Goal: Task Accomplishment & Management: Use online tool/utility

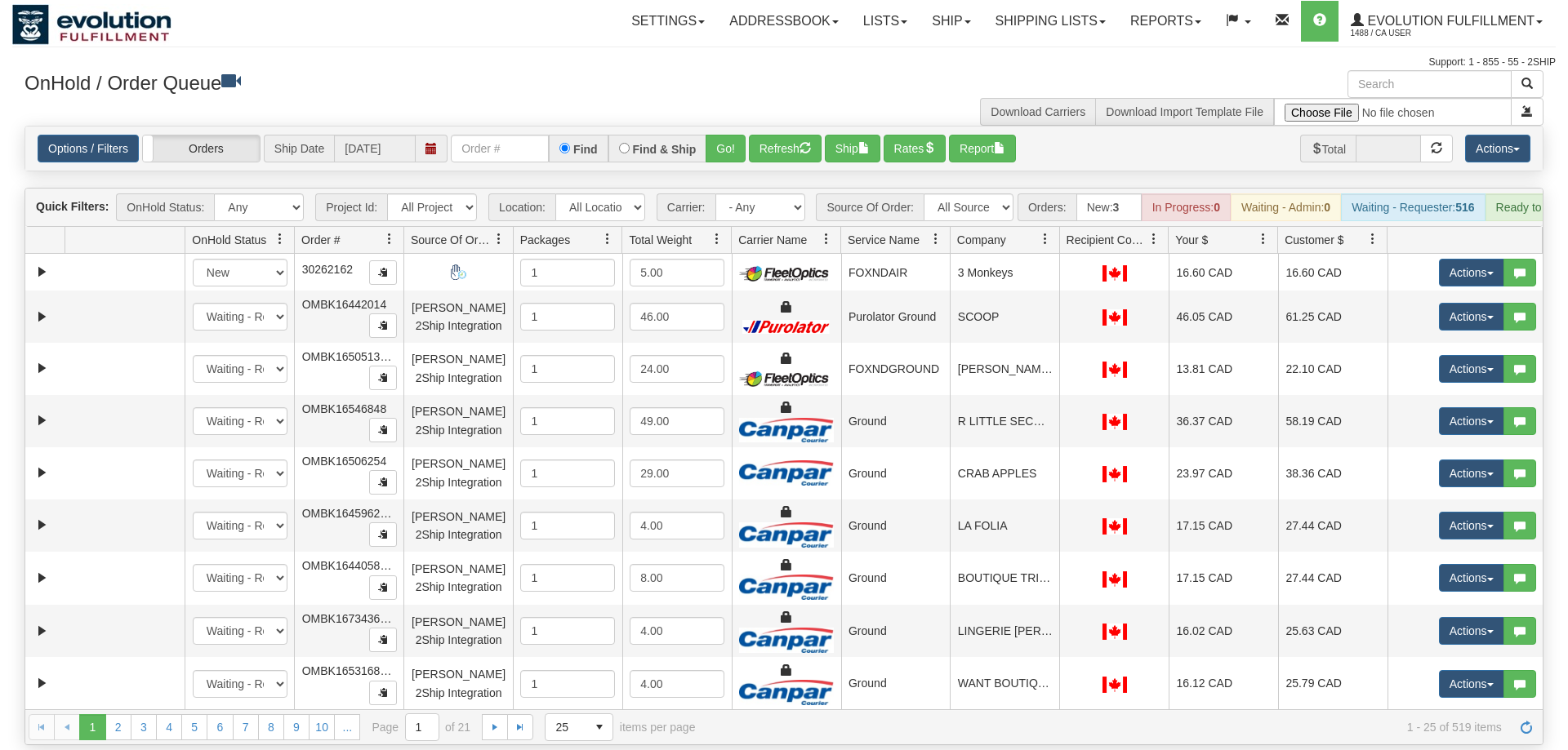
click at [485, 135] on input "text" at bounding box center [500, 149] width 98 height 28
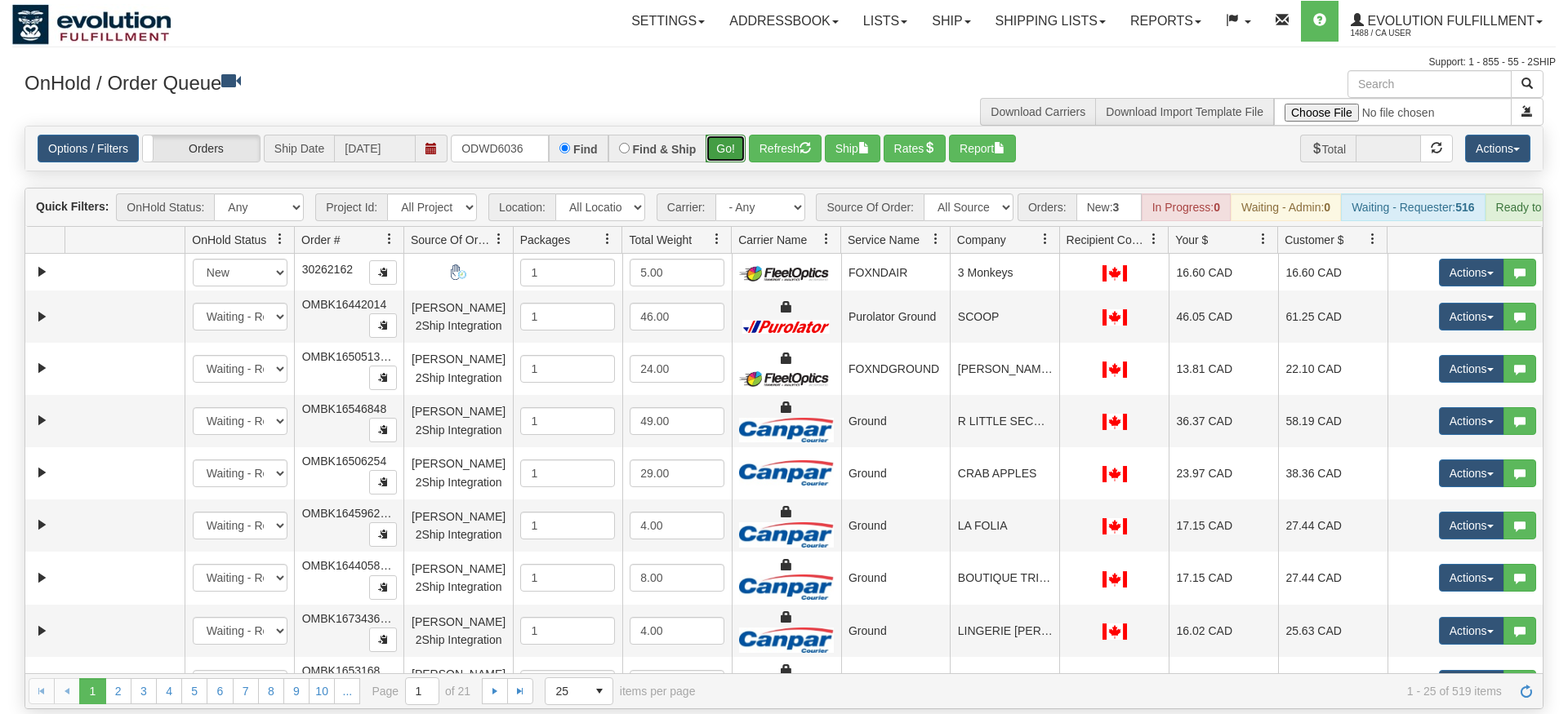
drag, startPoint x: 716, startPoint y: 123, endPoint x: 716, endPoint y: 145, distance: 22.0
click at [716, 156] on div "Is equal to Is not equal to Contains Does not contains CAD USD EUR ZAR [PERSON_…" at bounding box center [784, 417] width 1543 height 584
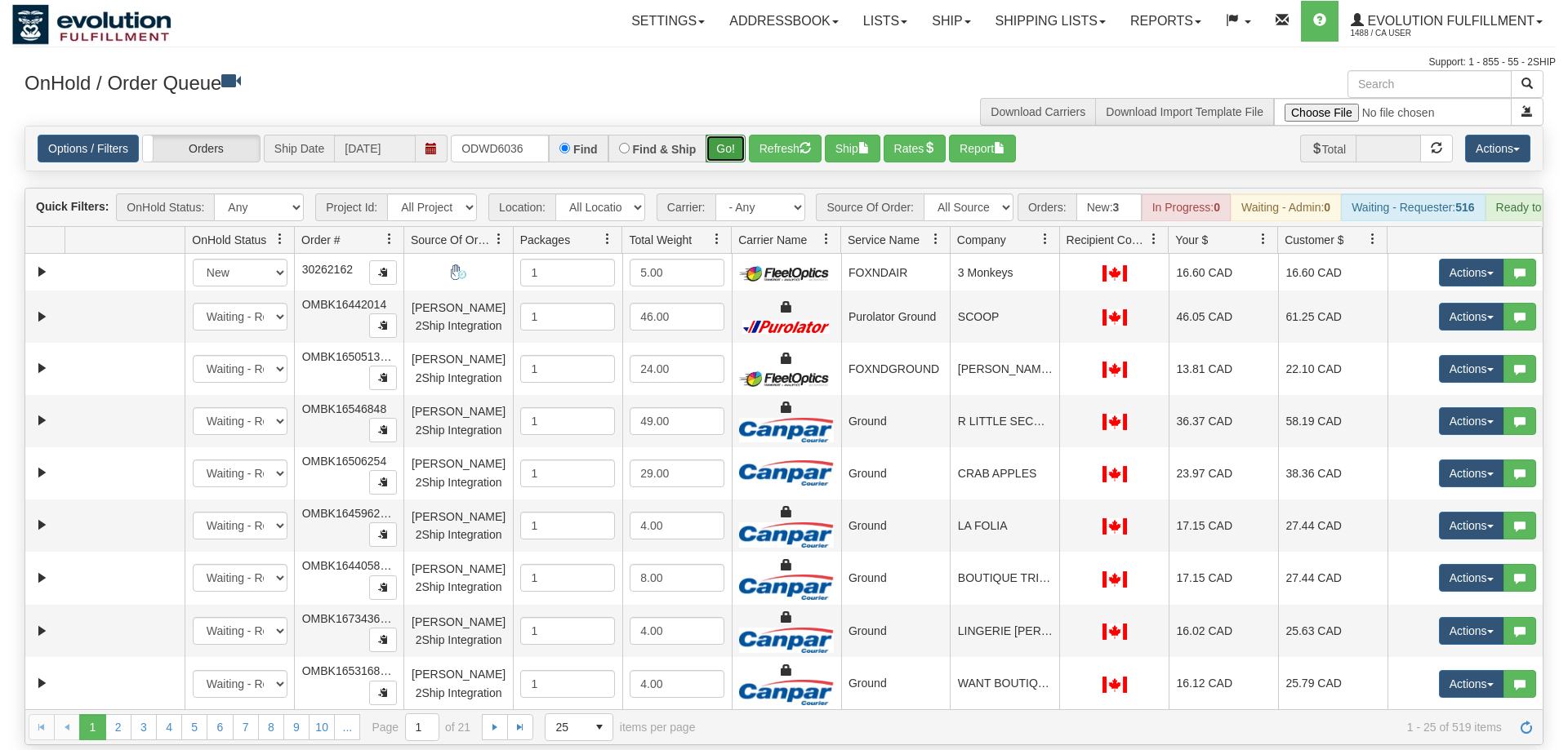
click at [716, 135] on button "Go!" at bounding box center [725, 149] width 40 height 28
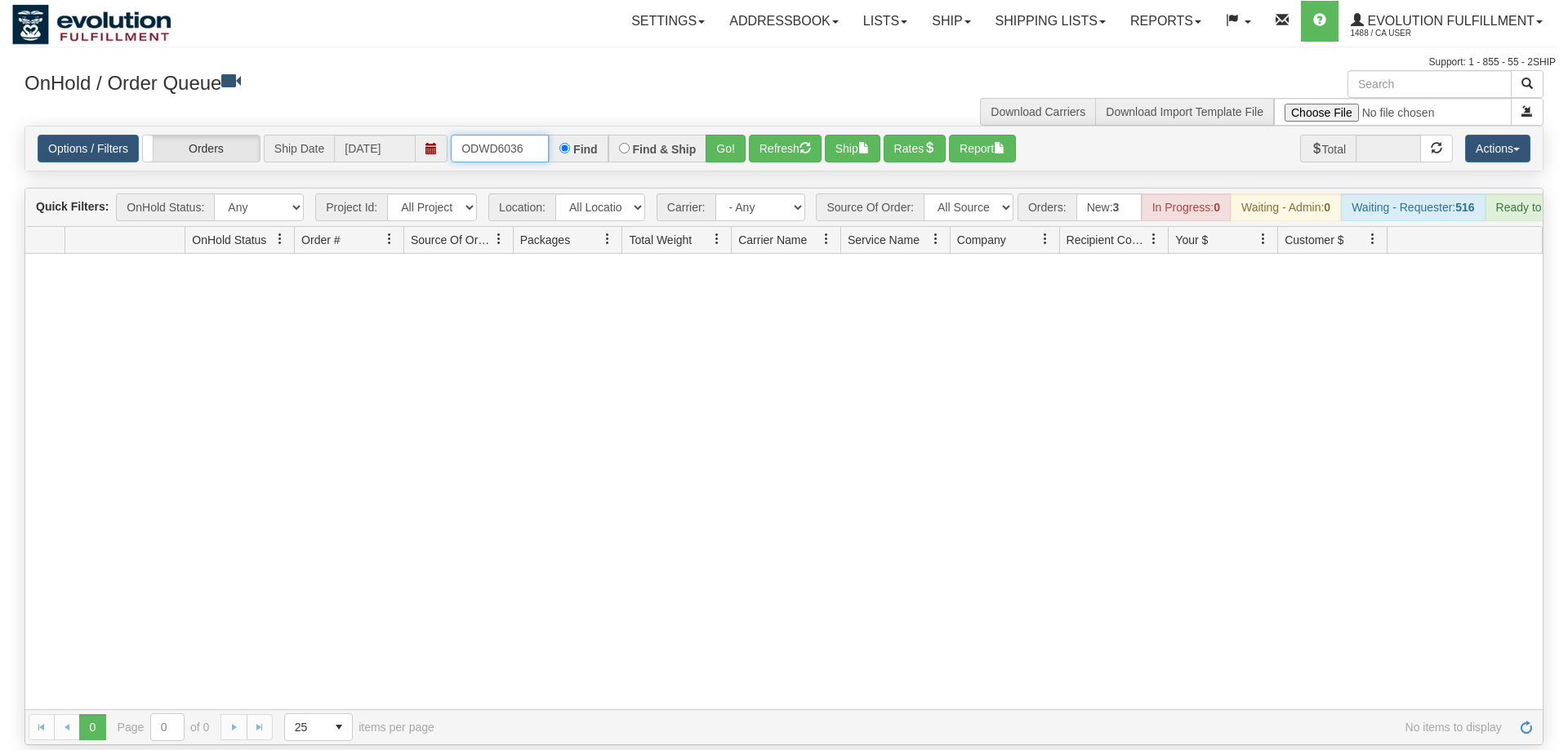
click at [503, 135] on input "ODWD6036" at bounding box center [500, 149] width 98 height 28
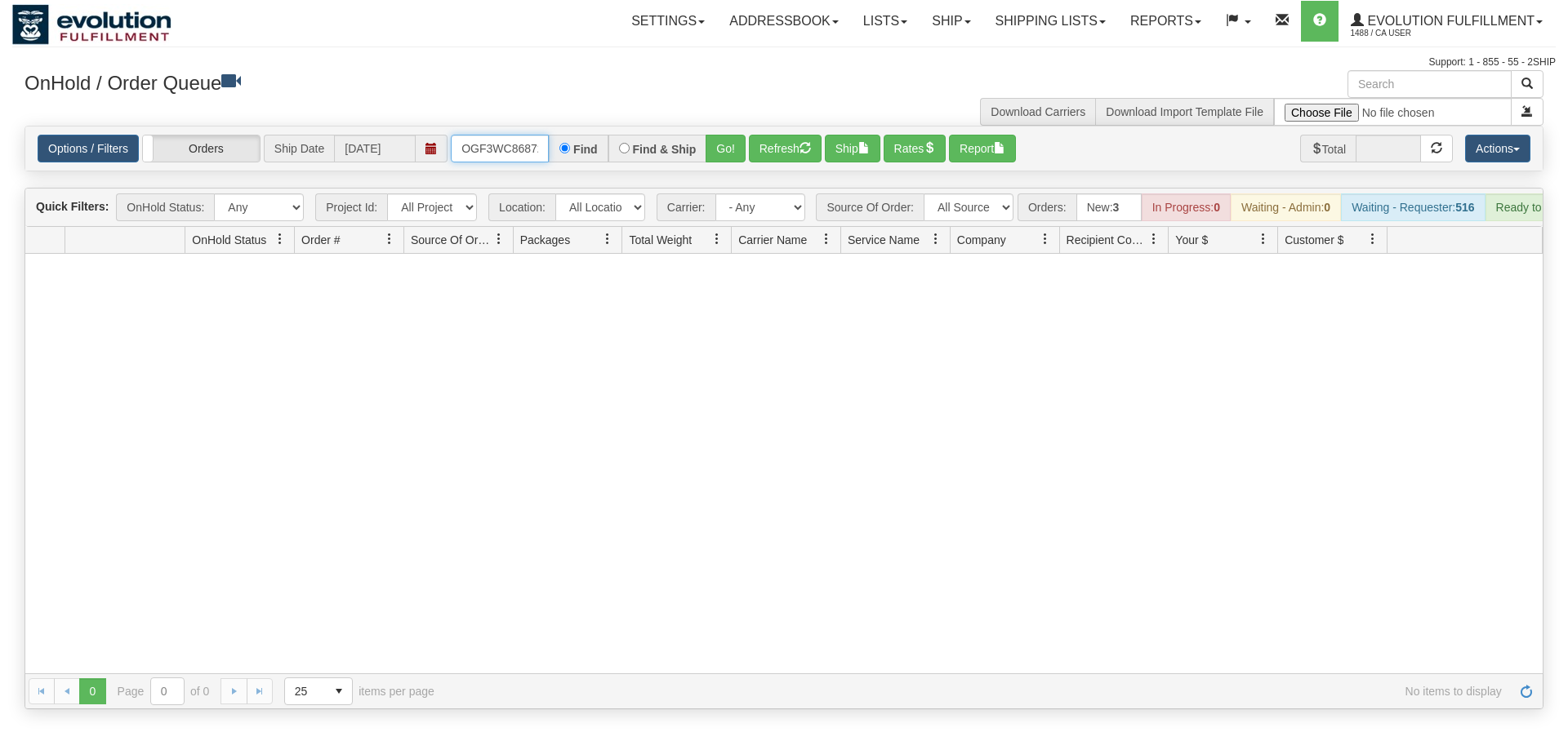
scroll to position [0, 16]
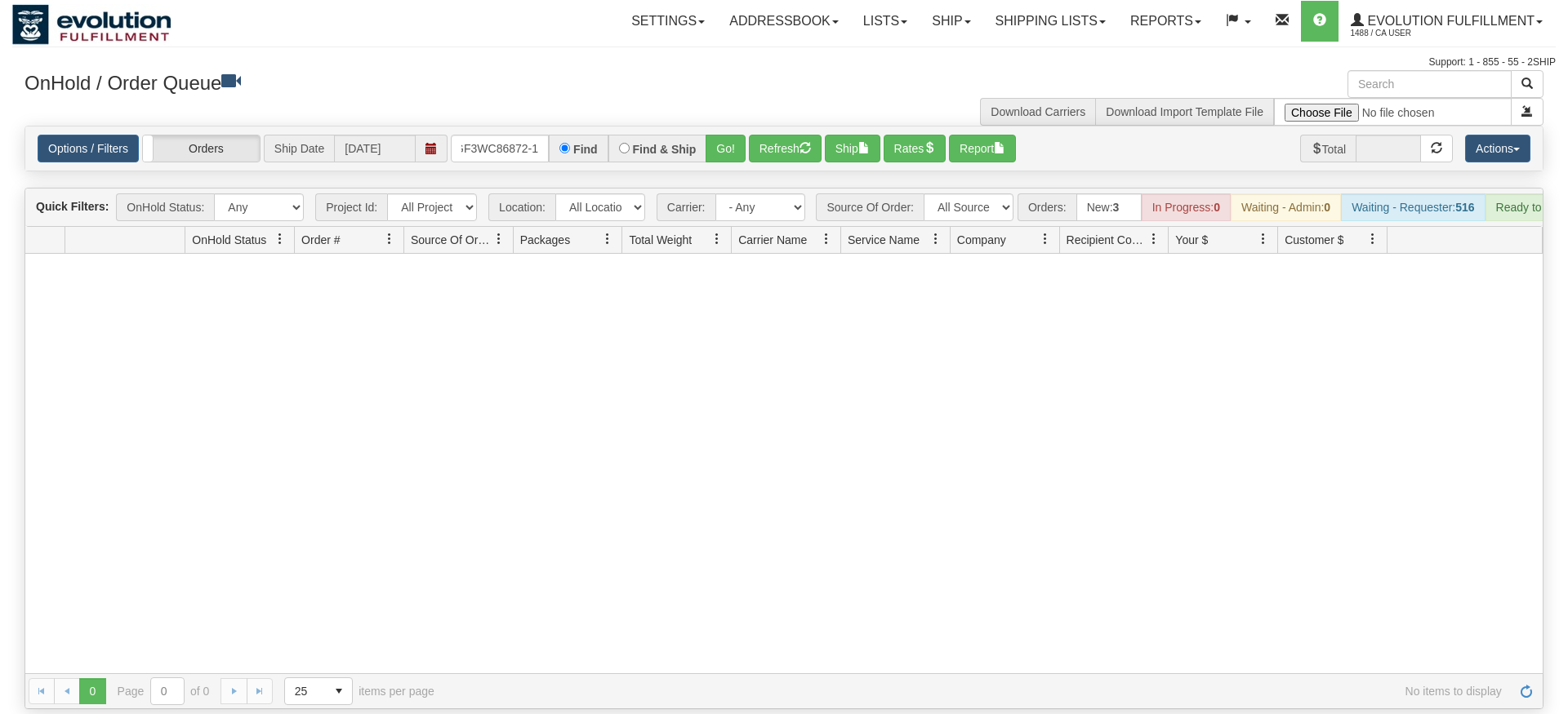
click at [740, 143] on div "Options / Filters Group Shipments Orders Ship Date [DATE] OGF3WC86872-1 Find Fi…" at bounding box center [784, 148] width 1516 height 44
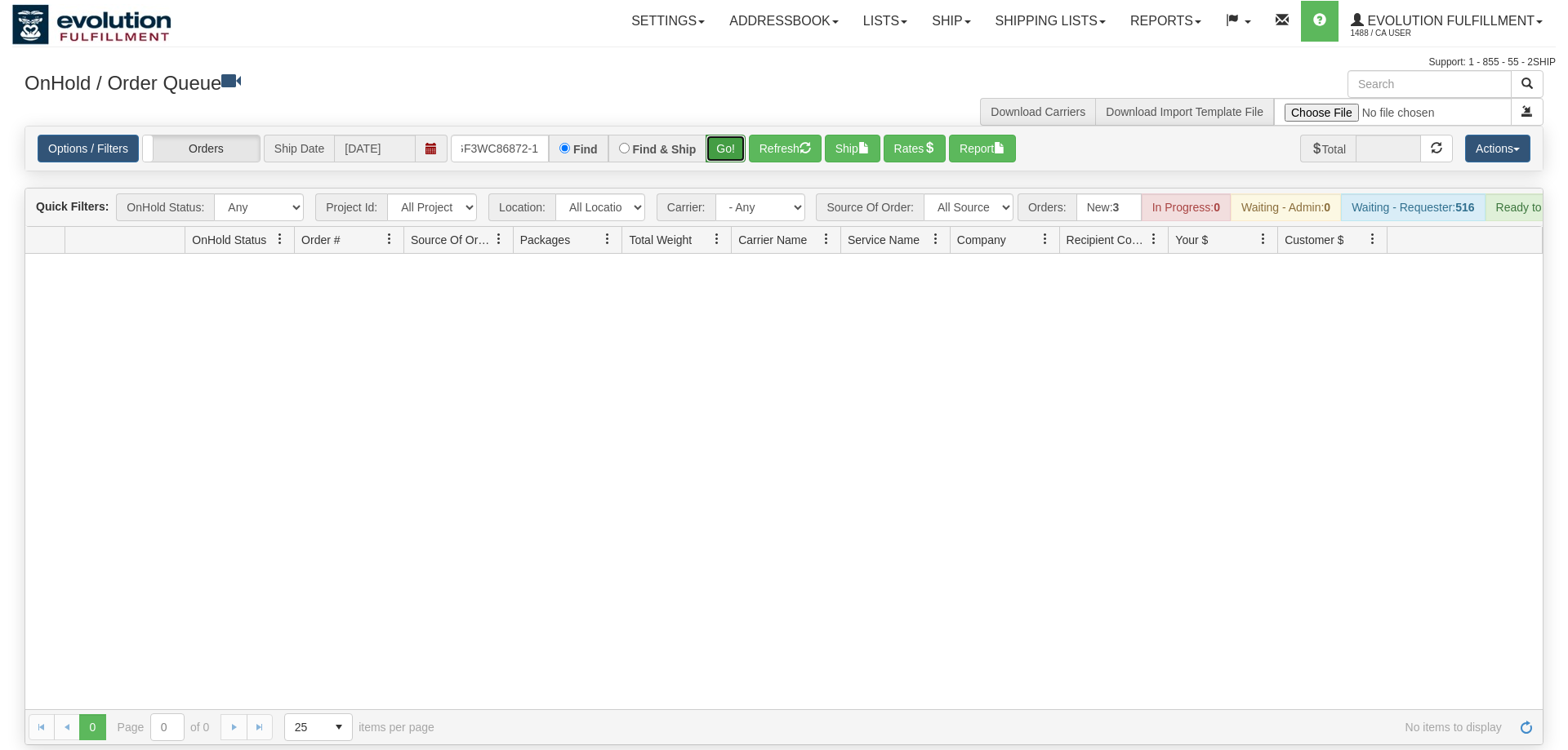
click at [737, 137] on button "Go!" at bounding box center [725, 149] width 40 height 28
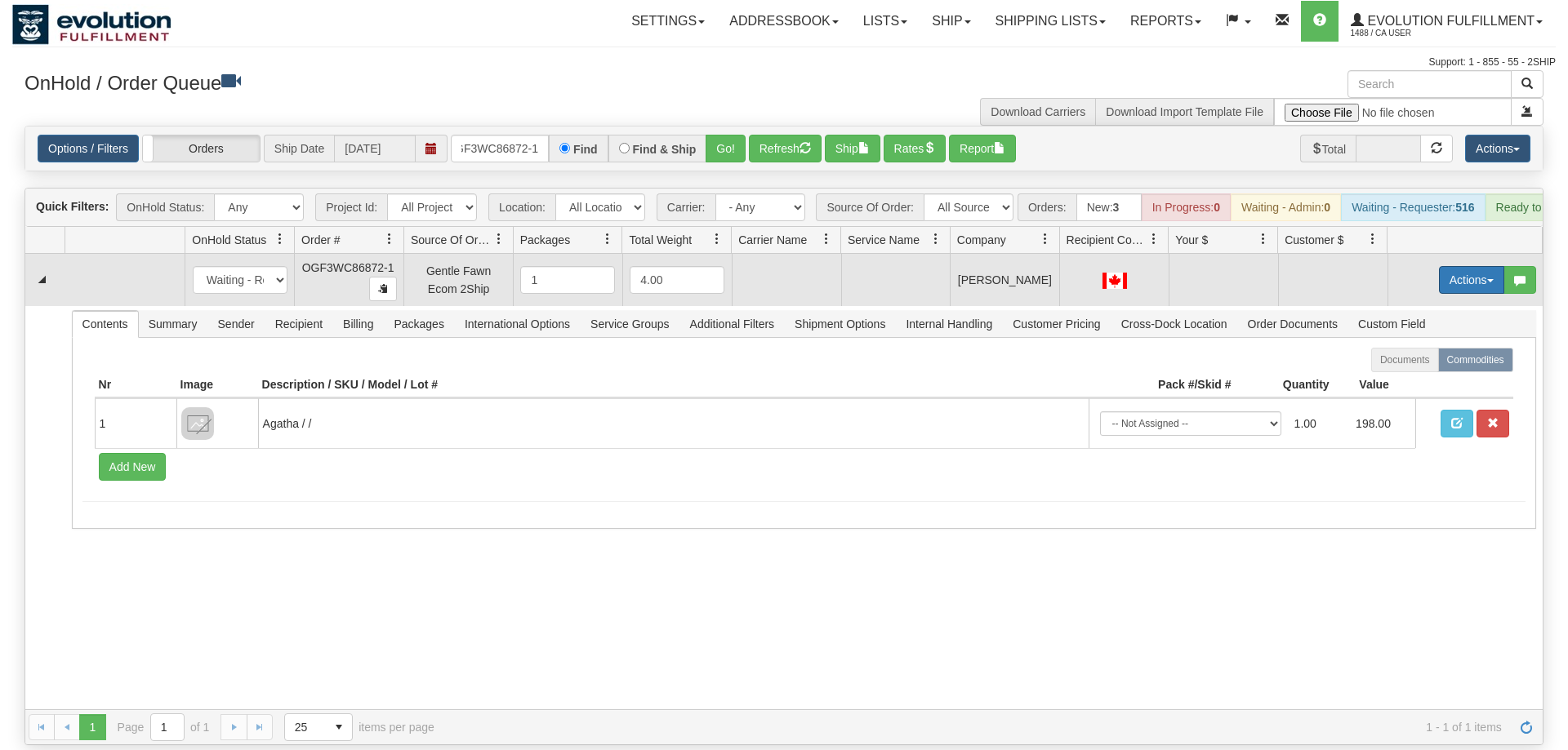
click at [1469, 266] on button "Actions" at bounding box center [1471, 280] width 65 height 28
click at [1430, 347] on span "Rate All Services" at bounding box center [1438, 353] width 98 height 13
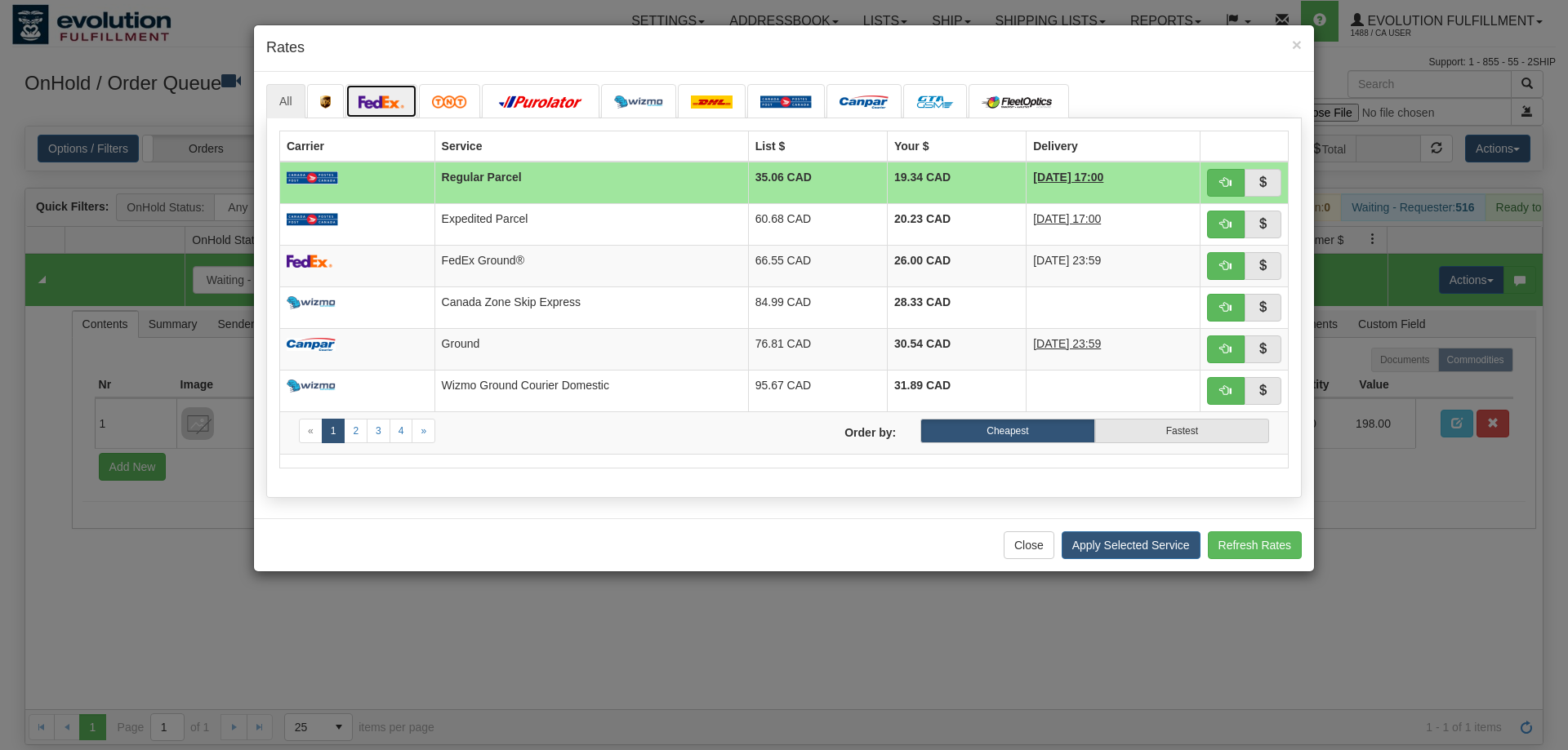
click at [385, 99] on img at bounding box center [381, 101] width 46 height 13
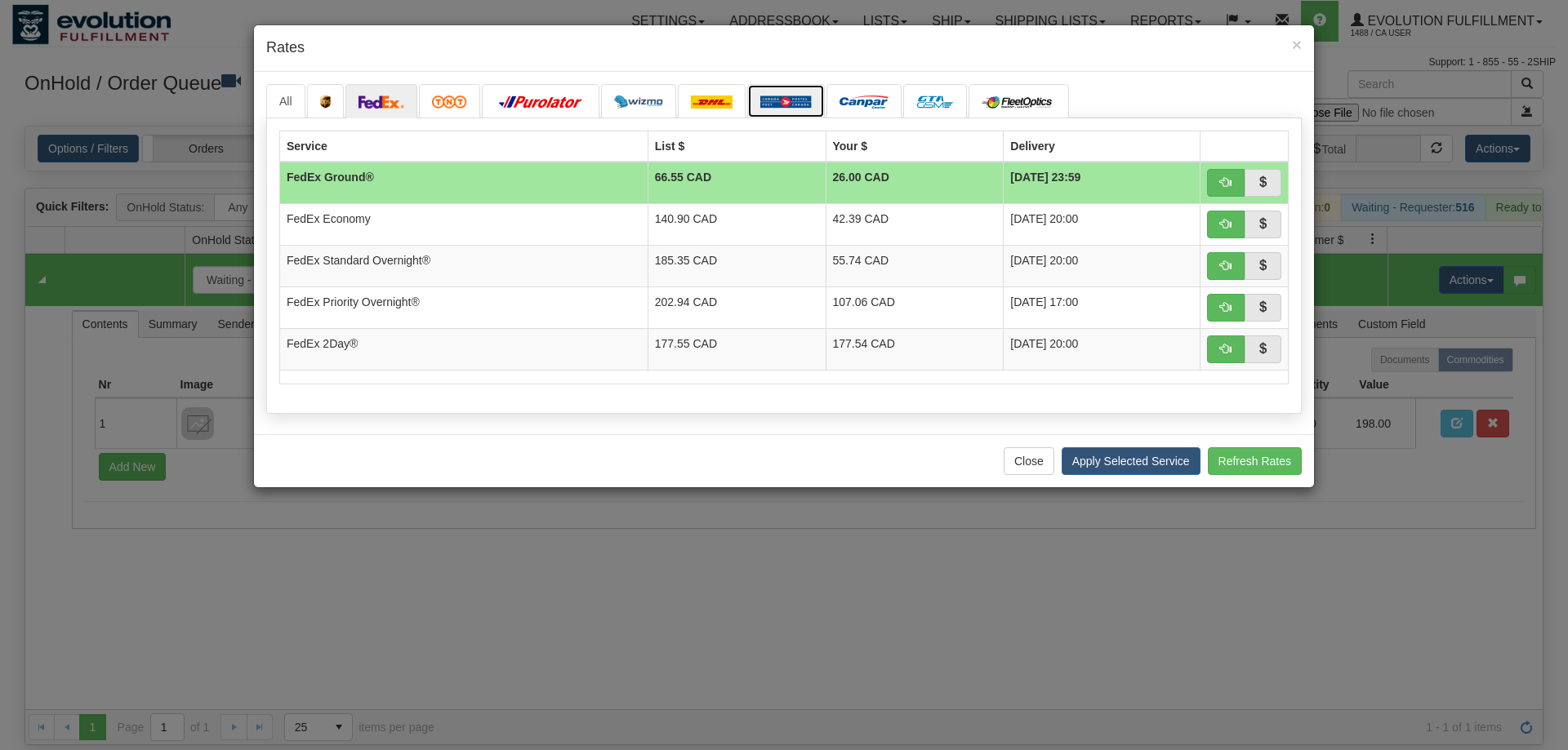
click at [778, 107] on img at bounding box center [785, 101] width 52 height 13
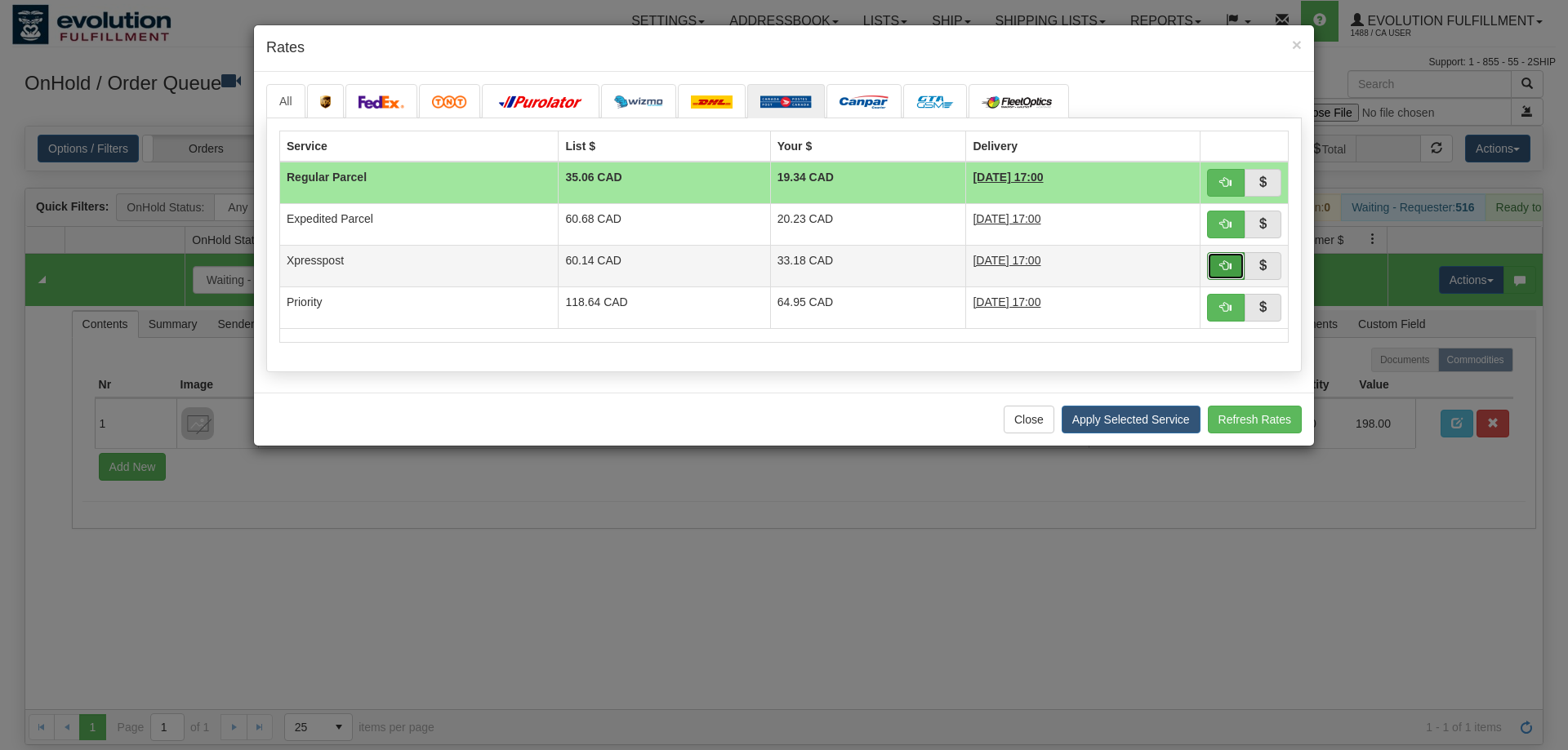
click at [1215, 264] on button "button" at bounding box center [1225, 266] width 38 height 28
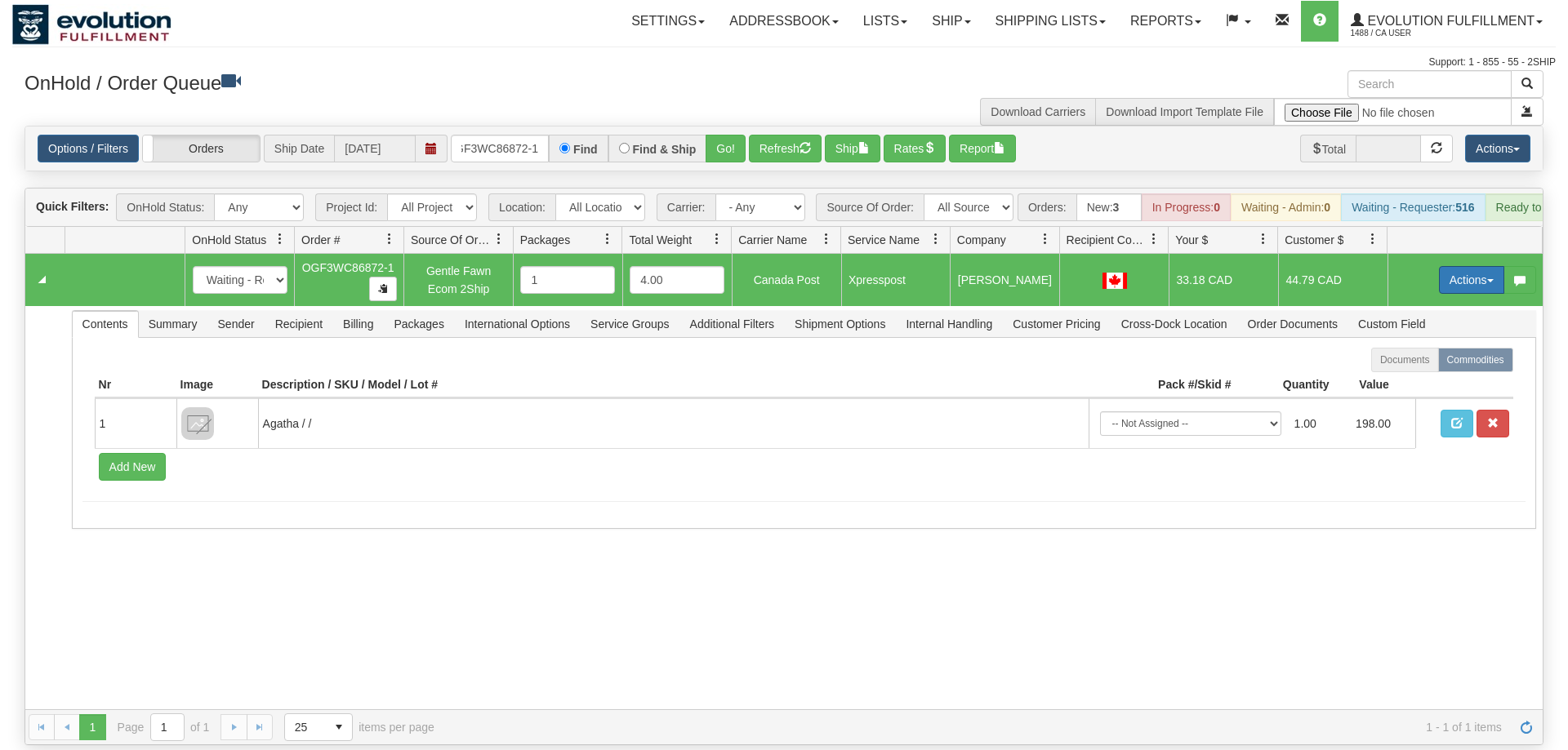
click at [1481, 266] on button "Actions" at bounding box center [1471, 280] width 65 height 28
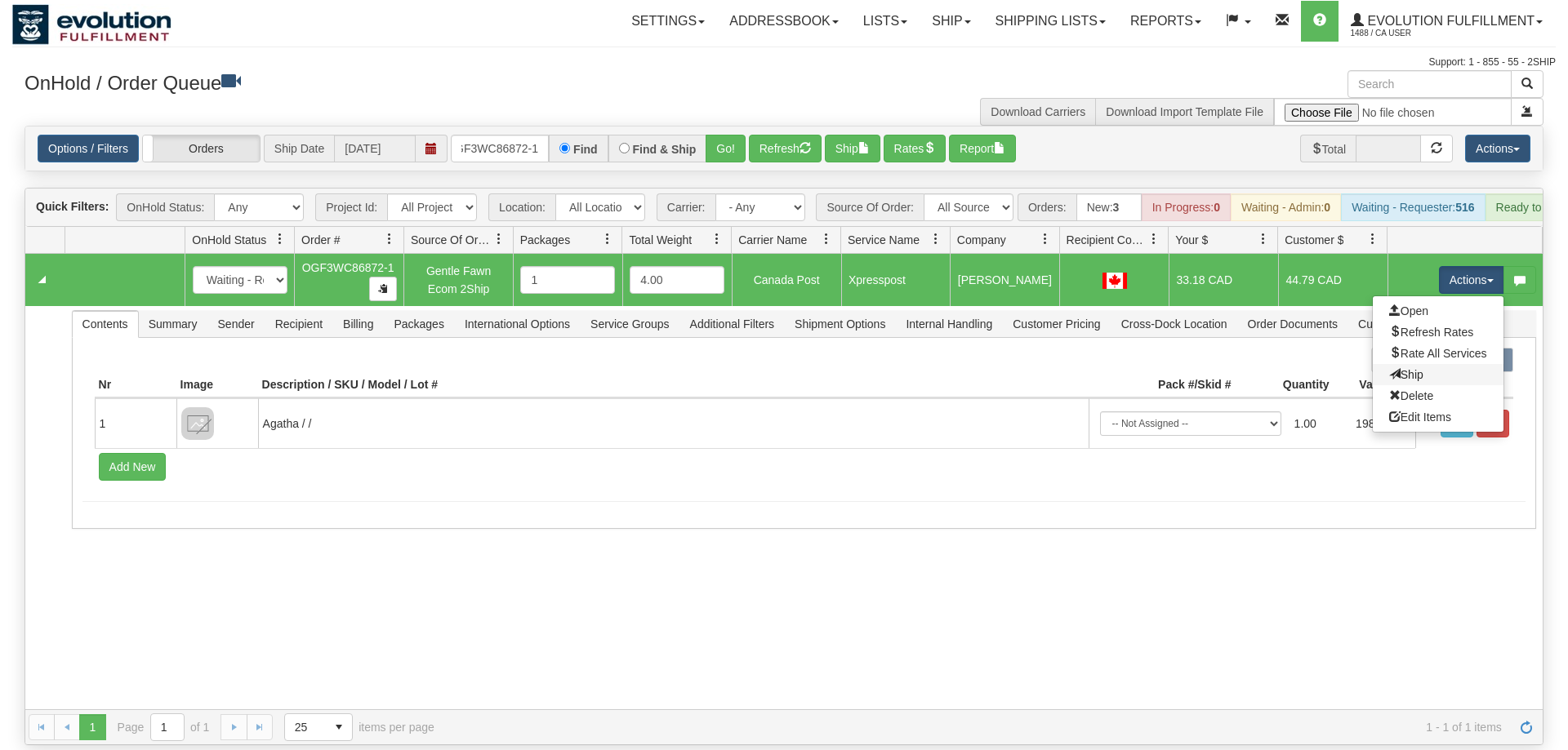
click at [1442, 364] on link "Ship" at bounding box center [1438, 375] width 130 height 21
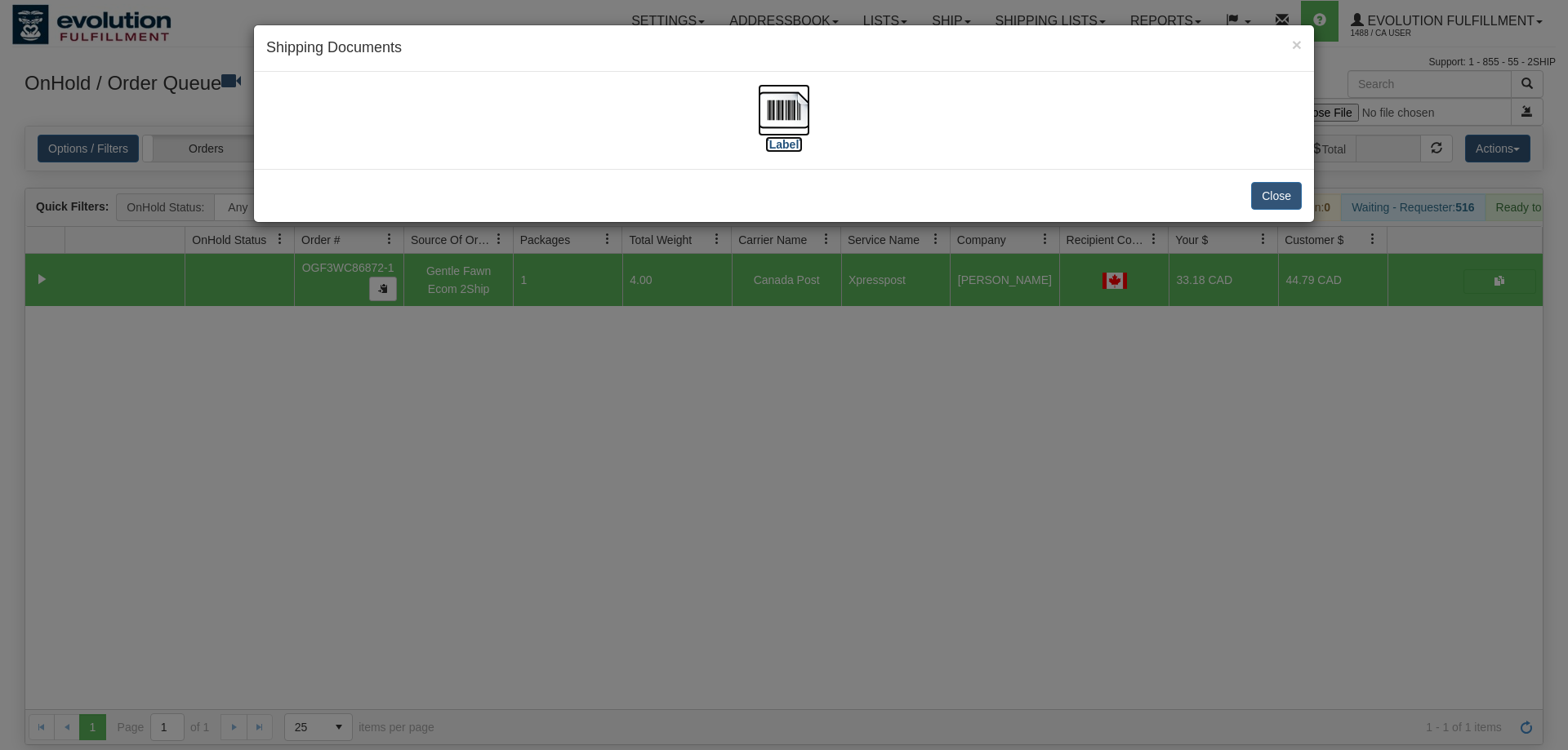
click at [791, 134] on img at bounding box center [784, 111] width 52 height 52
click at [778, 252] on div "× Shipping Documents [Label] Close" at bounding box center [784, 375] width 1568 height 750
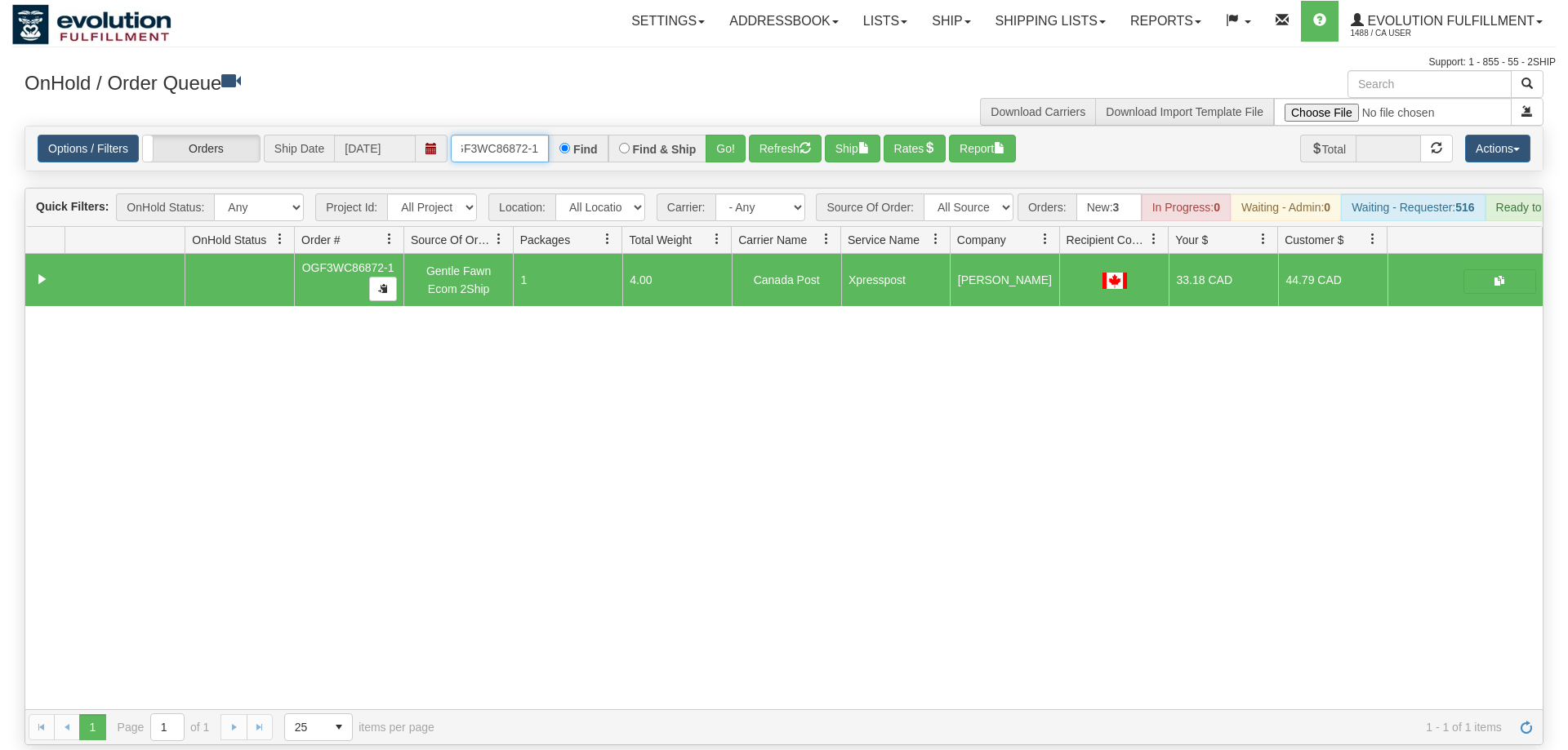
click at [496, 135] on input "OGF3WC86872-1" at bounding box center [500, 149] width 98 height 28
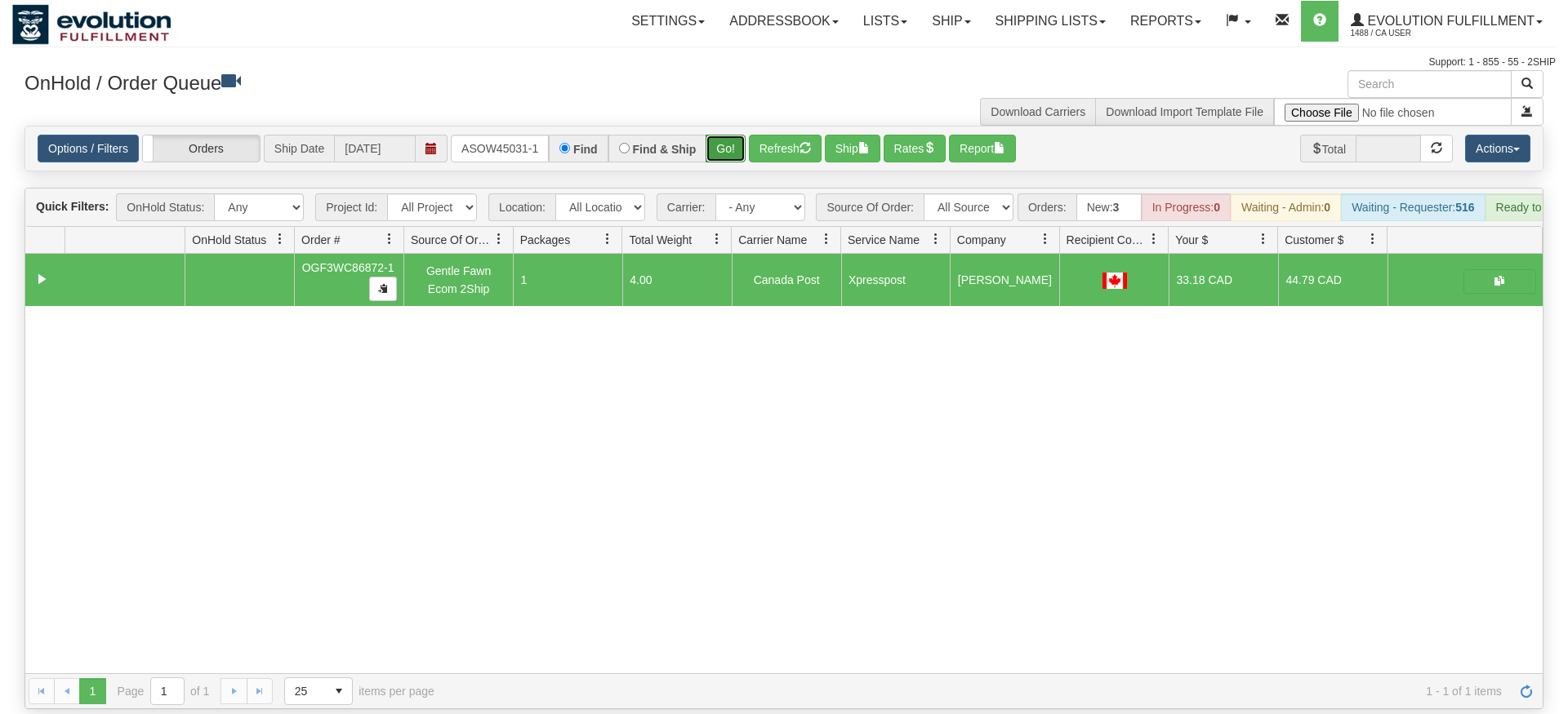
drag, startPoint x: 744, startPoint y: 123, endPoint x: 742, endPoint y: 135, distance: 12.2
click at [742, 142] on div "Options / Filters Group Shipments Orders Ship Date [DATE] OASOW45031-1 Find Fin…" at bounding box center [784, 148] width 1516 height 44
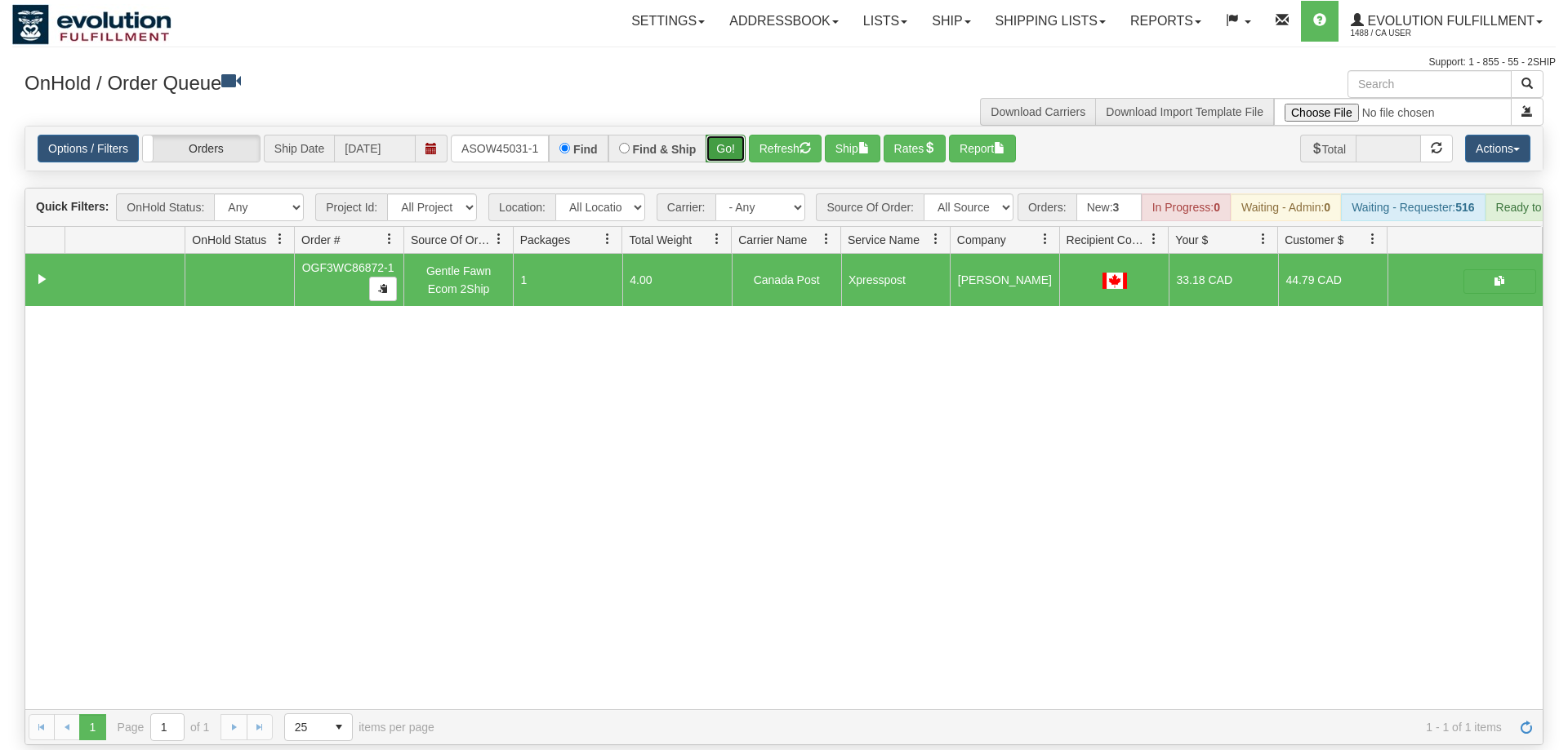
click at [742, 135] on button "Go!" at bounding box center [725, 149] width 40 height 28
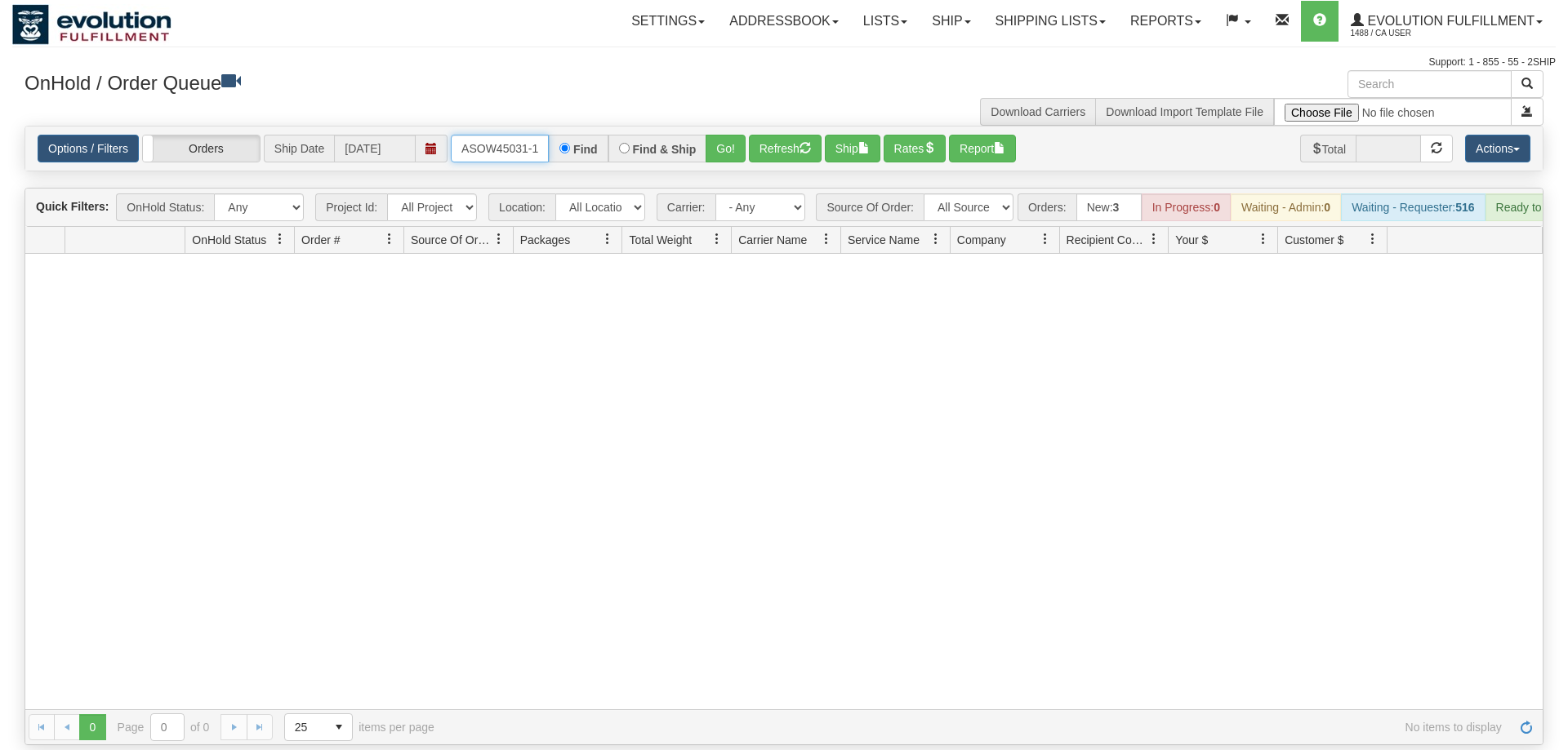
click at [533, 135] on input "OASOW45031-1" at bounding box center [500, 149] width 98 height 28
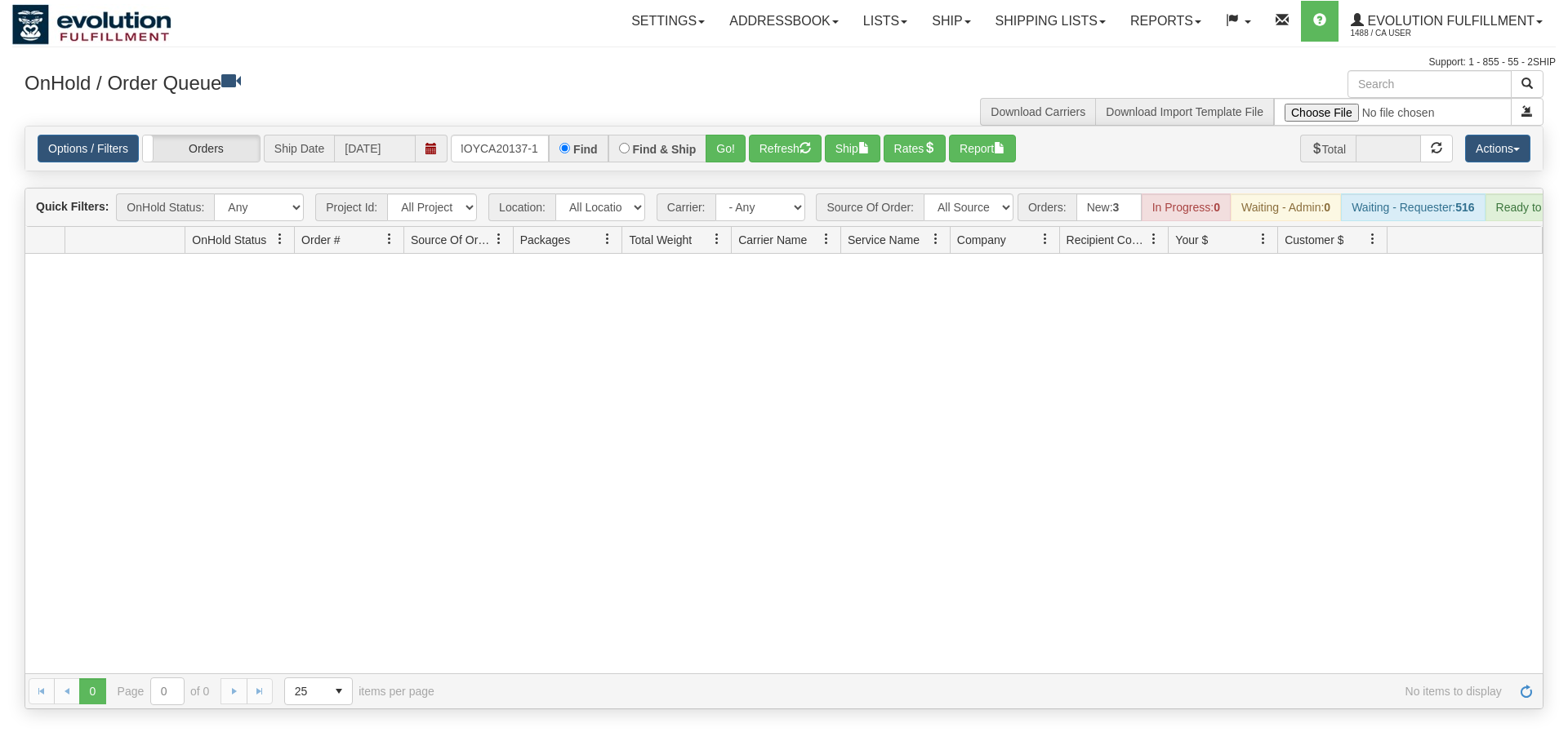
click at [721, 144] on div "Options / Filters Group Shipments Orders Ship Date [DATE] OMOYCA20137-1 Find Fi…" at bounding box center [784, 148] width 1516 height 44
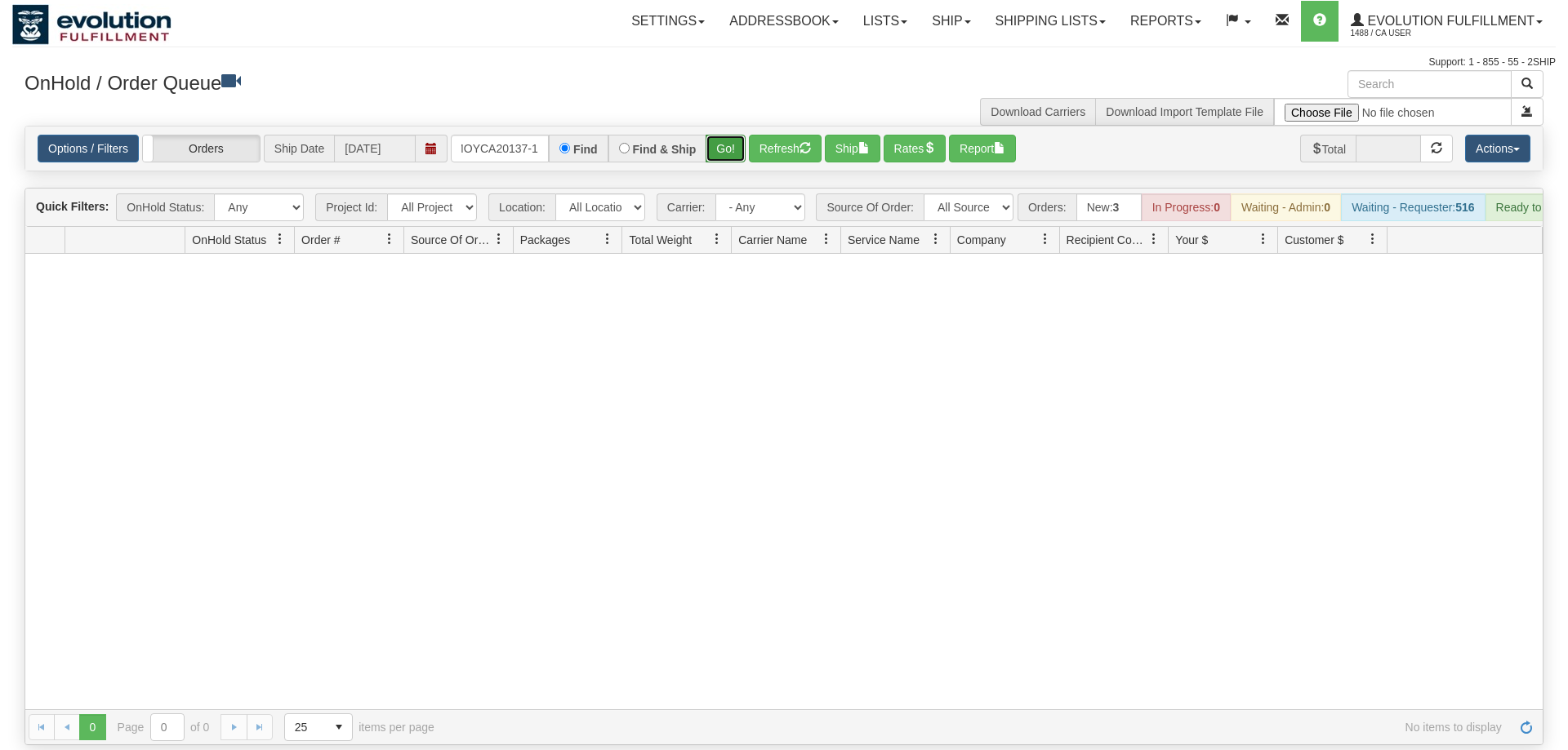
click at [726, 135] on button "Go!" at bounding box center [725, 149] width 40 height 28
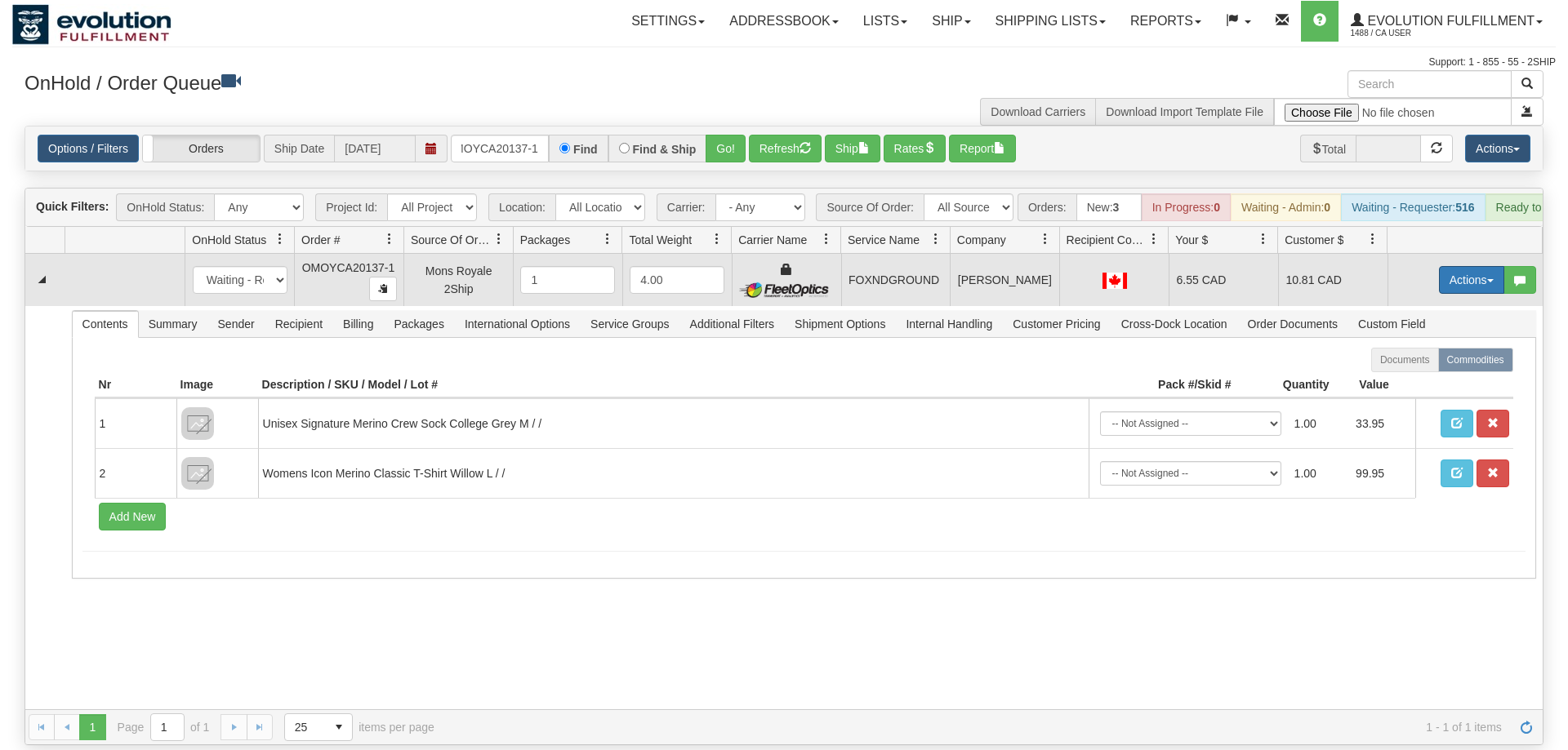
click at [1459, 266] on button "Actions" at bounding box center [1471, 280] width 65 height 28
click at [1421, 364] on link "Ship" at bounding box center [1438, 375] width 130 height 21
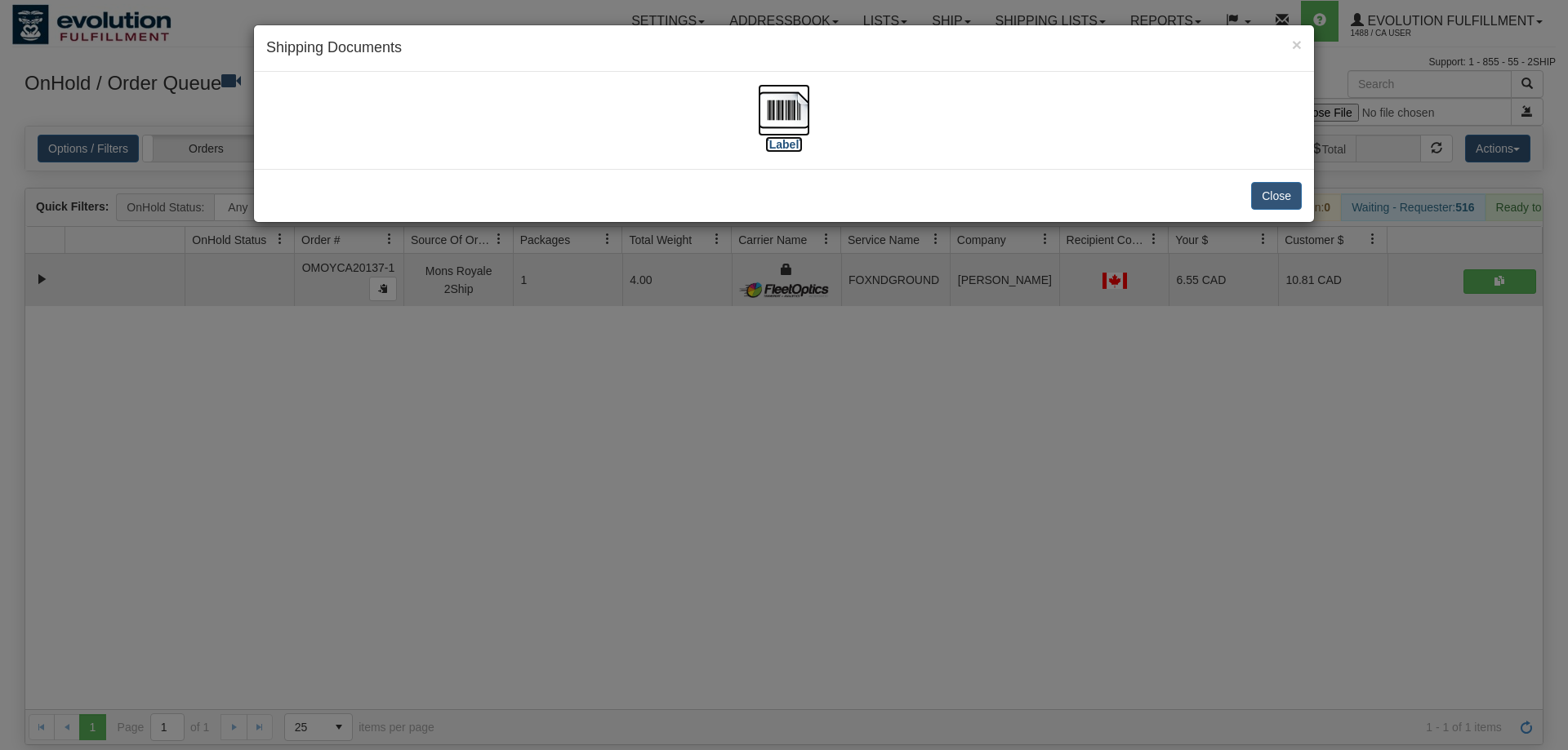
click at [775, 118] on img at bounding box center [784, 111] width 52 height 52
drag, startPoint x: 616, startPoint y: 337, endPoint x: 604, endPoint y: 324, distance: 17.7
click at [615, 337] on div "× Shipping Documents [Label] Close" at bounding box center [784, 375] width 1568 height 750
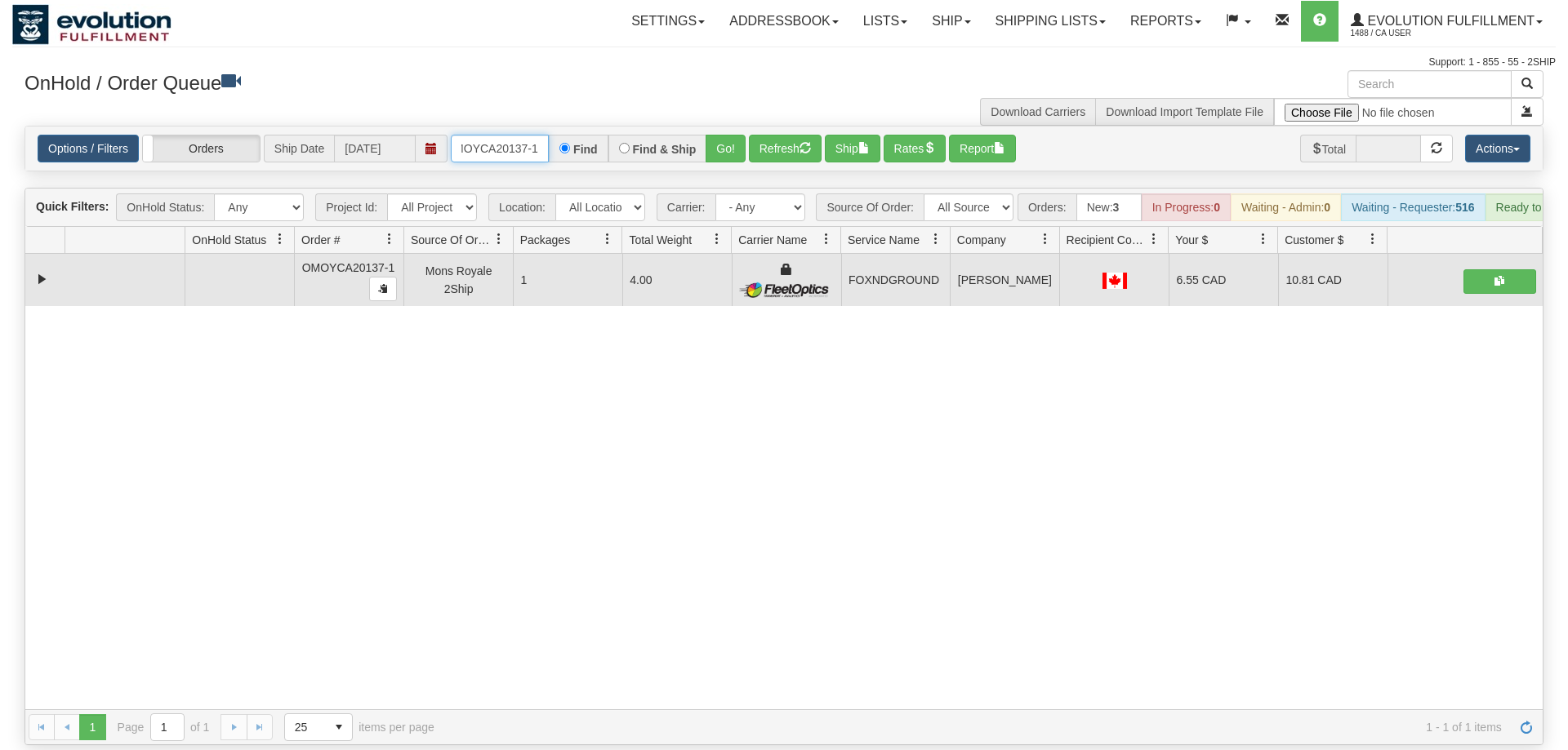
click at [505, 135] on input "OMOYCA20137-1" at bounding box center [500, 149] width 98 height 28
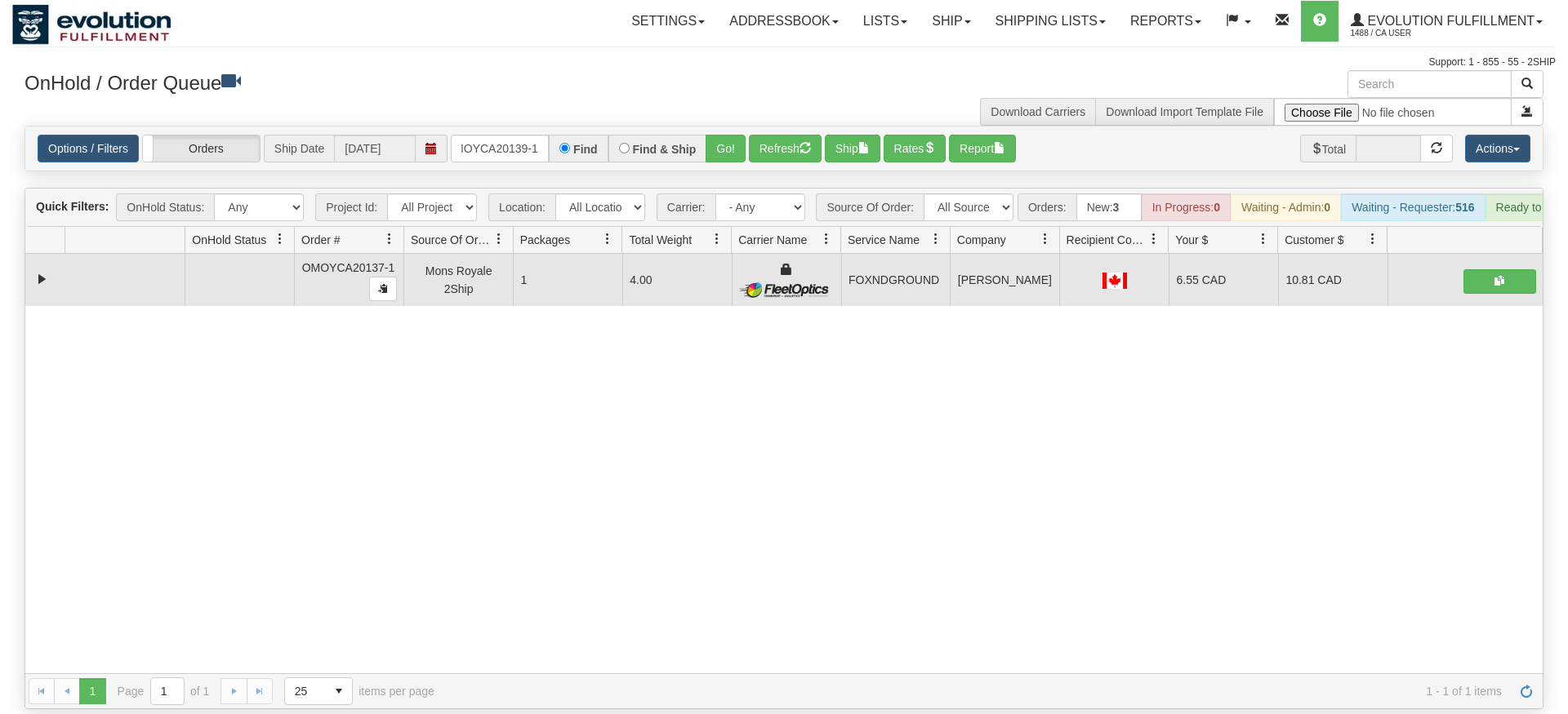
click at [712, 142] on div "Options / Filters Group Shipments Orders Ship Date [DATE] OMOYCA20139-1 Find Fi…" at bounding box center [784, 148] width 1516 height 44
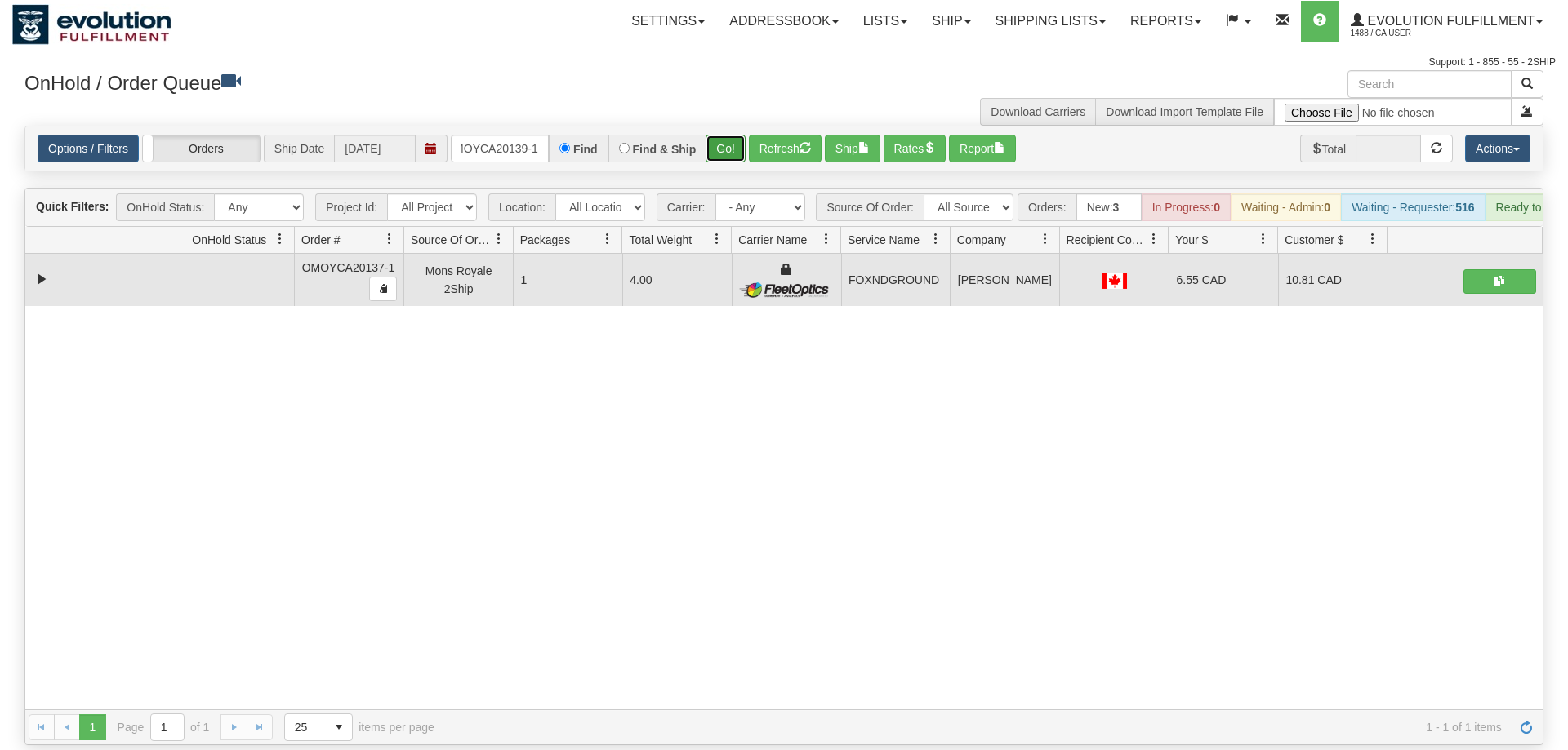
click at [729, 135] on button "Go!" at bounding box center [725, 149] width 40 height 28
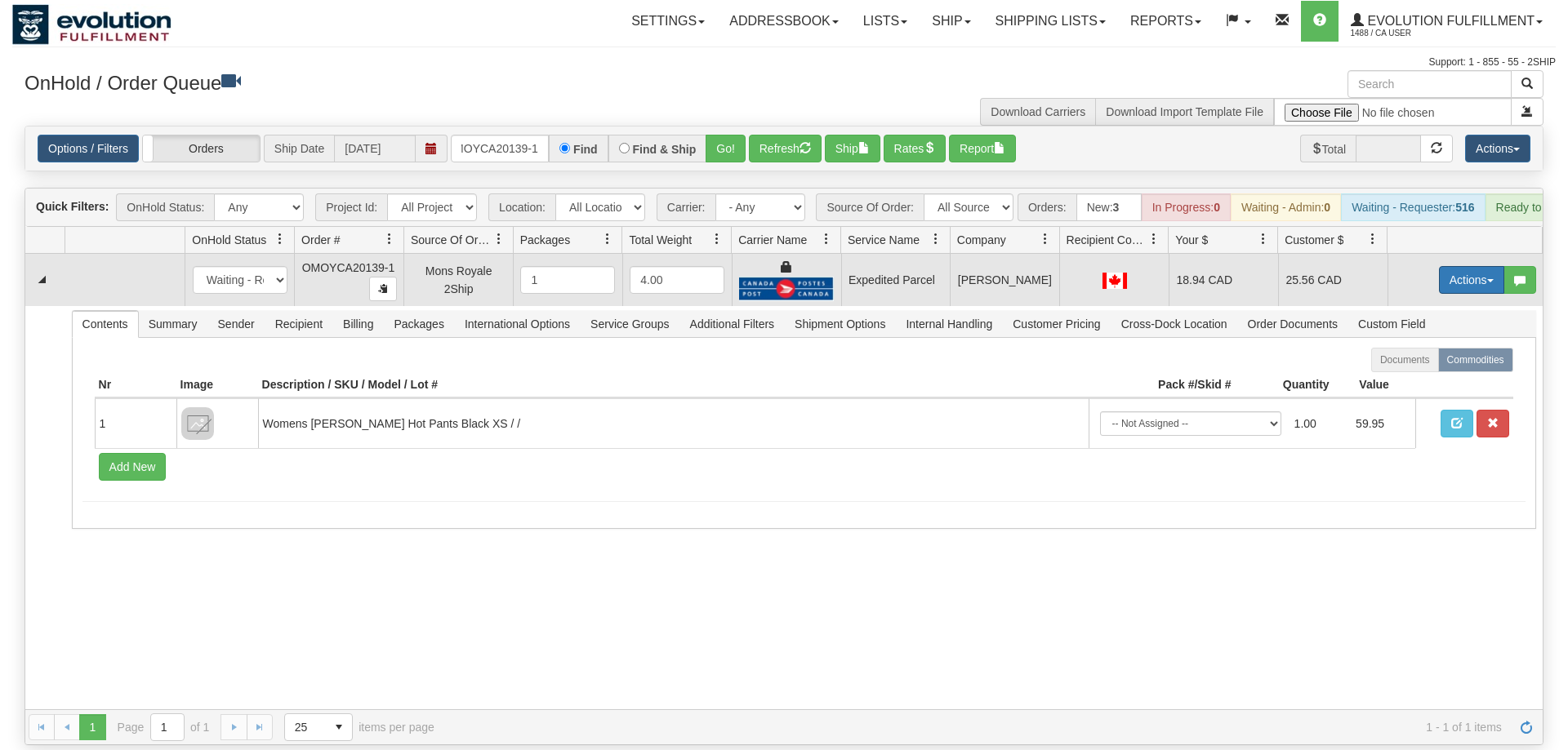
click at [1456, 266] on button "Actions" at bounding box center [1471, 280] width 65 height 28
click at [1413, 368] on span "Ship" at bounding box center [1406, 374] width 34 height 13
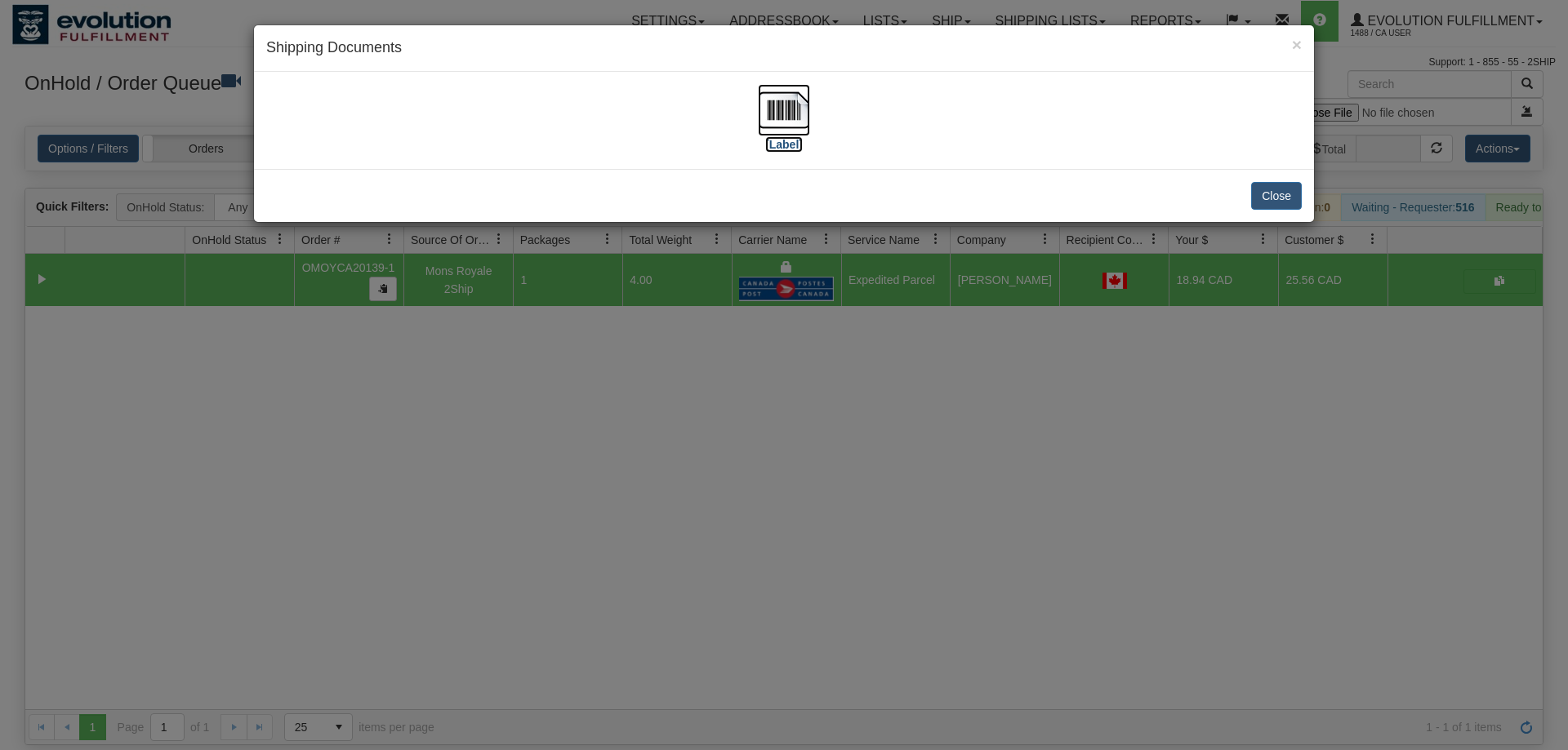
click at [778, 128] on img at bounding box center [784, 111] width 52 height 52
click at [681, 530] on div "× Shipping Documents [Label] Close" at bounding box center [784, 375] width 1568 height 750
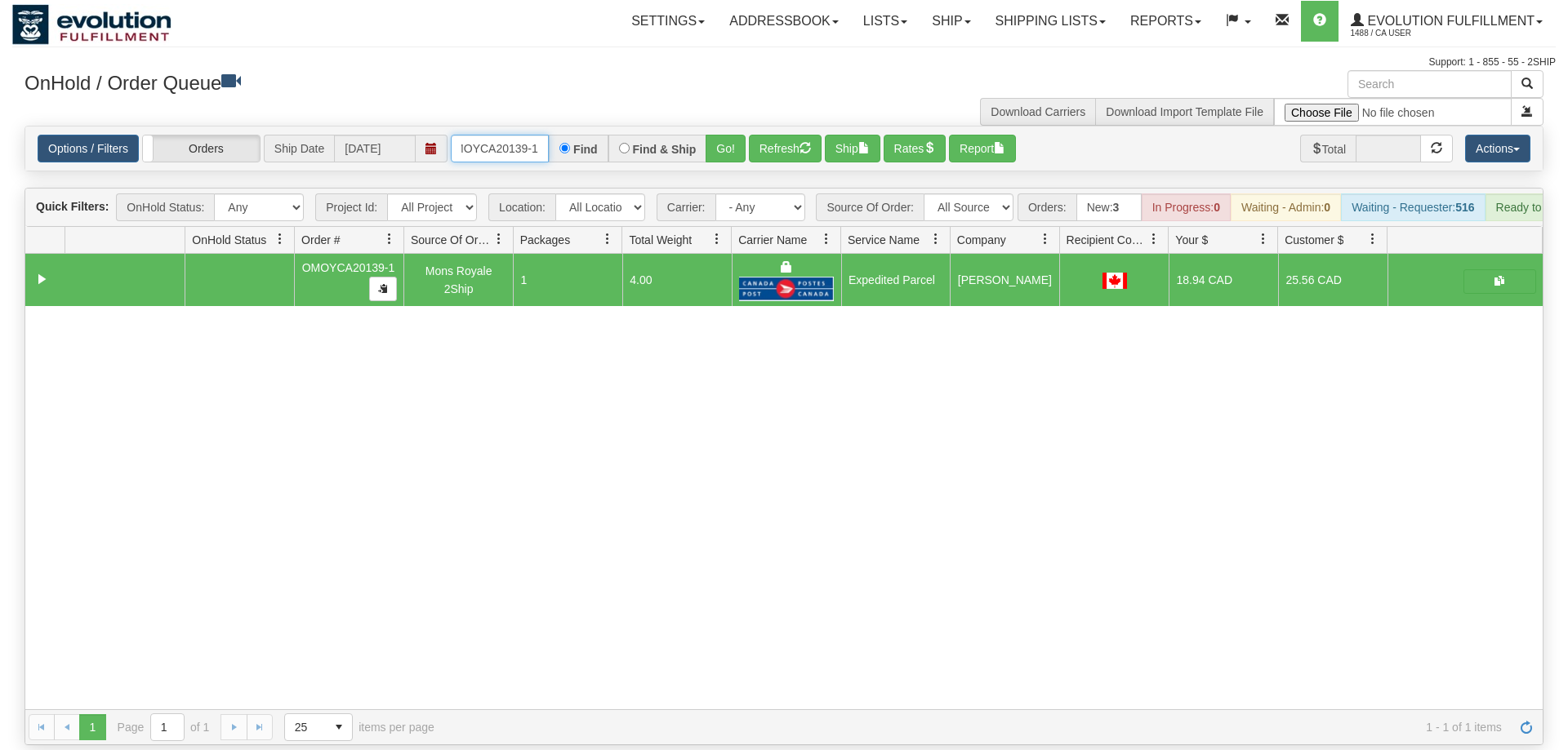
click at [470, 135] on input "OMOYCA20139-1" at bounding box center [500, 149] width 98 height 28
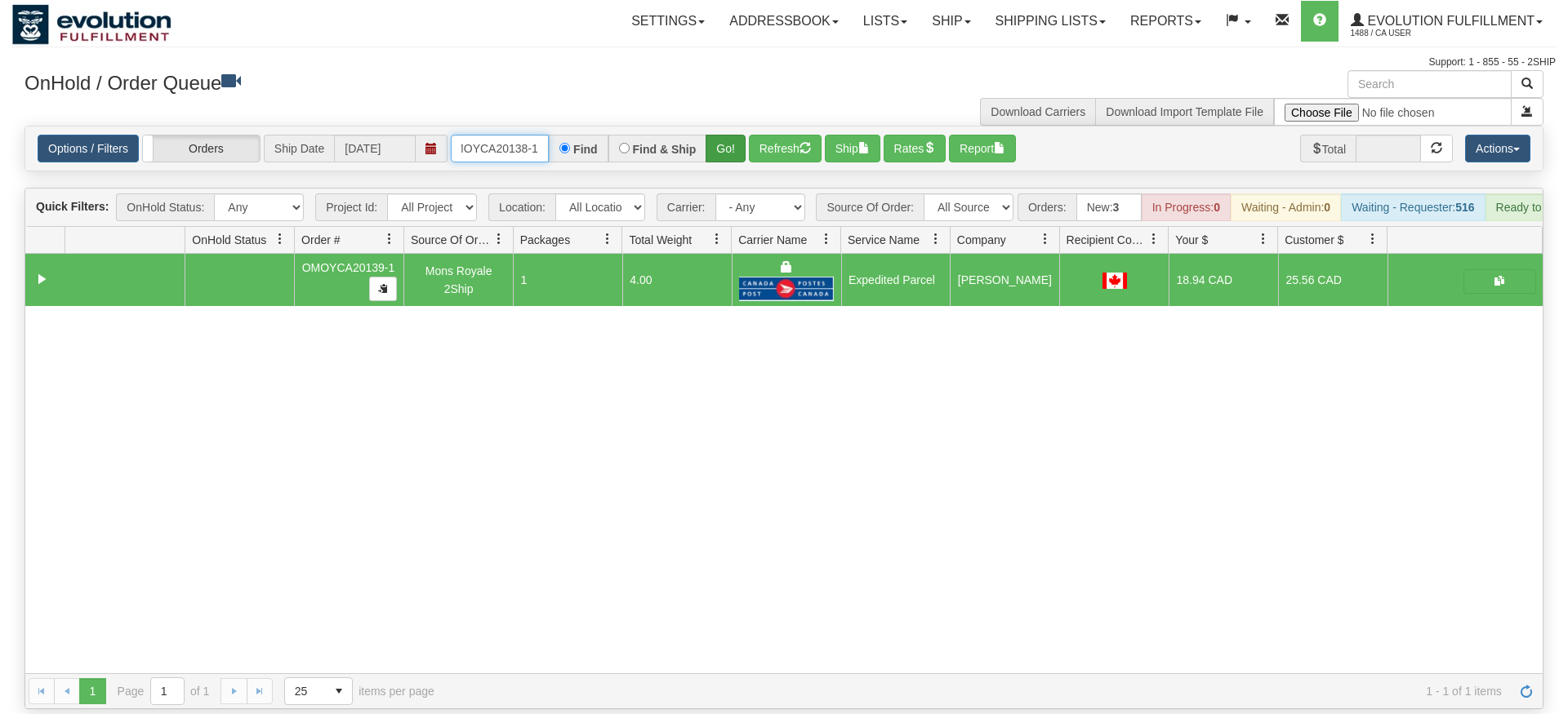
type input "OMOYCA20138-1"
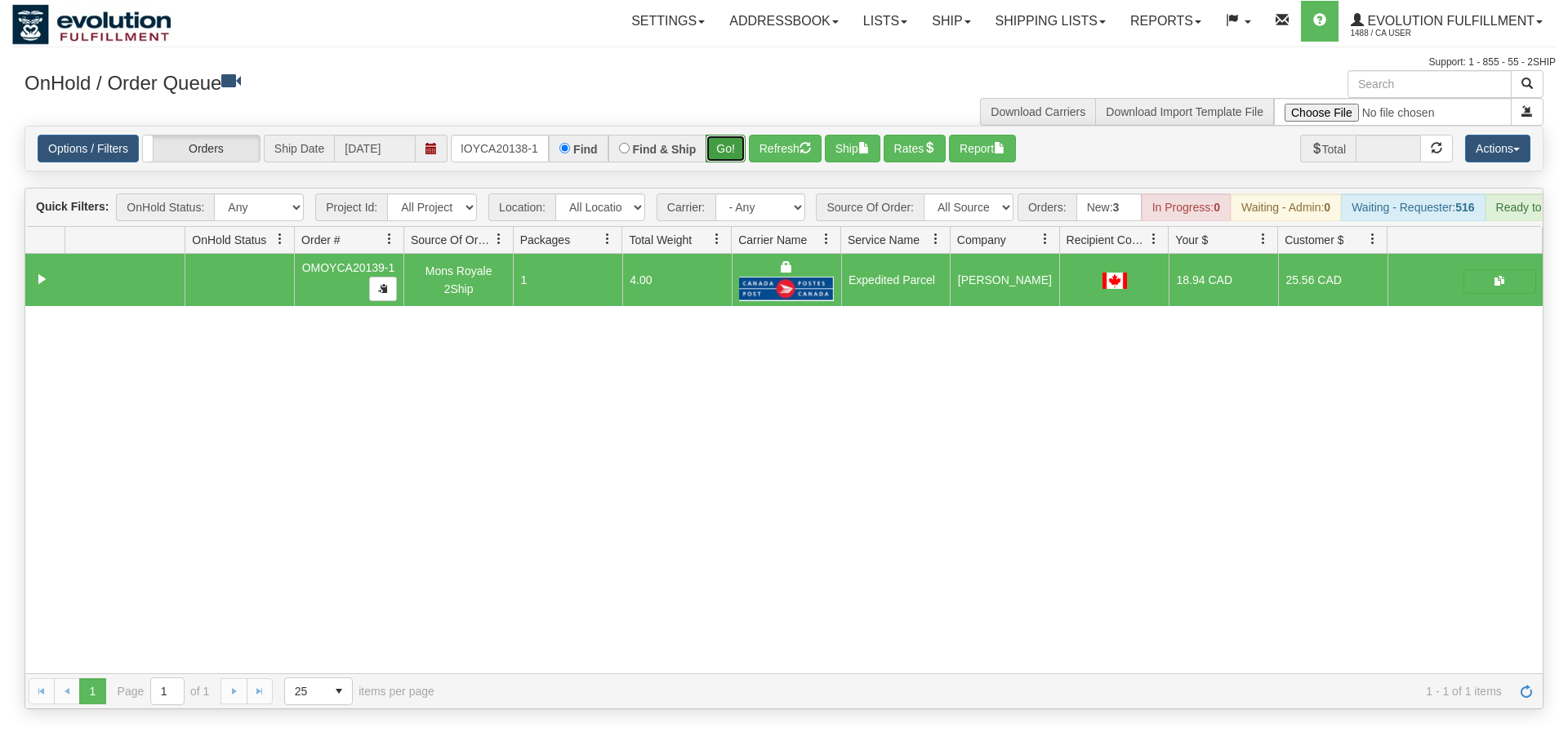
click at [721, 153] on div "Is equal to Is not equal to Contains Does not contains CAD USD EUR ZAR [PERSON_…" at bounding box center [784, 417] width 1543 height 584
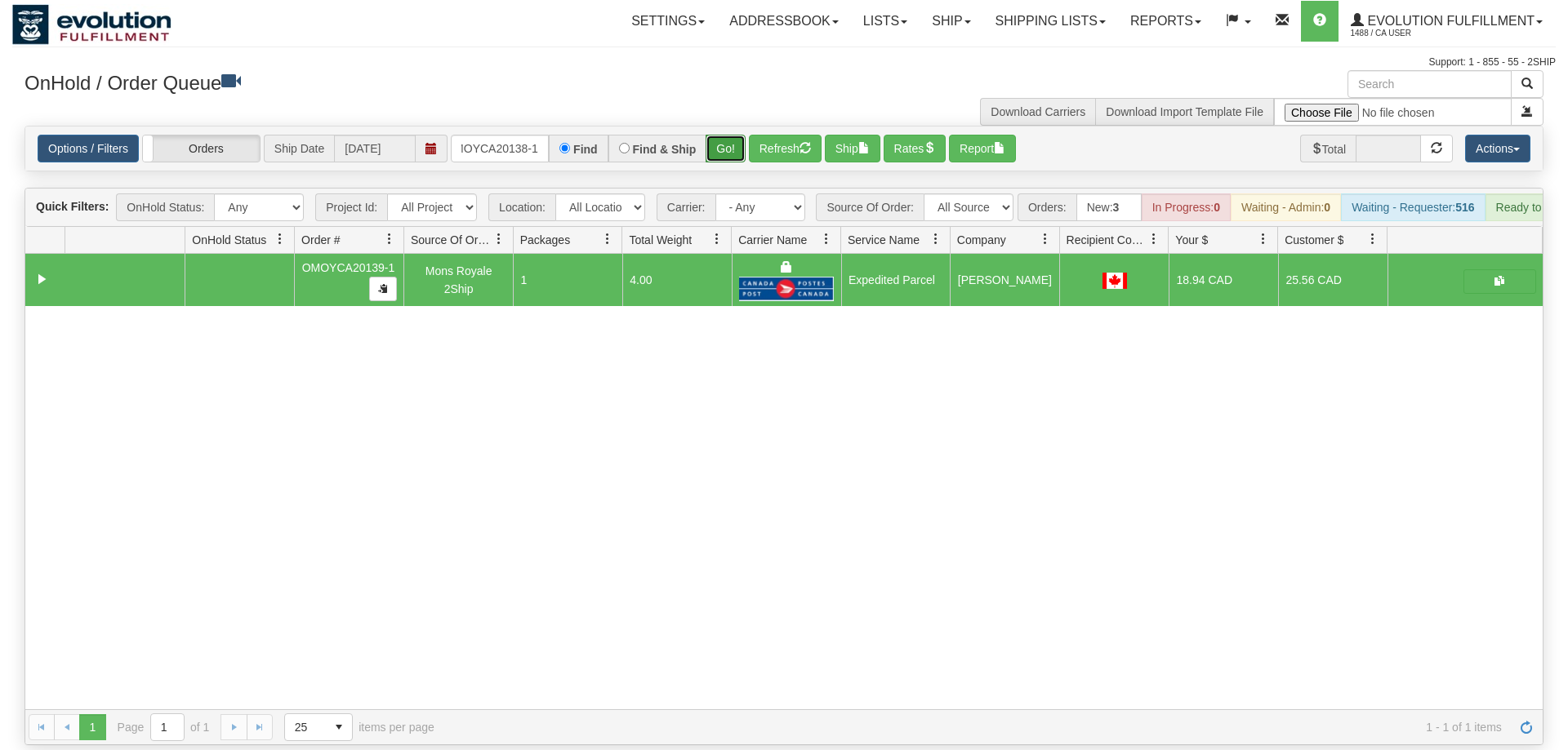
click at [718, 135] on button "Go!" at bounding box center [725, 149] width 40 height 28
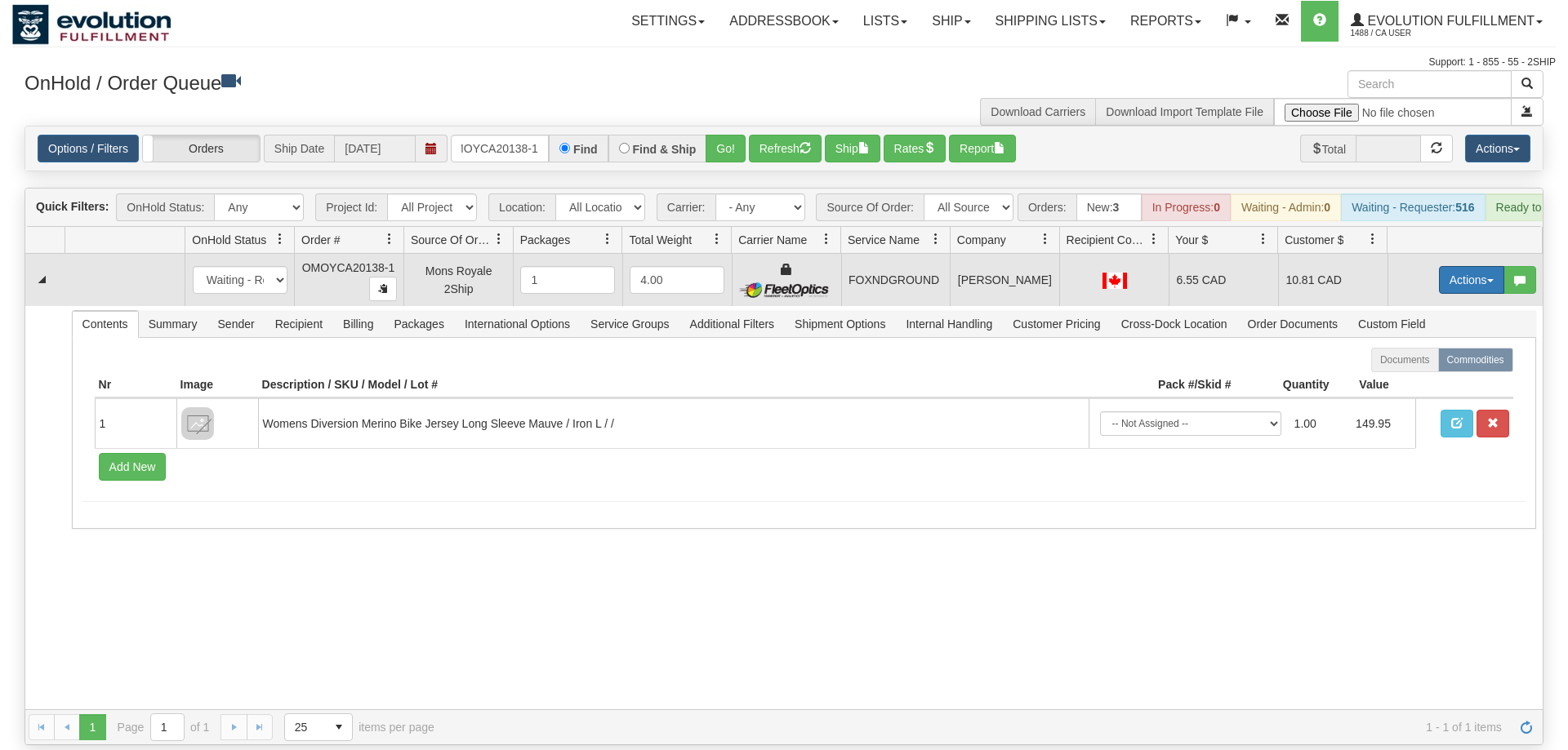
click at [1446, 266] on button "Actions" at bounding box center [1471, 280] width 65 height 28
click at [1415, 368] on span "Ship" at bounding box center [1406, 374] width 34 height 13
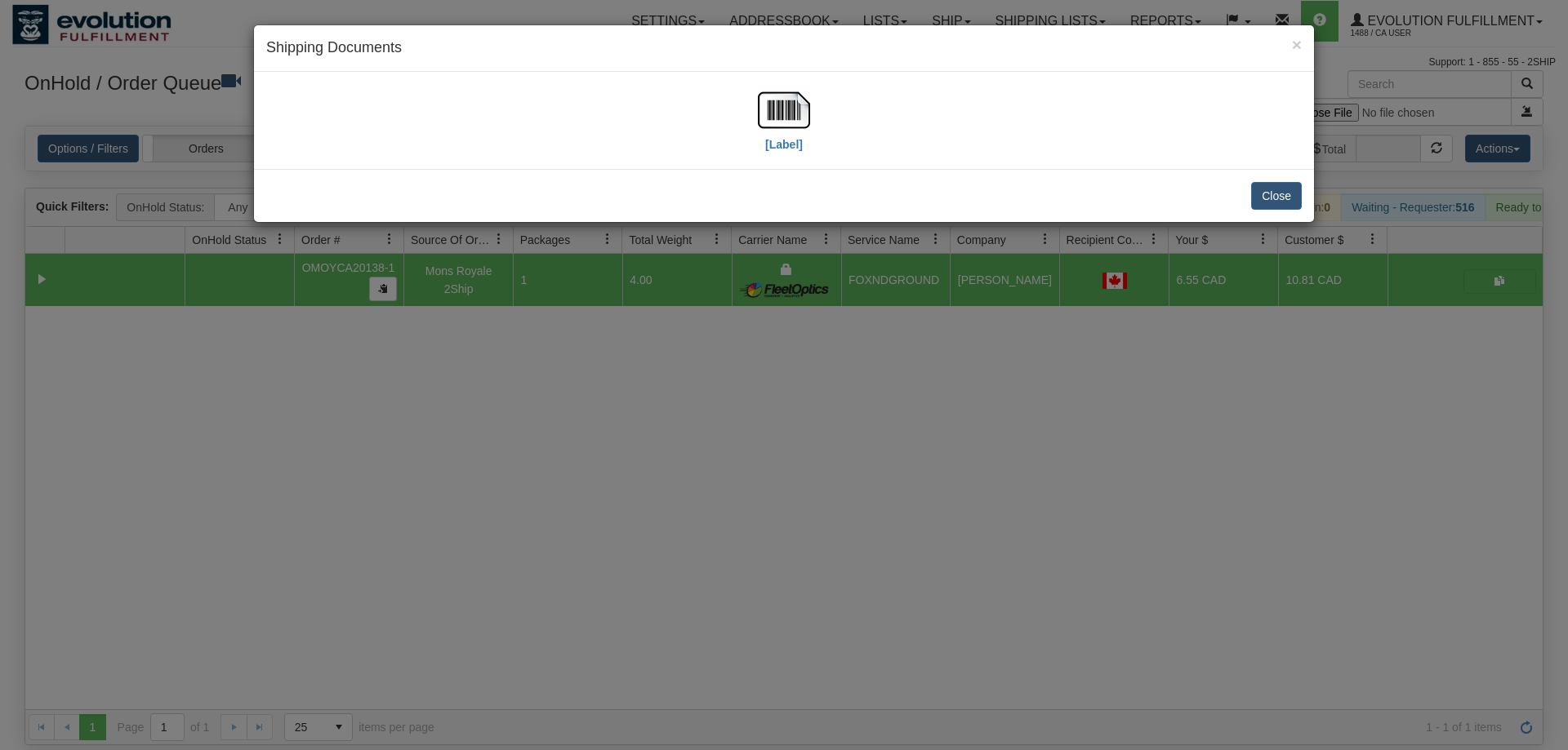
click at [817, 104] on div "[Label]" at bounding box center [784, 120] width 1035 height 73
click at [803, 109] on img at bounding box center [784, 111] width 52 height 52
drag, startPoint x: 648, startPoint y: 425, endPoint x: 512, endPoint y: 123, distance: 331.2
click at [648, 415] on div "× Shipping Documents [Label] Close" at bounding box center [784, 375] width 1568 height 750
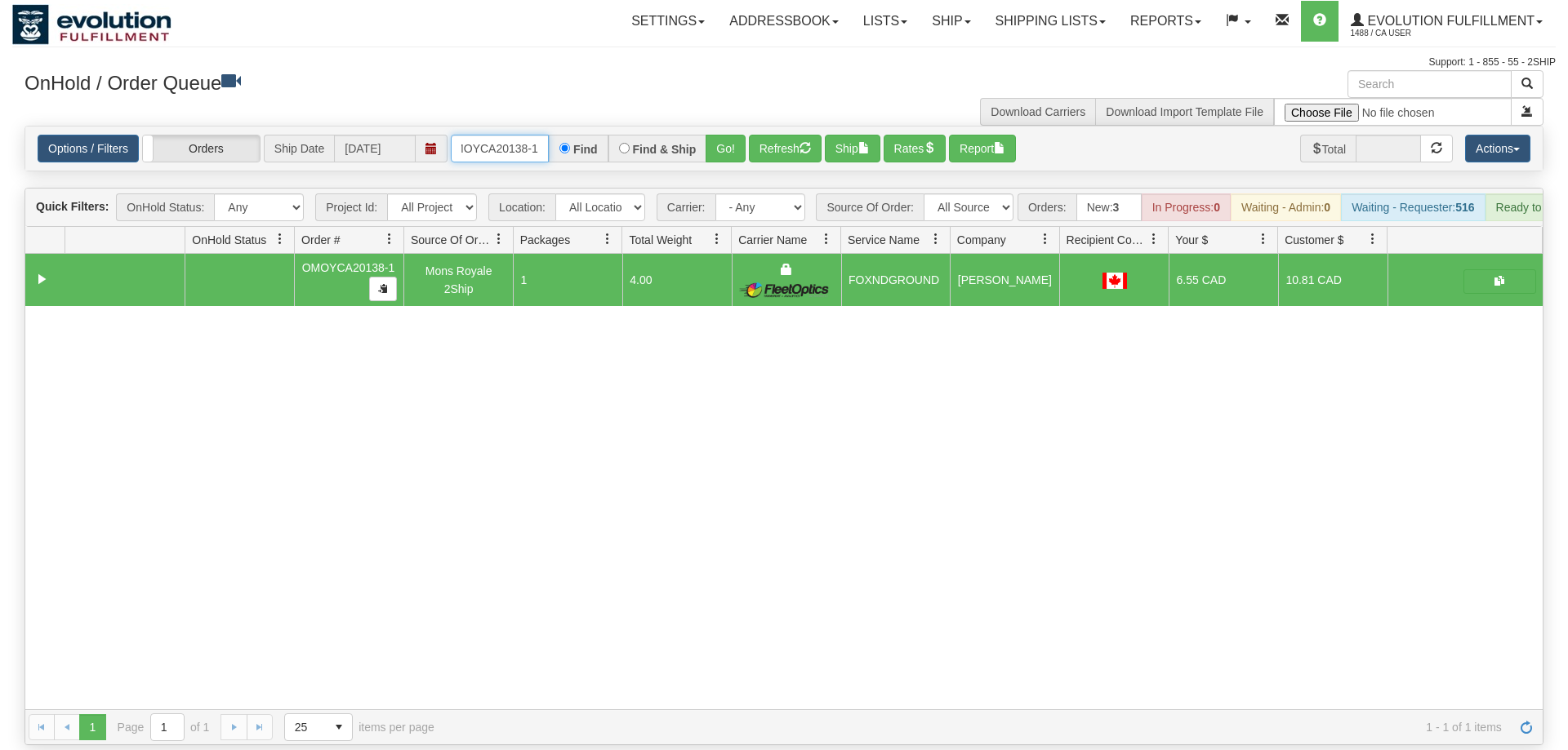
click at [505, 135] on input "OMOYCA20138-1" at bounding box center [500, 149] width 98 height 28
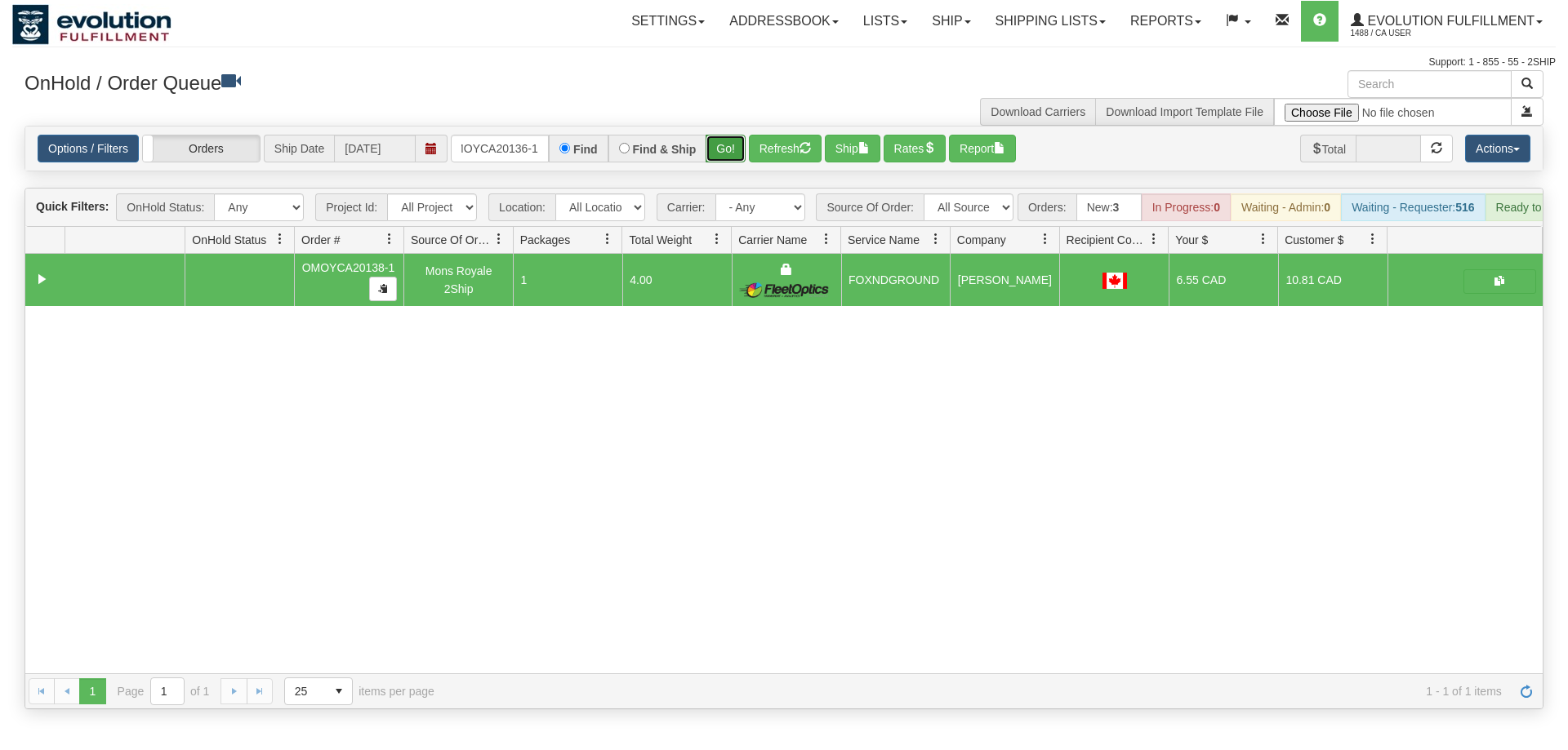
drag, startPoint x: 717, startPoint y: 119, endPoint x: 726, endPoint y: 115, distance: 9.8
click at [717, 152] on div "Is equal to Is not equal to Contains Does not contains CAD USD EUR ZAR [PERSON_…" at bounding box center [784, 417] width 1543 height 584
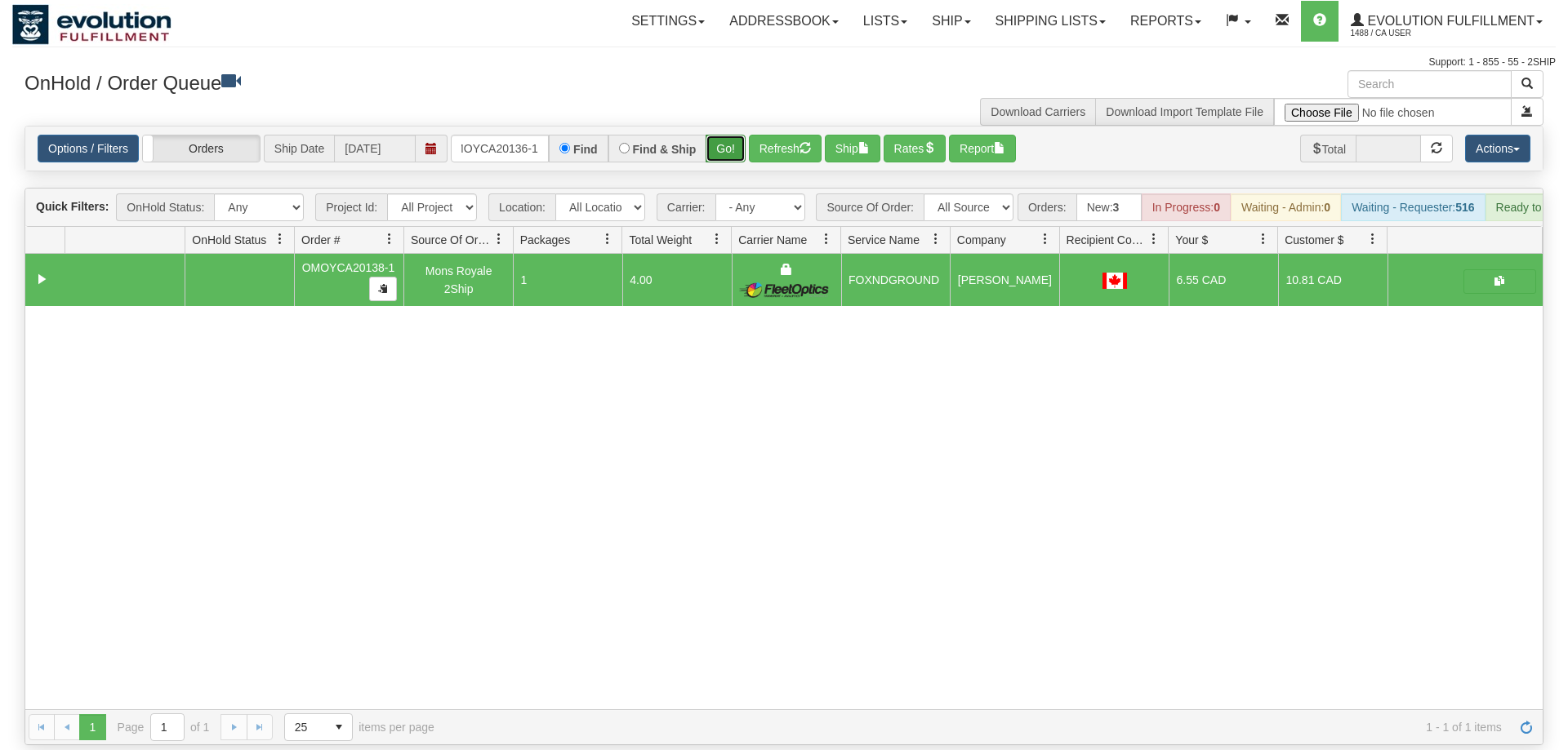
click at [726, 135] on button "Go!" at bounding box center [725, 149] width 40 height 28
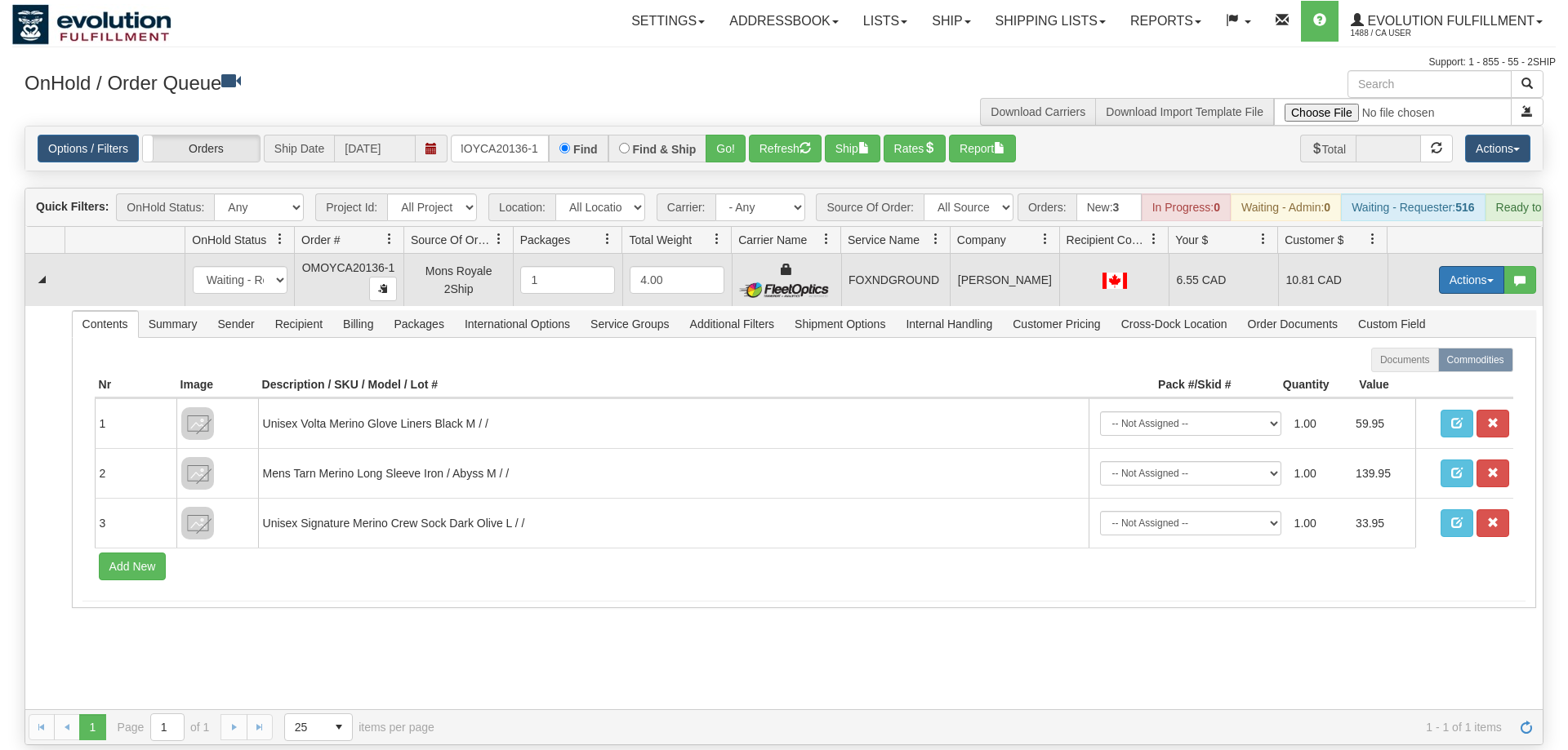
click at [1480, 266] on button "Actions" at bounding box center [1471, 280] width 65 height 28
click at [1410, 368] on span "Ship" at bounding box center [1406, 374] width 34 height 13
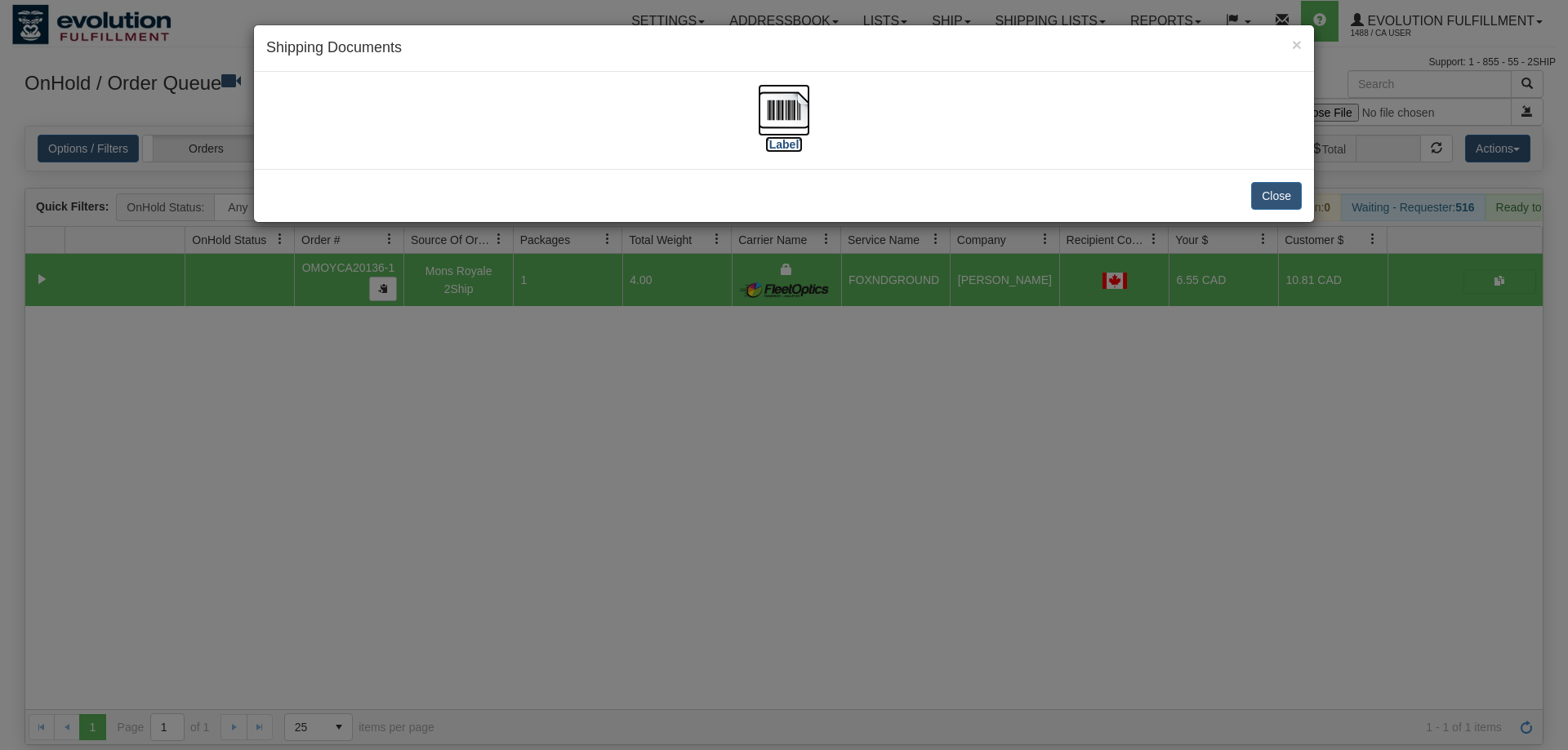
click at [764, 125] on img at bounding box center [784, 111] width 52 height 52
drag, startPoint x: 626, startPoint y: 401, endPoint x: 480, endPoint y: 184, distance: 261.5
click at [627, 402] on div "× Shipping Documents [Label] Close" at bounding box center [784, 375] width 1568 height 750
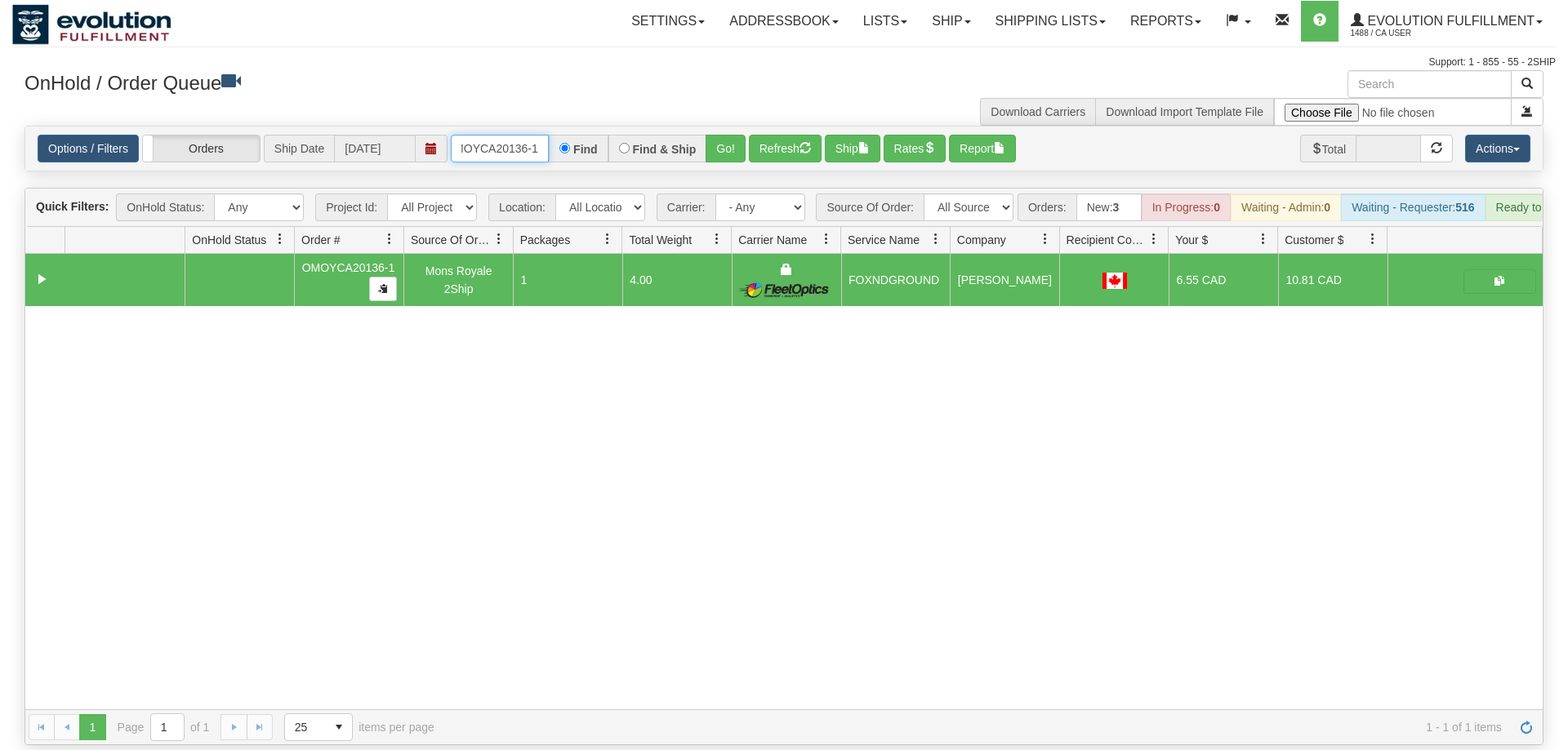
drag, startPoint x: 484, startPoint y: 121, endPoint x: 638, endPoint y: 217, distance: 181.5
click at [483, 135] on input "OMOYCA20136-1" at bounding box center [500, 149] width 98 height 28
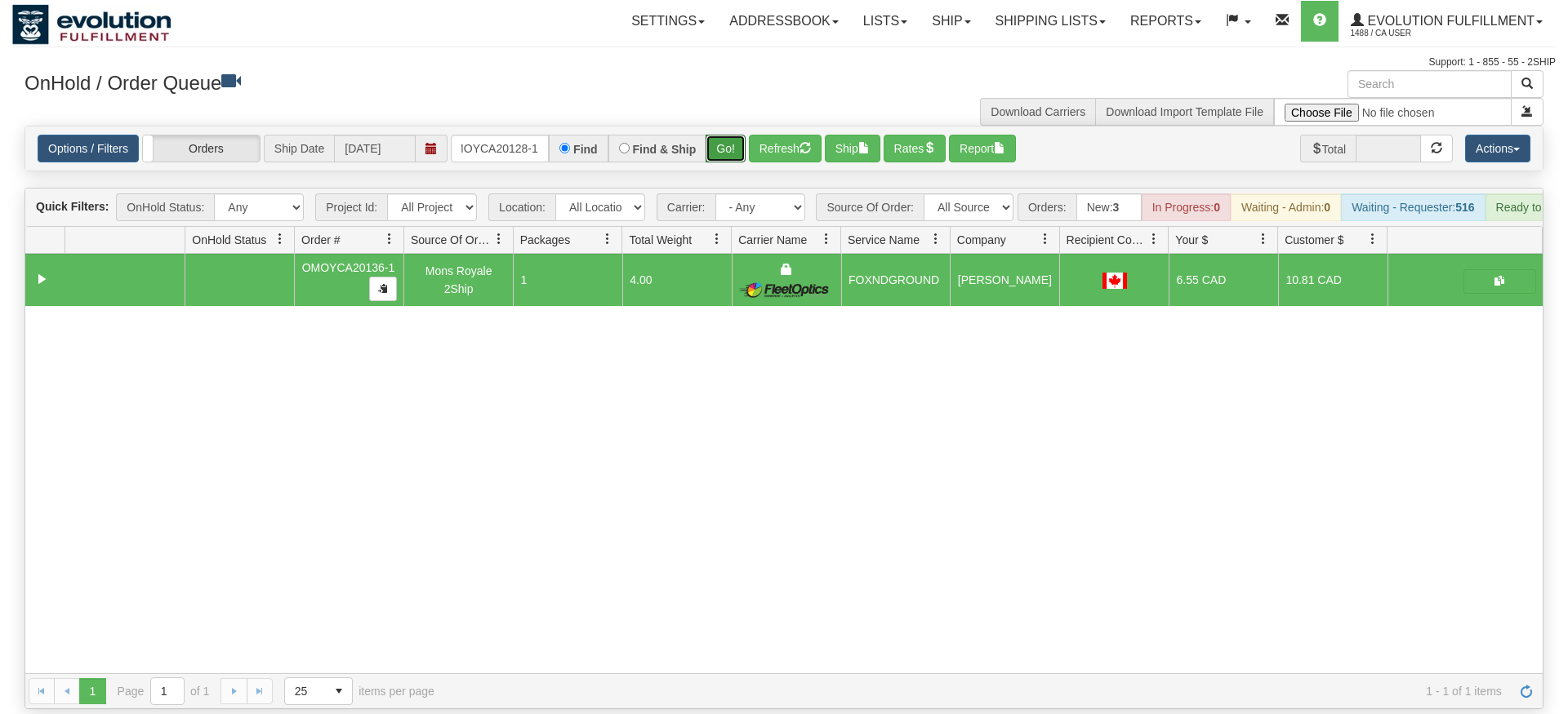
click at [734, 162] on div "Is equal to Is not equal to Contains Does not contains CAD USD EUR ZAR [PERSON_…" at bounding box center [784, 417] width 1543 height 584
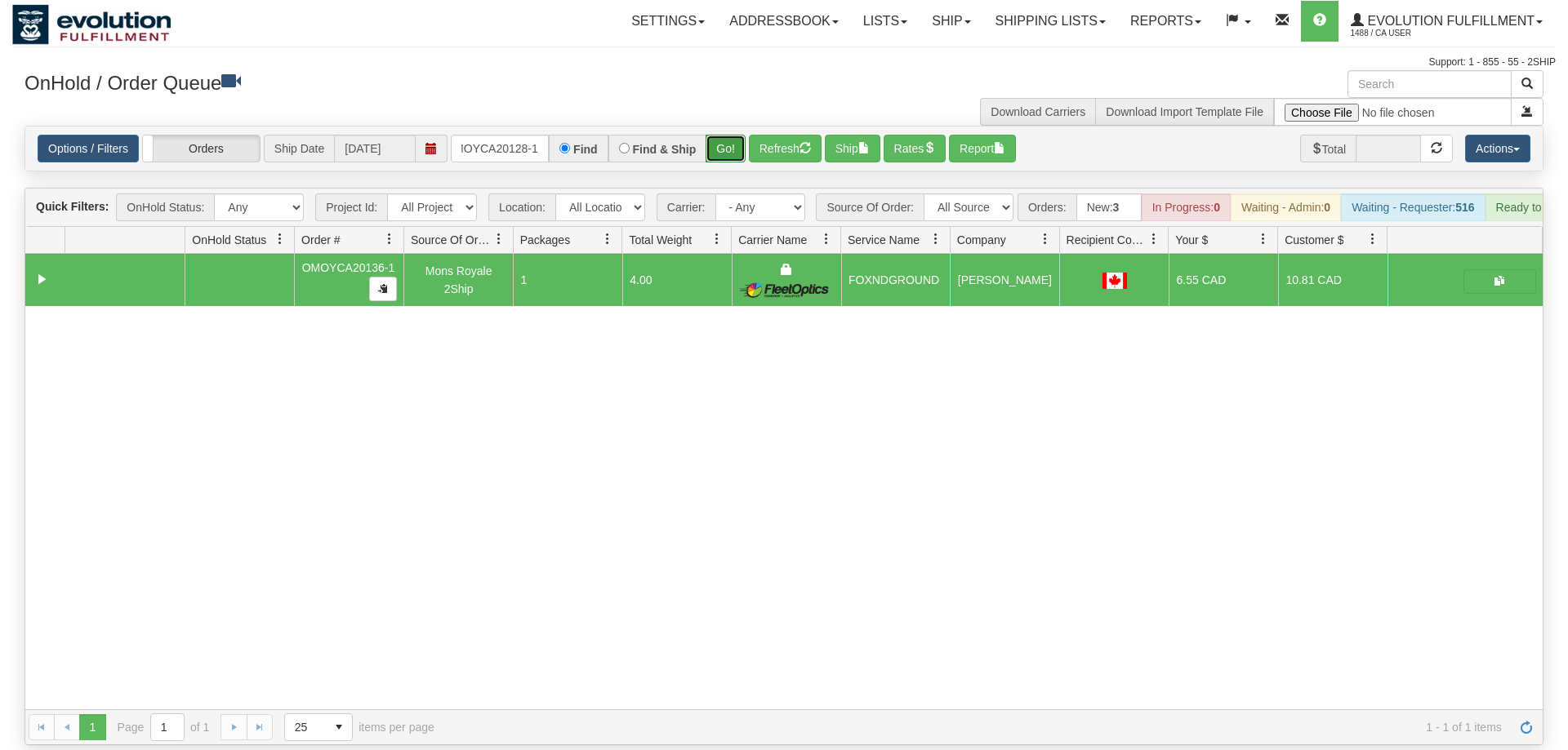
click at [736, 135] on button "Go!" at bounding box center [725, 149] width 40 height 28
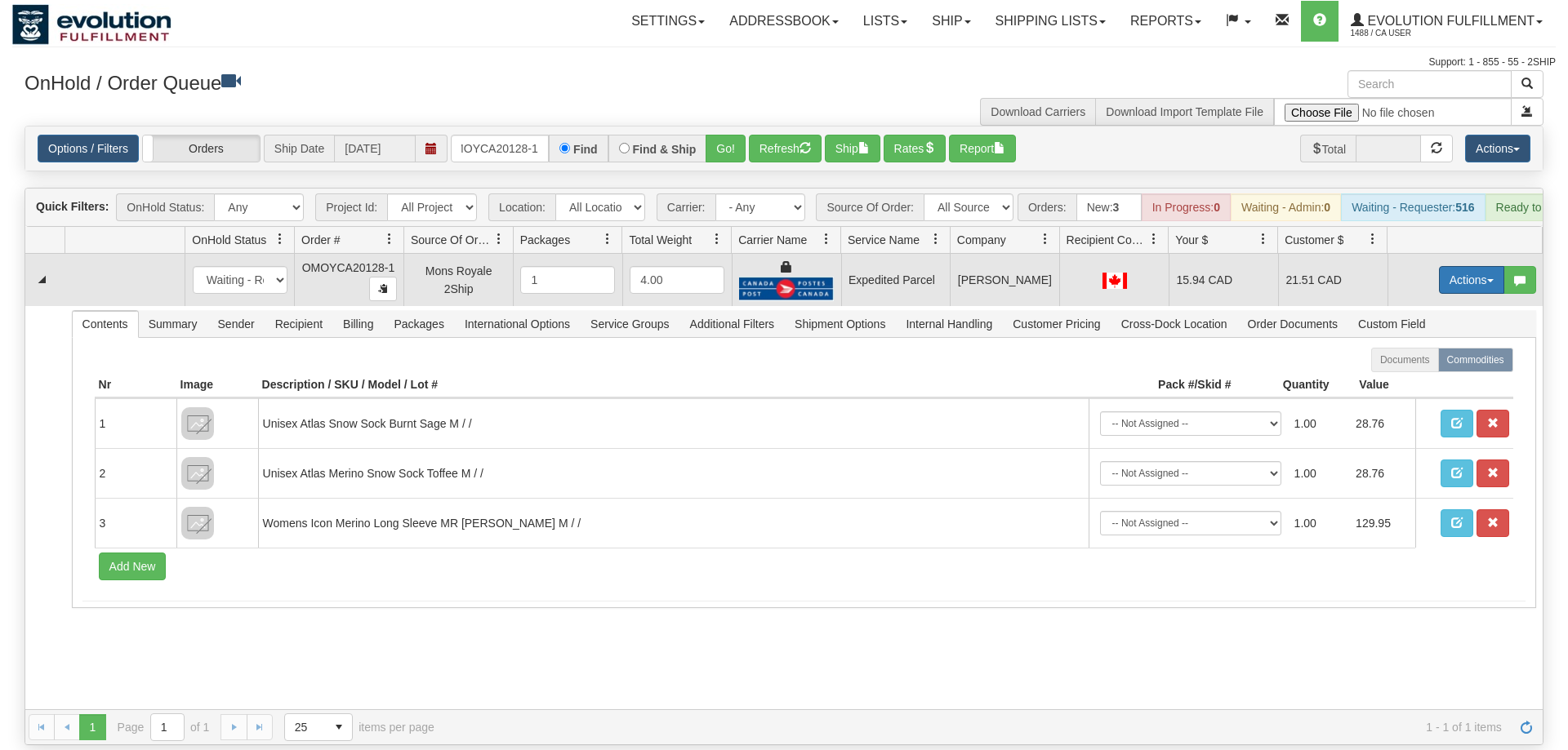
click at [1464, 266] on button "Actions" at bounding box center [1471, 280] width 65 height 28
click at [1425, 364] on link "Ship" at bounding box center [1438, 375] width 130 height 21
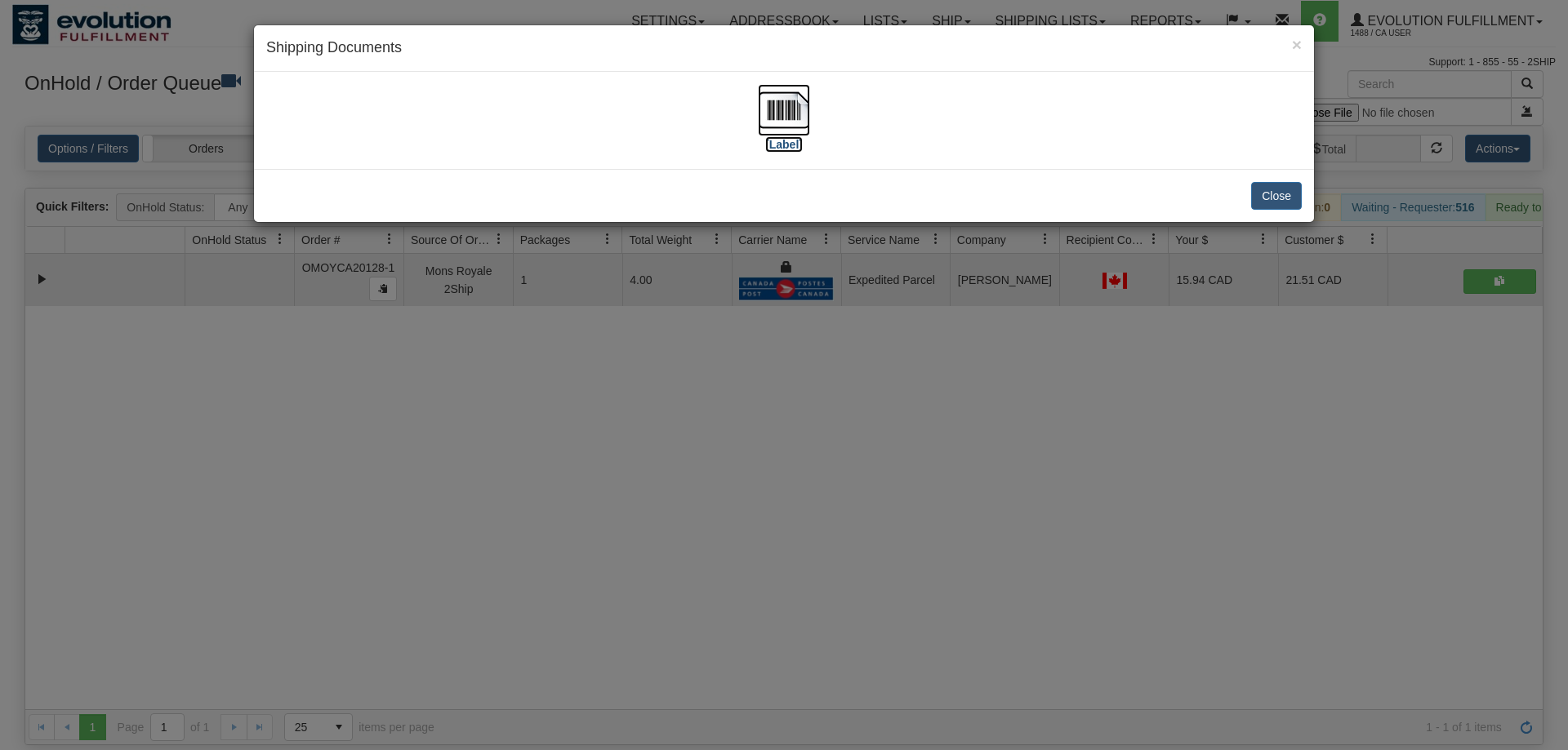
click at [795, 139] on label "[Label]" at bounding box center [784, 144] width 38 height 17
click at [477, 361] on div "× Shipping Documents [Label] Close" at bounding box center [784, 375] width 1568 height 750
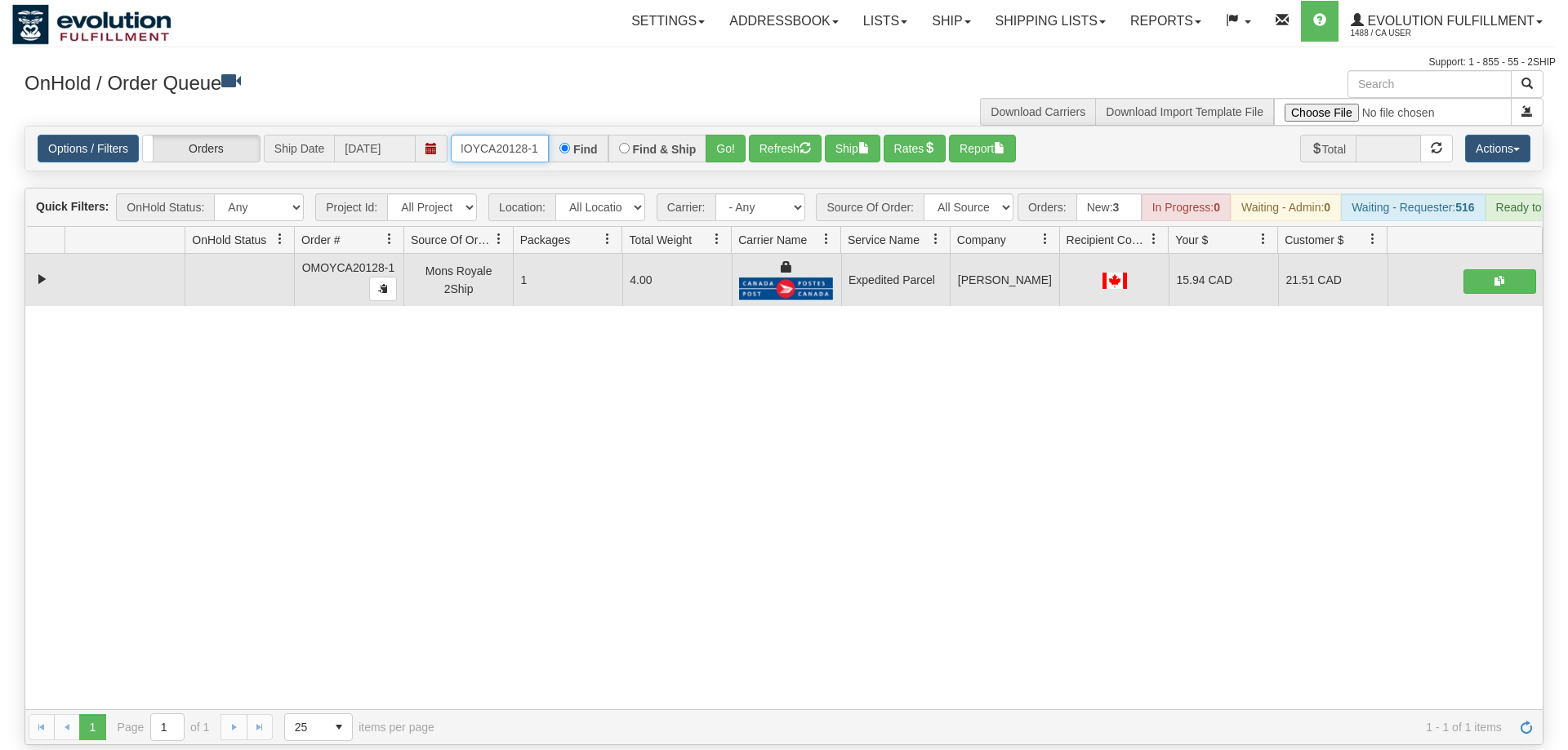
click at [515, 135] on input "OMOYCA20128-1" at bounding box center [500, 149] width 98 height 28
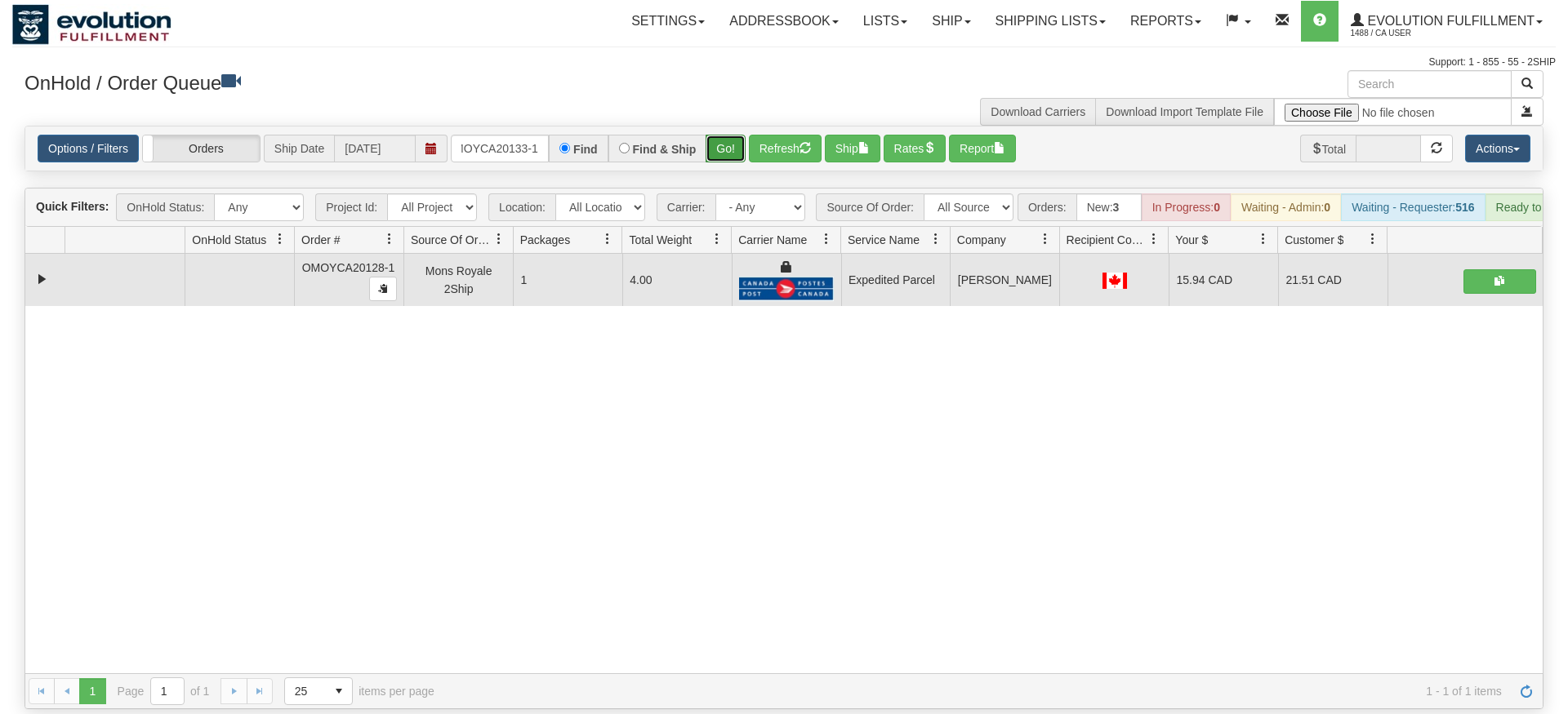
click at [716, 171] on div "Is equal to Is not equal to Contains Does not contains CAD USD EUR ZAR [PERSON_…" at bounding box center [784, 417] width 1543 height 584
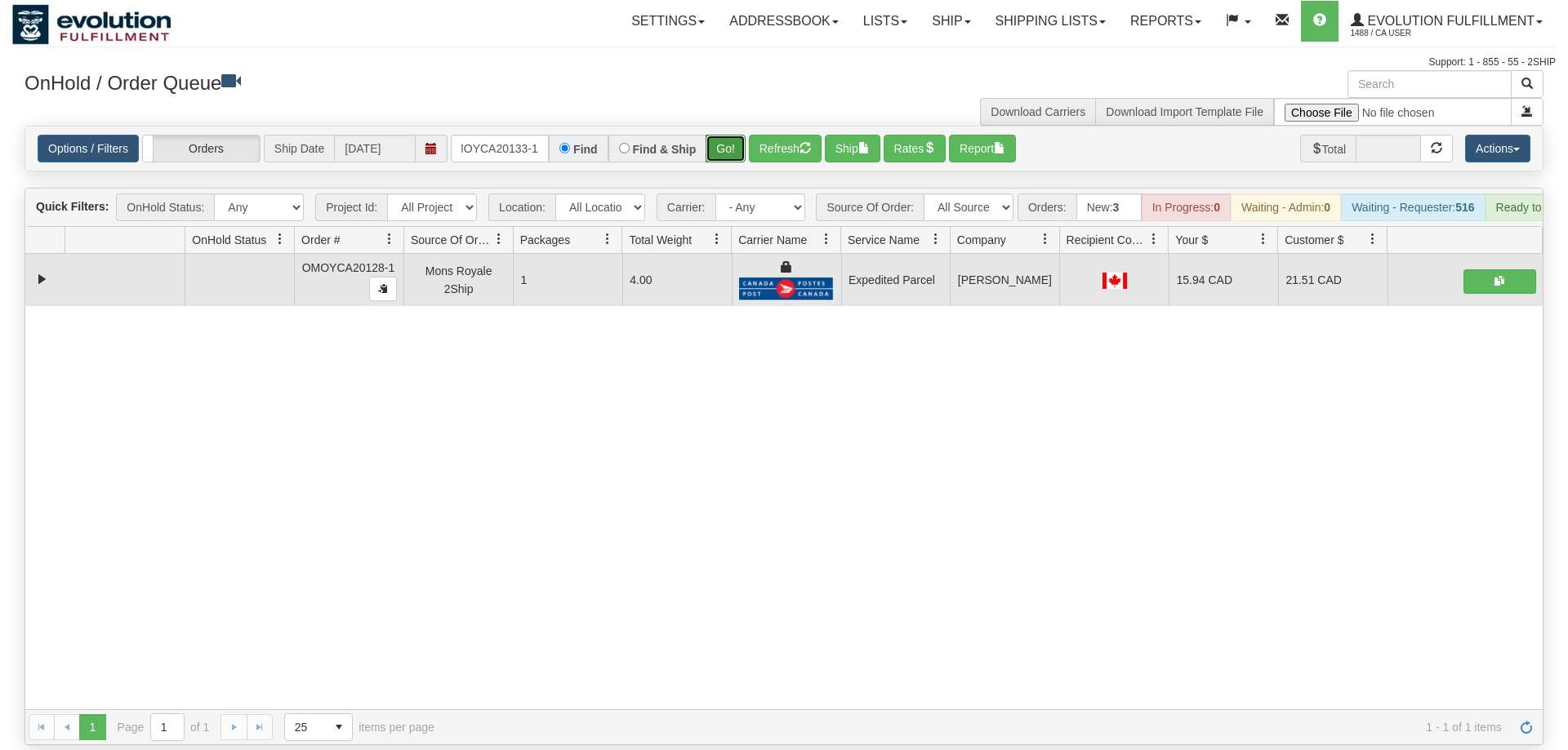
click at [746, 135] on button "Go!" at bounding box center [725, 149] width 40 height 28
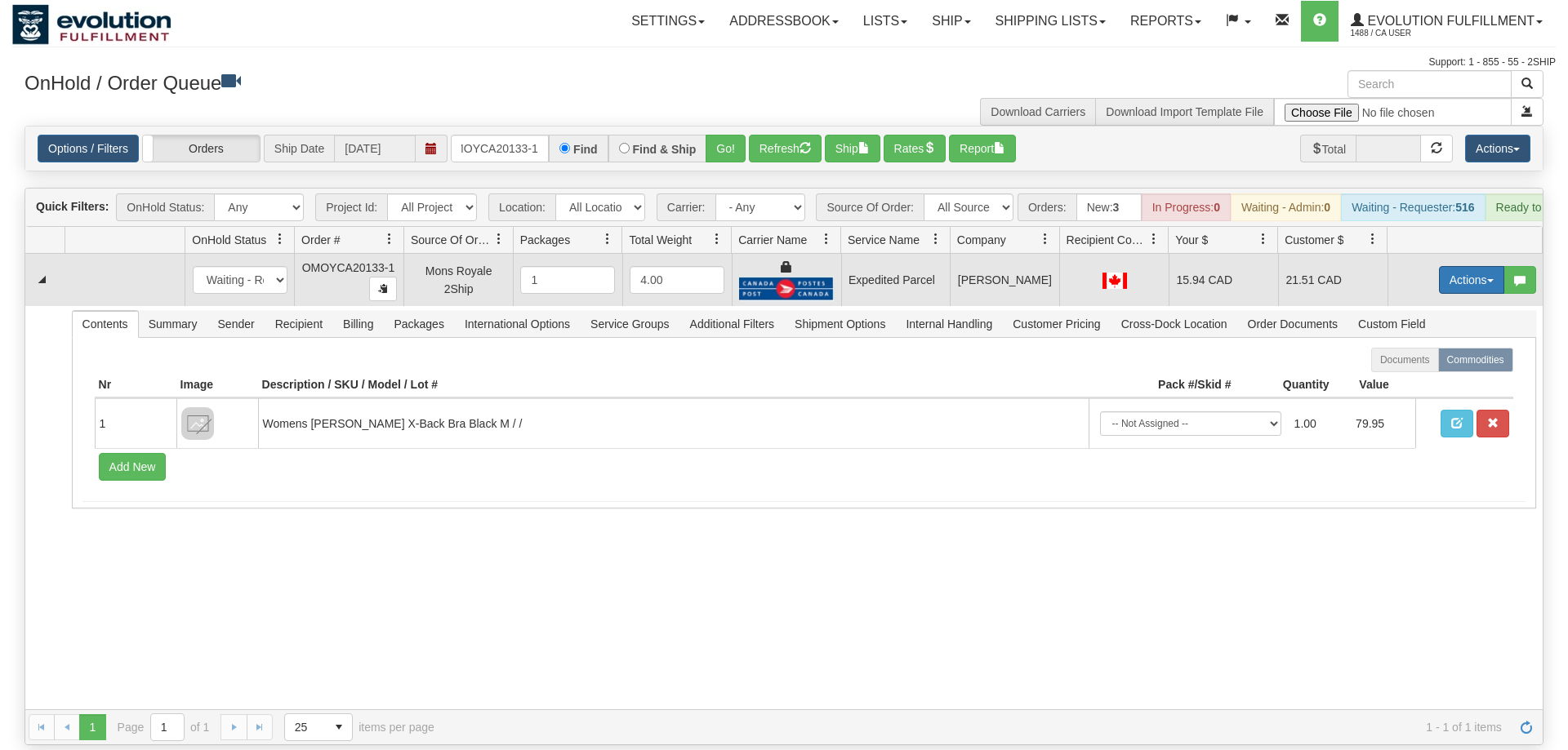
click at [1481, 267] on button "Actions" at bounding box center [1471, 280] width 65 height 28
click at [1410, 368] on span "Ship" at bounding box center [1406, 374] width 34 height 13
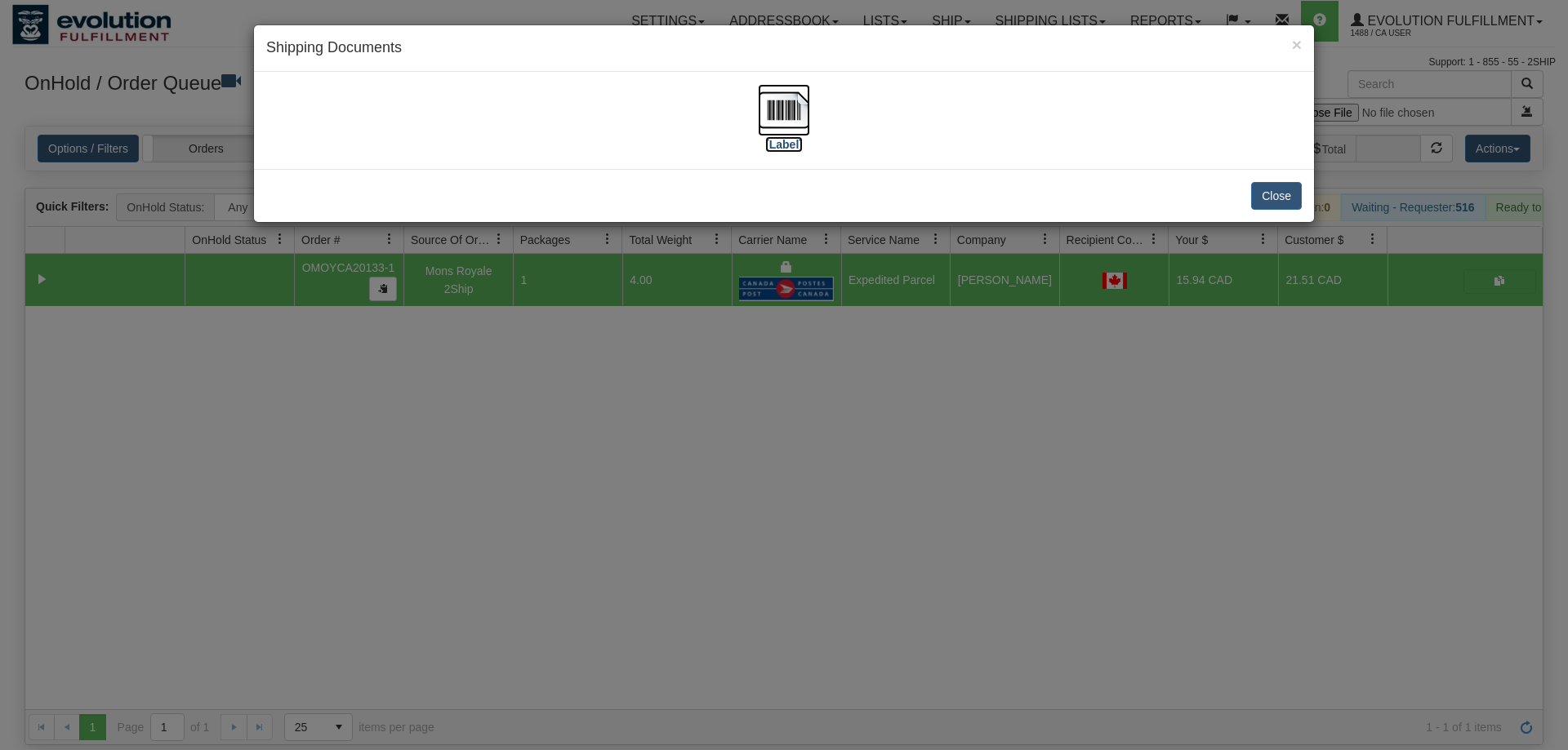
click at [780, 139] on label "[Label]" at bounding box center [784, 144] width 38 height 17
click at [495, 400] on div "× Shipping Documents [Label] Close" at bounding box center [784, 375] width 1568 height 750
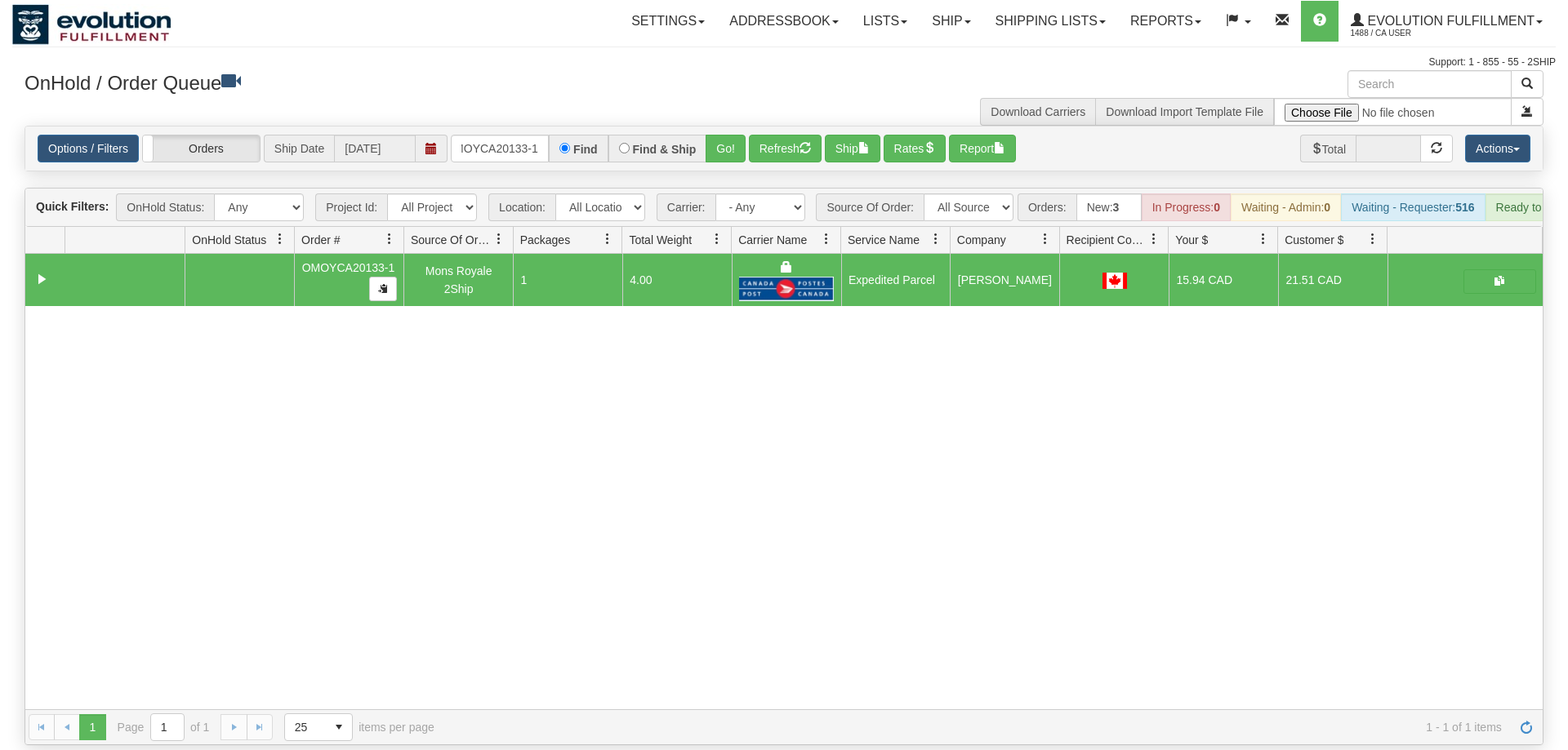
click at [1282, 575] on div "31616765 EVOLUTION V3 91106076 91106077 OMOYCA20133-1 Mons Royale 2Ship 1 4.00 …" at bounding box center [784, 481] width 1516 height 456
click at [504, 135] on input "OMOYCA20133-1" at bounding box center [500, 149] width 98 height 28
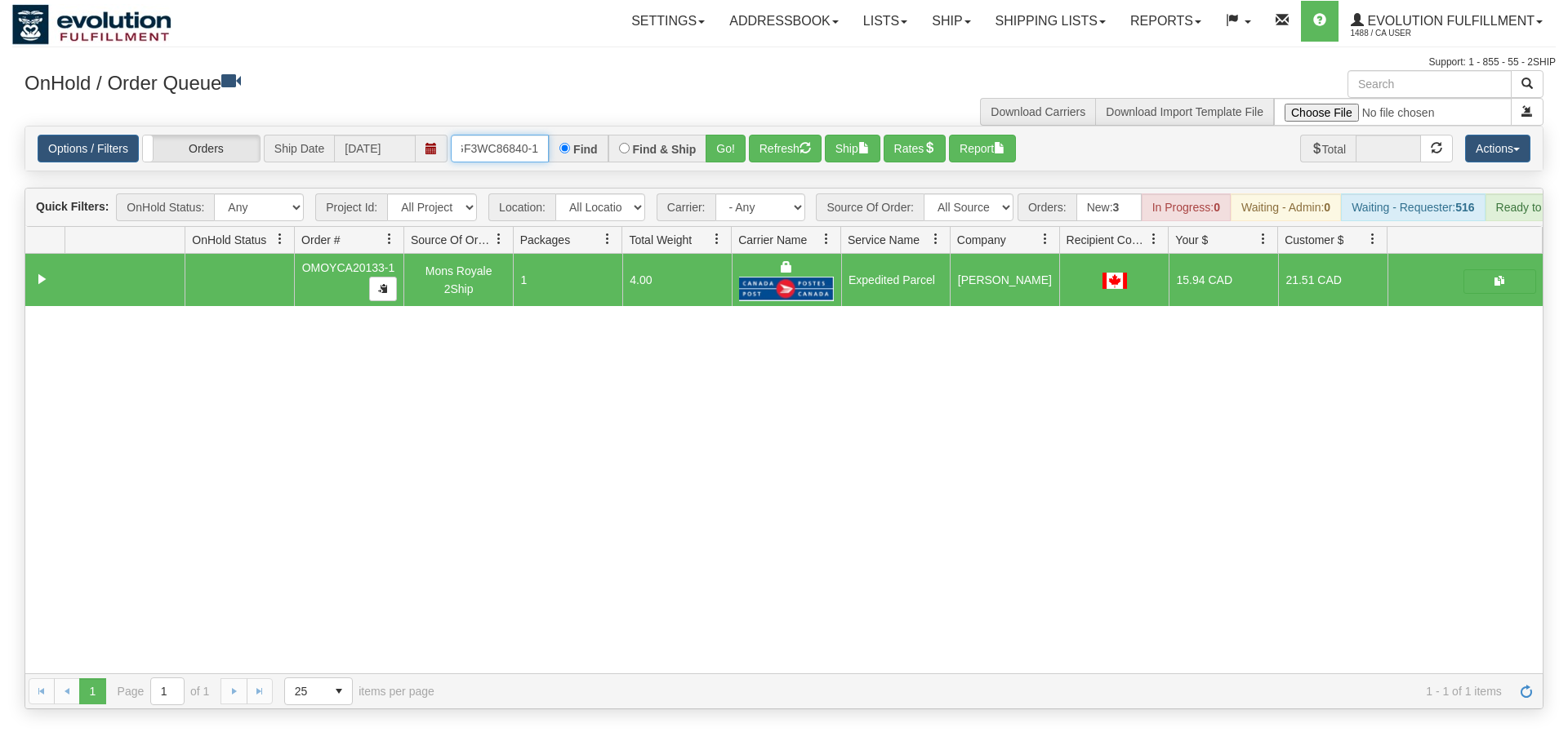
scroll to position [0, 16]
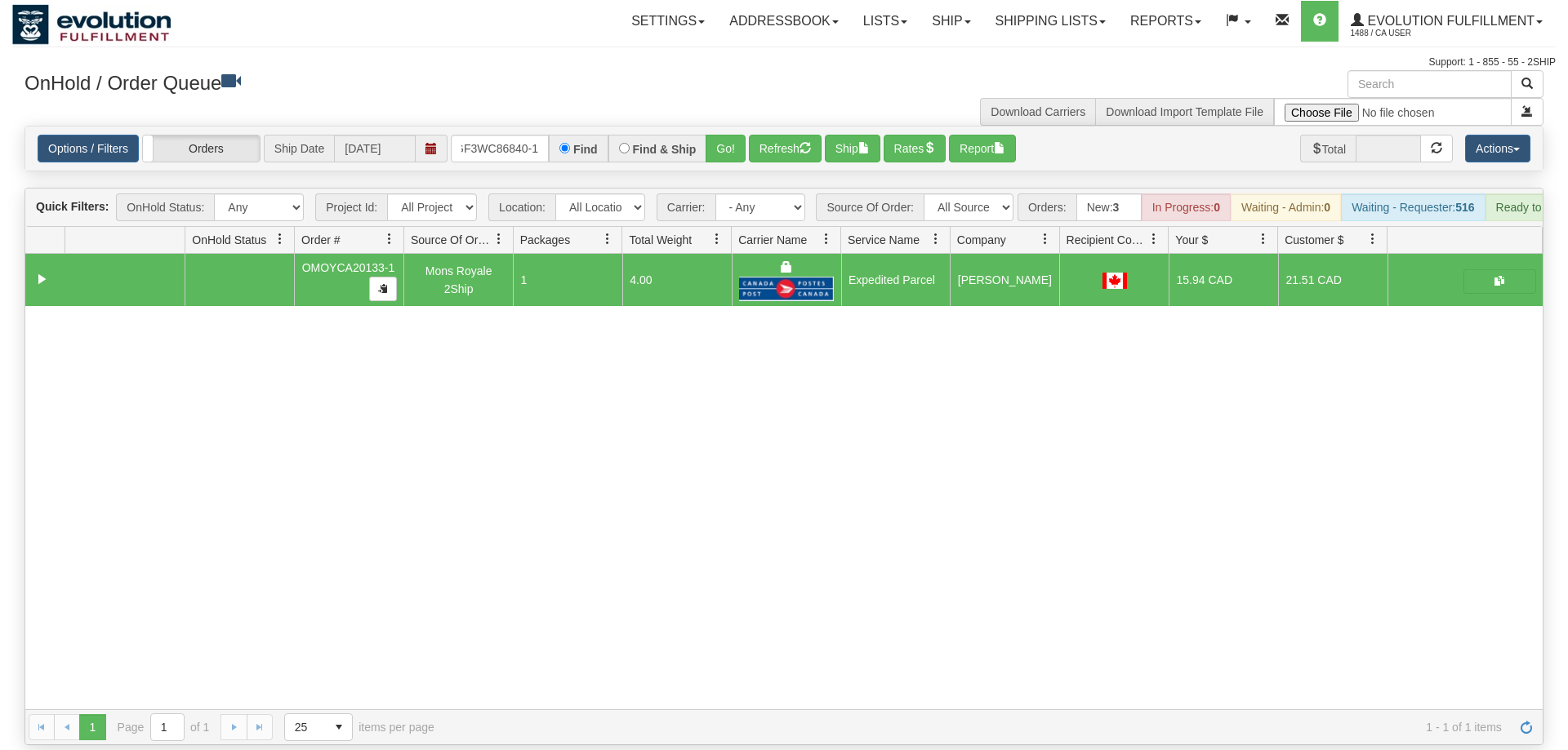
click at [753, 144] on div "Options / Filters Group Shipments Orders Ship Date [DATE] OGF3WC86840-1 Find Fi…" at bounding box center [784, 148] width 1516 height 44
click at [716, 135] on button "Go!" at bounding box center [725, 149] width 40 height 28
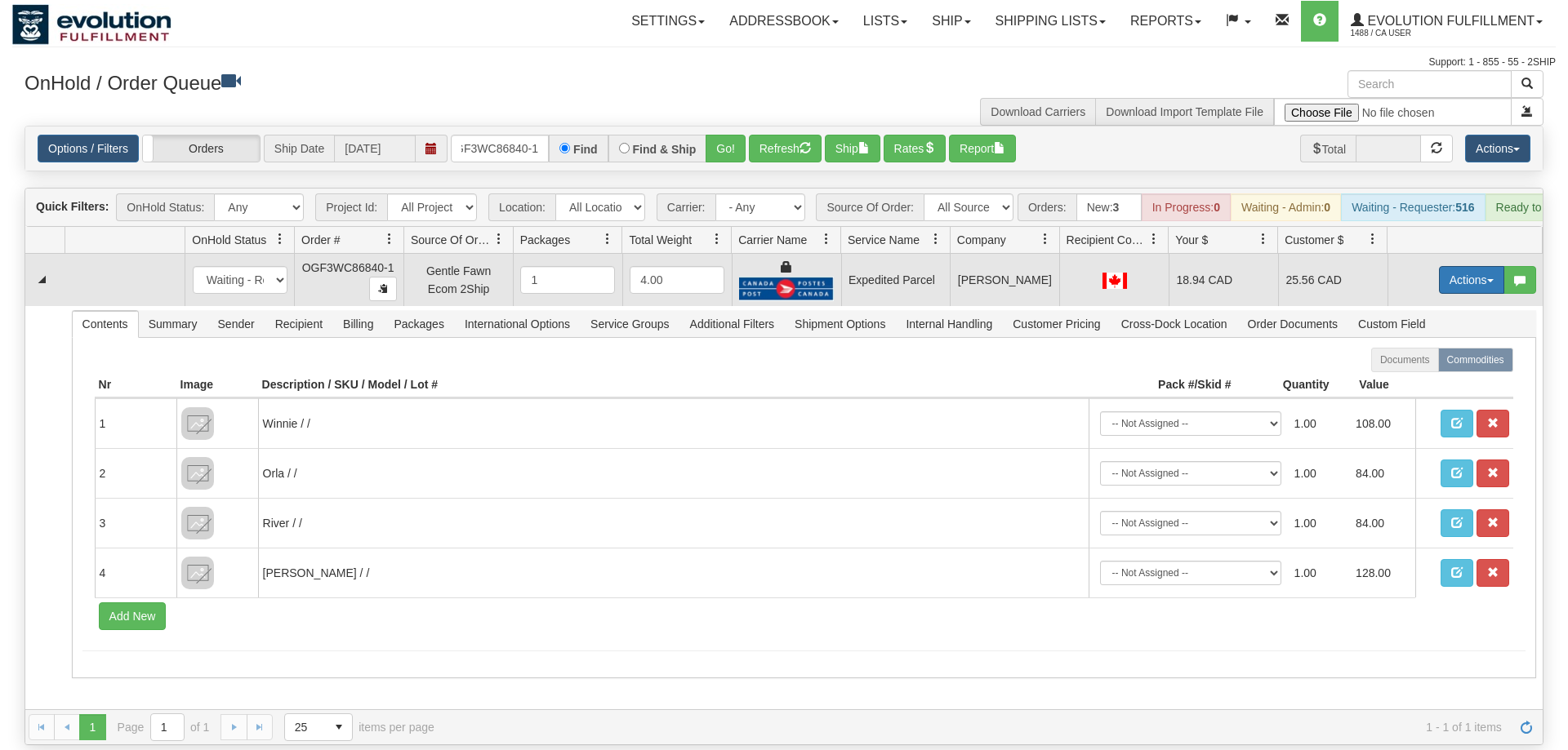
click at [1450, 266] on button "Actions" at bounding box center [1471, 280] width 65 height 28
click at [1411, 368] on span "Ship" at bounding box center [1406, 374] width 34 height 13
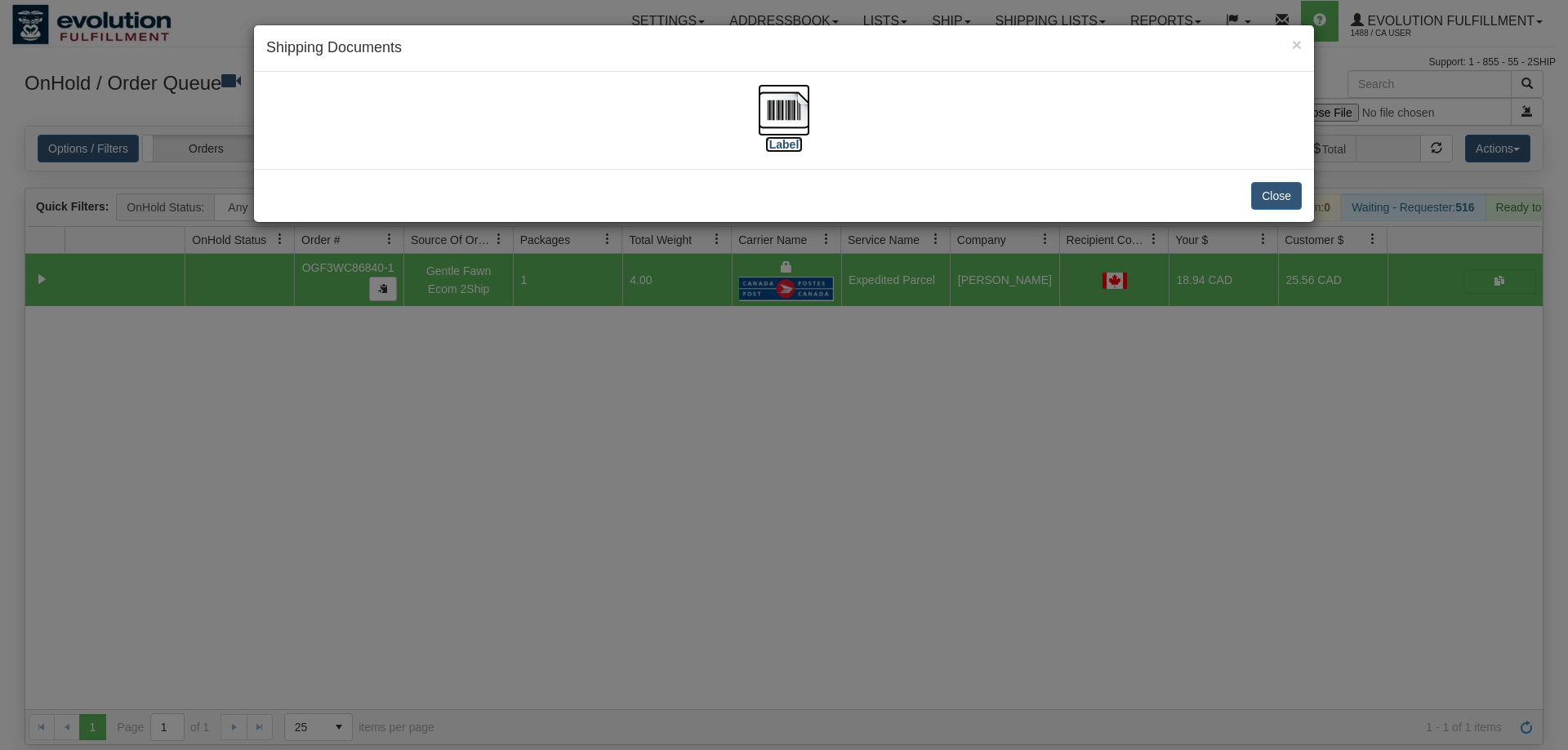
click at [788, 119] on img at bounding box center [784, 111] width 52 height 52
drag, startPoint x: 657, startPoint y: 428, endPoint x: 517, endPoint y: 144, distance: 316.6
click at [657, 423] on div "× Shipping Documents [Label] Close" at bounding box center [784, 375] width 1568 height 750
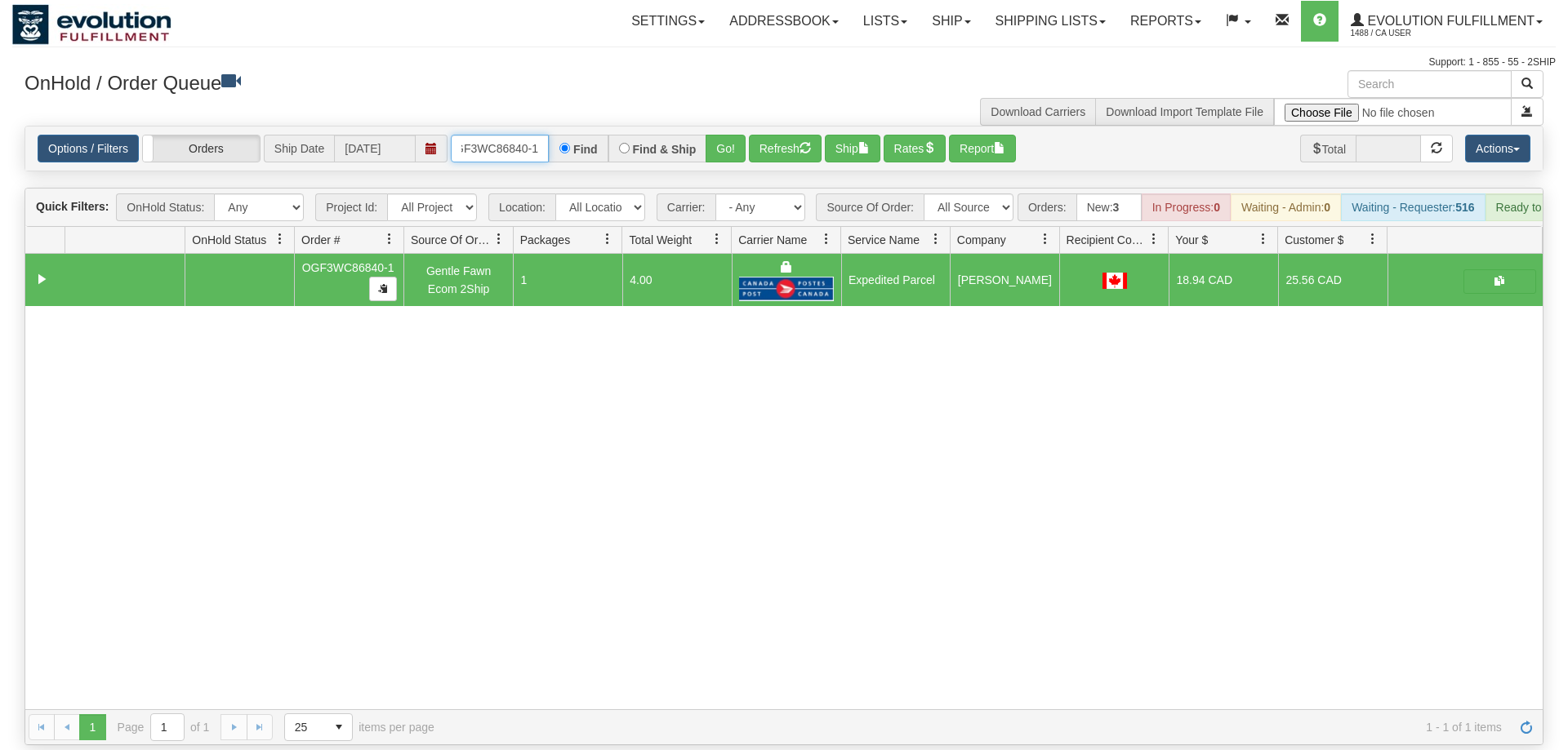
click at [522, 135] on input "OGF3WC86840-1" at bounding box center [500, 149] width 98 height 28
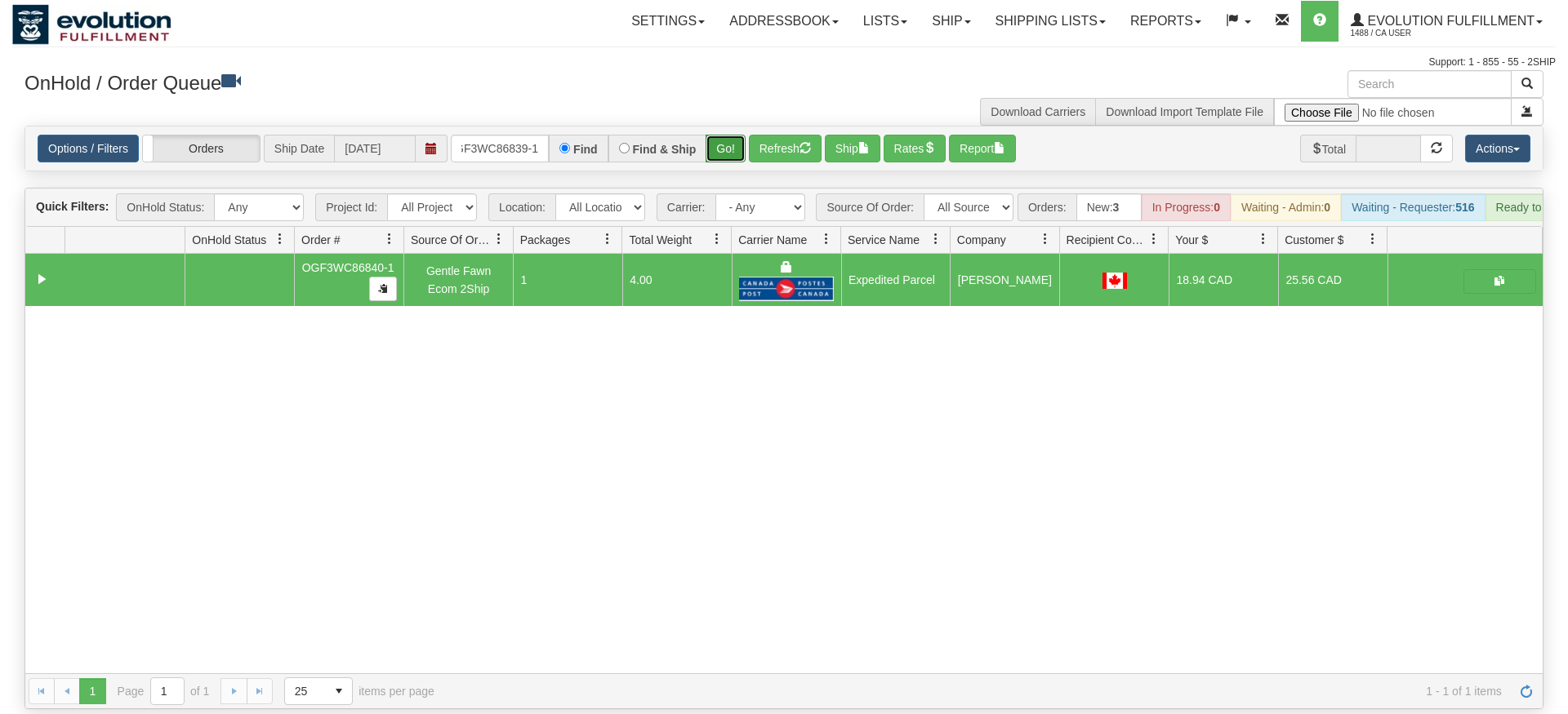
click at [728, 161] on div "Is equal to Is not equal to Contains Does not contains CAD USD EUR ZAR [PERSON_…" at bounding box center [784, 417] width 1543 height 584
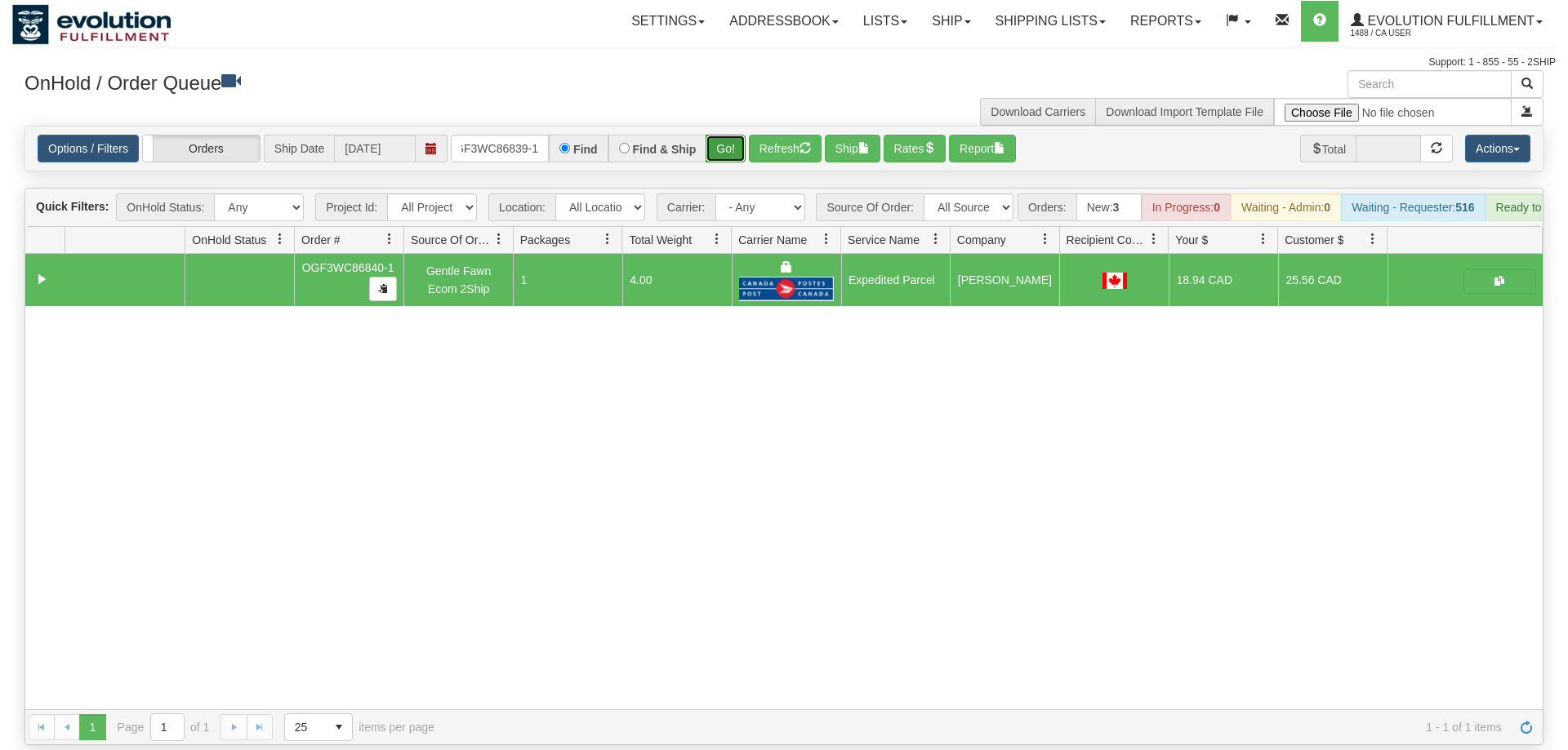
click at [732, 135] on button "Go!" at bounding box center [725, 149] width 40 height 28
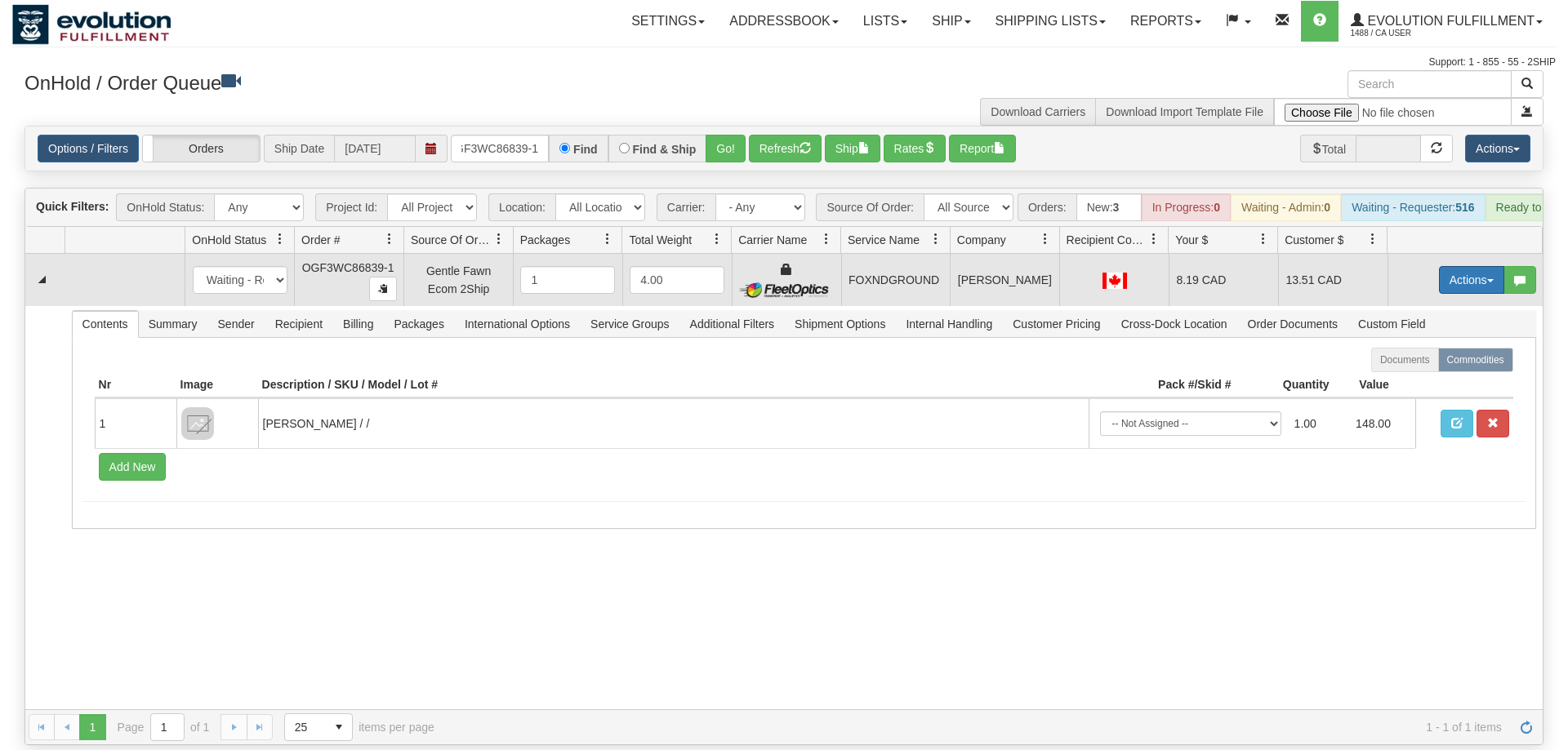
click at [1477, 266] on button "Actions" at bounding box center [1471, 280] width 65 height 28
click at [1406, 368] on span "Ship" at bounding box center [1406, 374] width 34 height 13
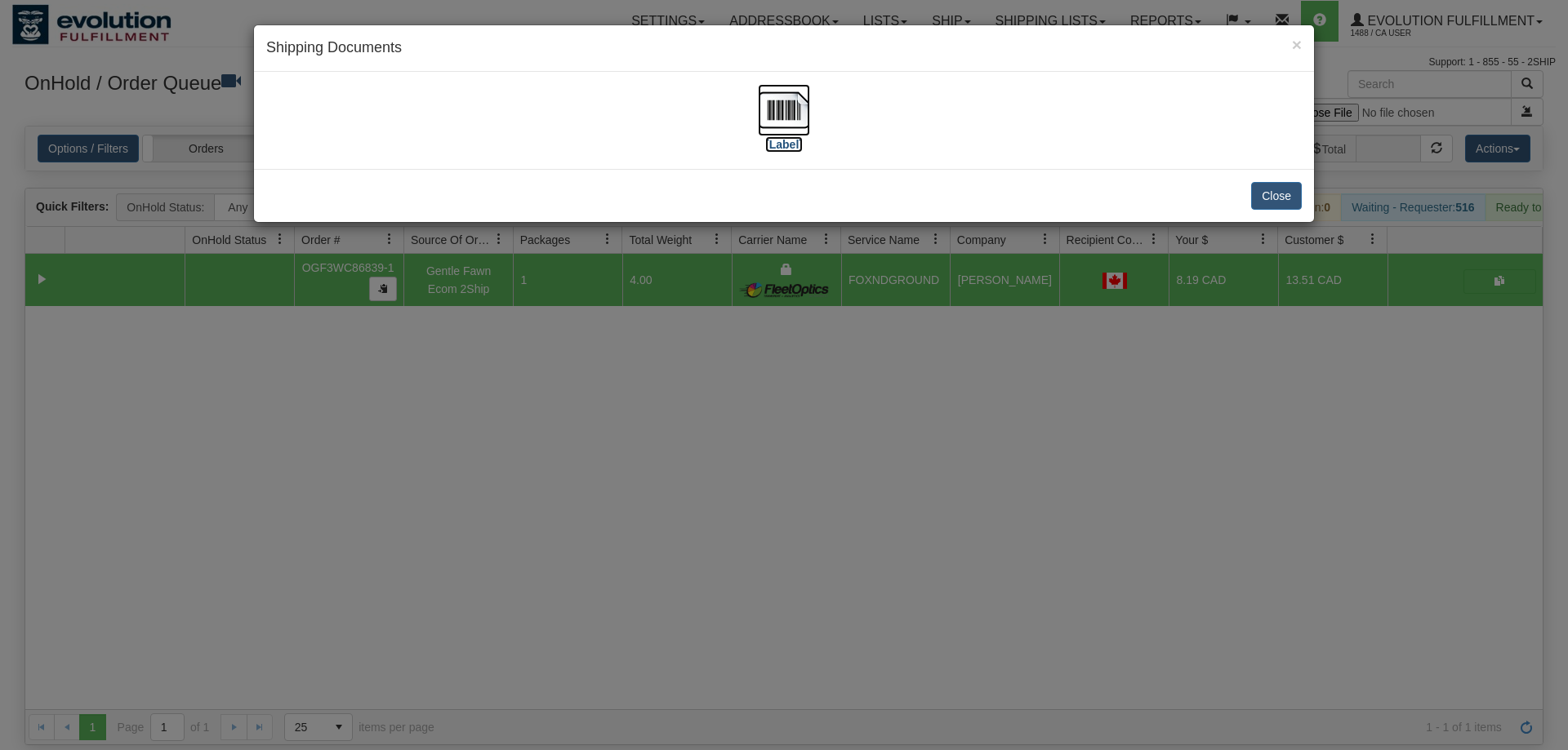
click at [788, 94] on img at bounding box center [784, 111] width 52 height 52
drag, startPoint x: 571, startPoint y: 583, endPoint x: 514, endPoint y: 163, distance: 423.9
click at [573, 577] on div "× Shipping Documents [Label] Close" at bounding box center [784, 375] width 1568 height 750
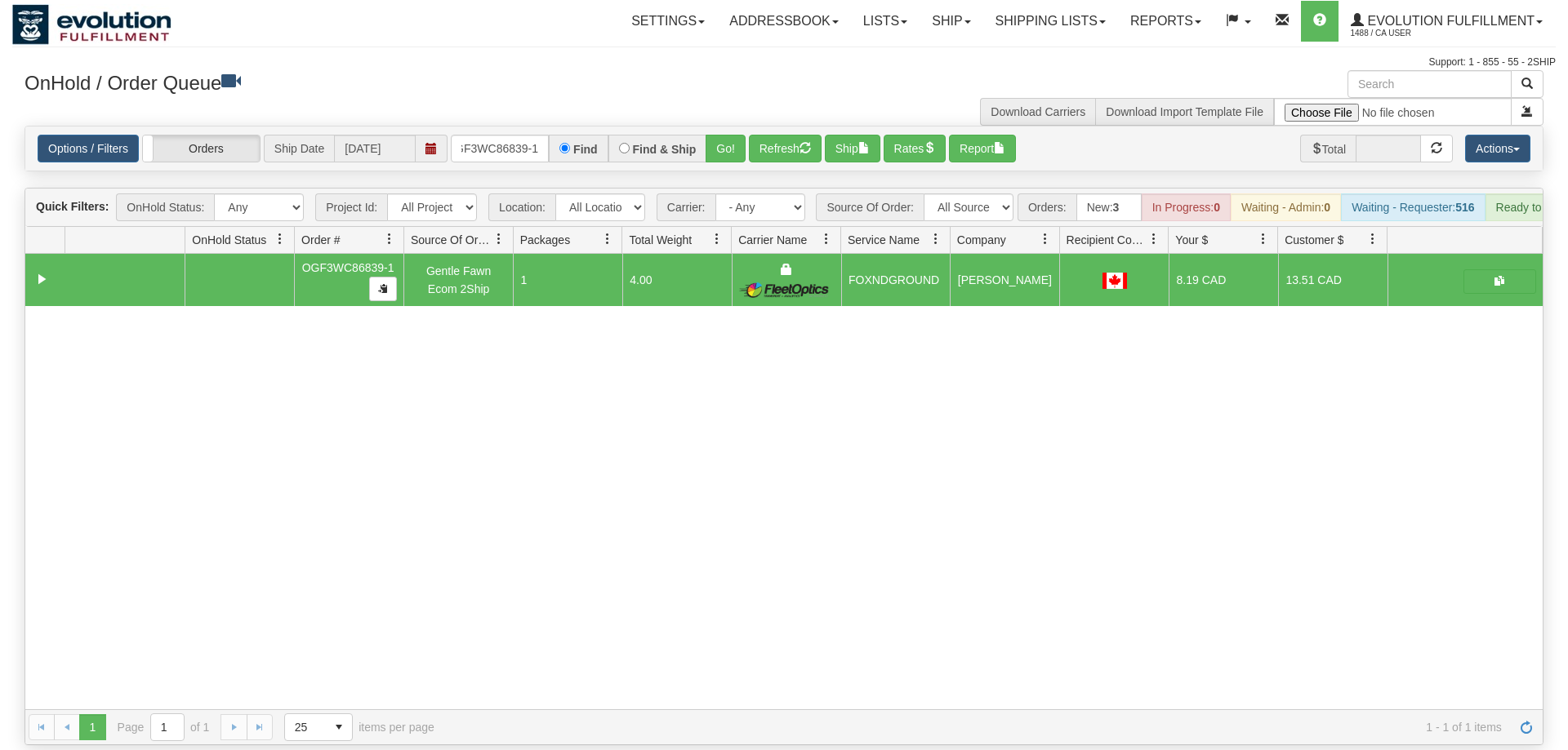
click at [523, 139] on div "Options / Filters Group Shipments Orders Ship Date [DATE] OGF3WC86839-1 Find Fi…" at bounding box center [784, 148] width 1516 height 44
click at [528, 135] on input "OGF3WC86839-1" at bounding box center [500, 149] width 98 height 28
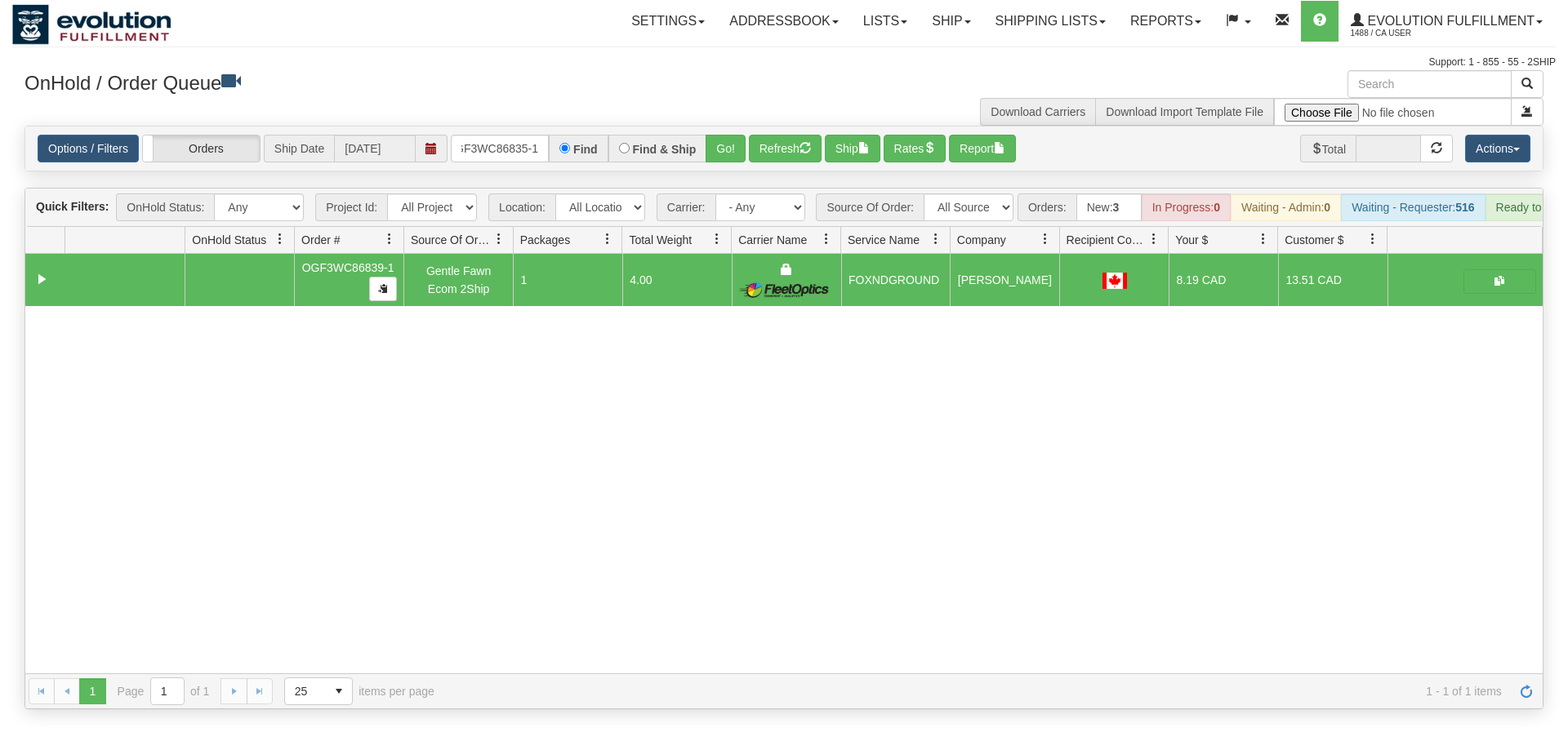
click at [740, 137] on div "× Get OnHold Shipments fields - load dt: 358 Get OnHold Shipments fields - tran…" at bounding box center [784, 390] width 1543 height 639
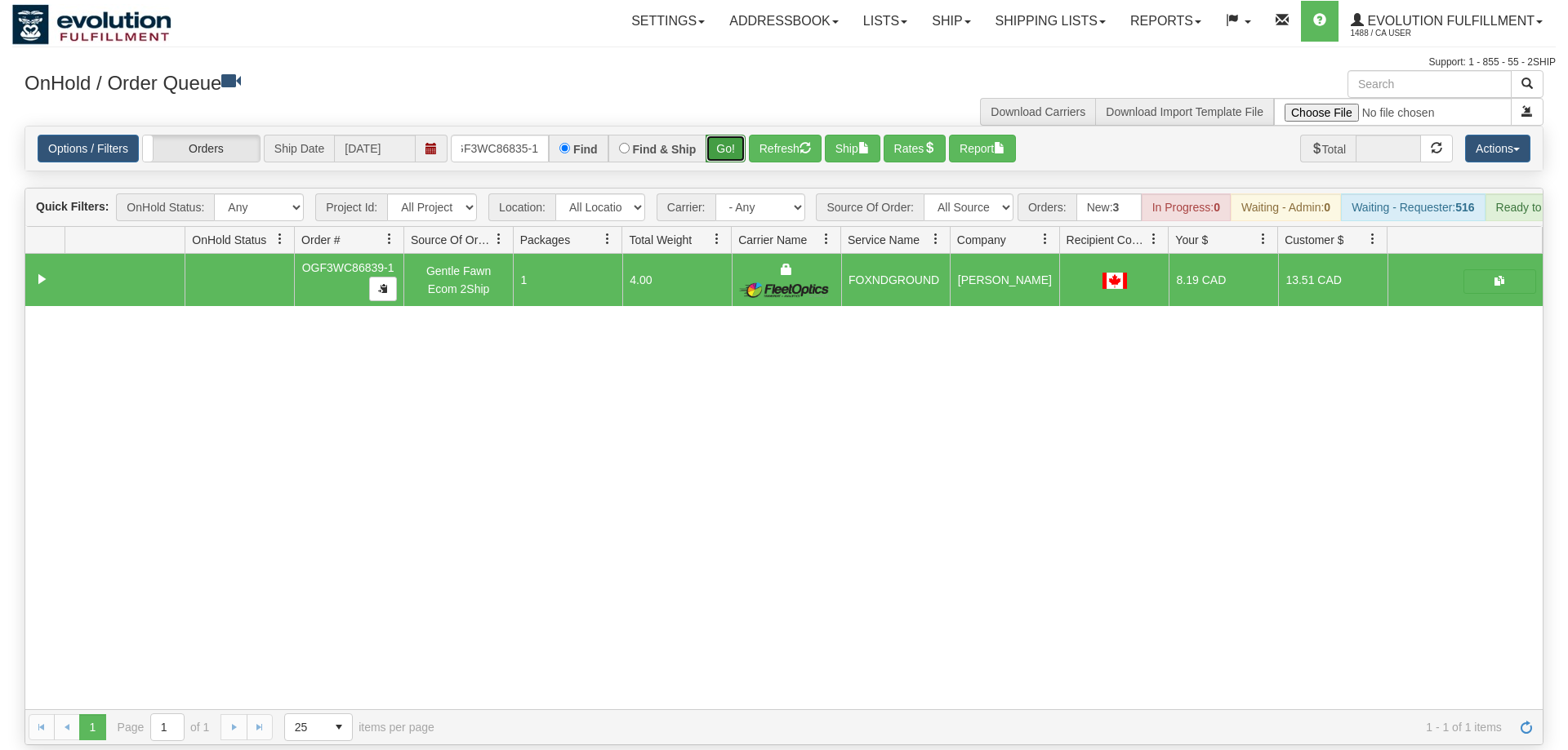
click at [740, 135] on button "Go!" at bounding box center [725, 149] width 40 height 28
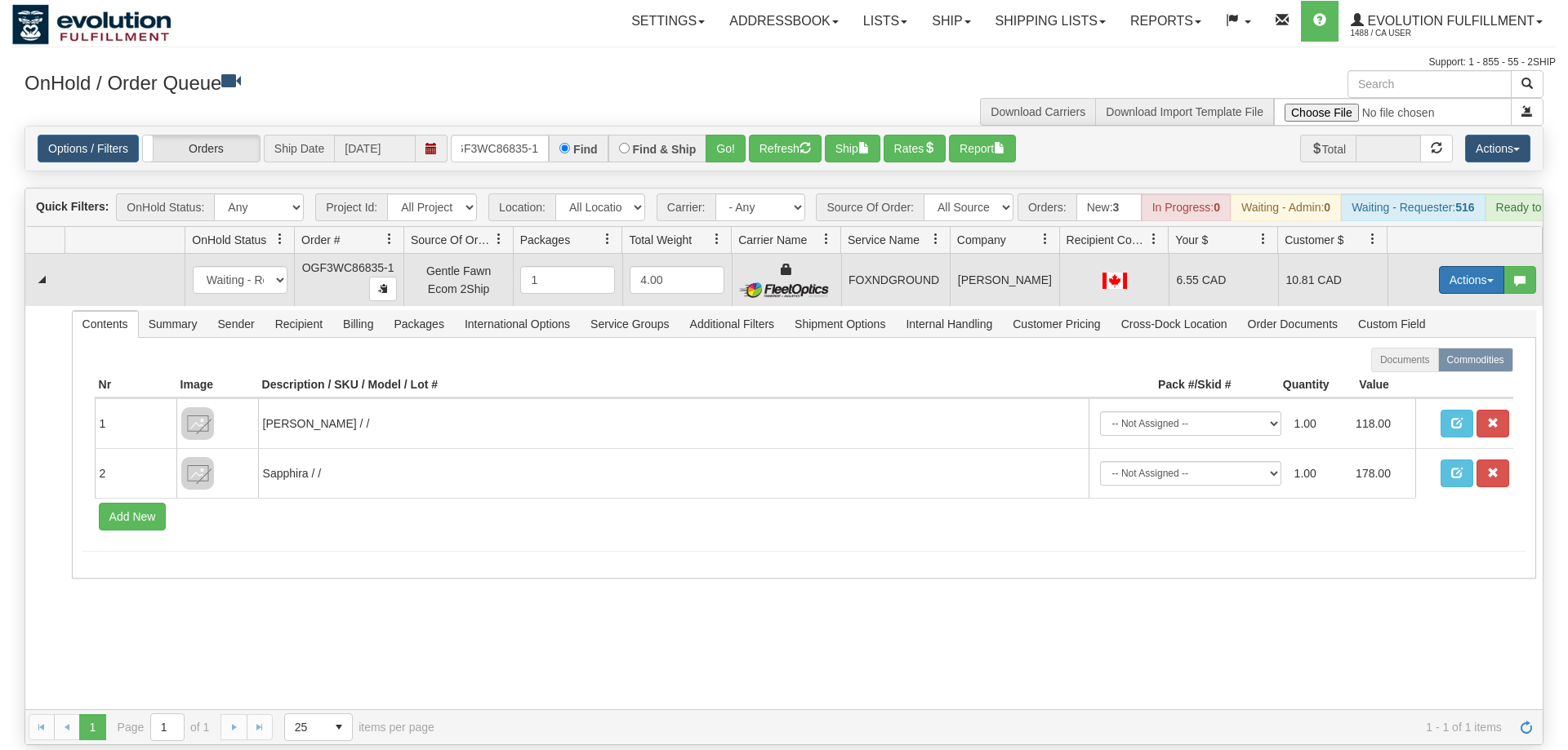
click at [1443, 266] on button "Actions" at bounding box center [1471, 280] width 65 height 28
click at [1416, 364] on link "Ship" at bounding box center [1438, 375] width 130 height 21
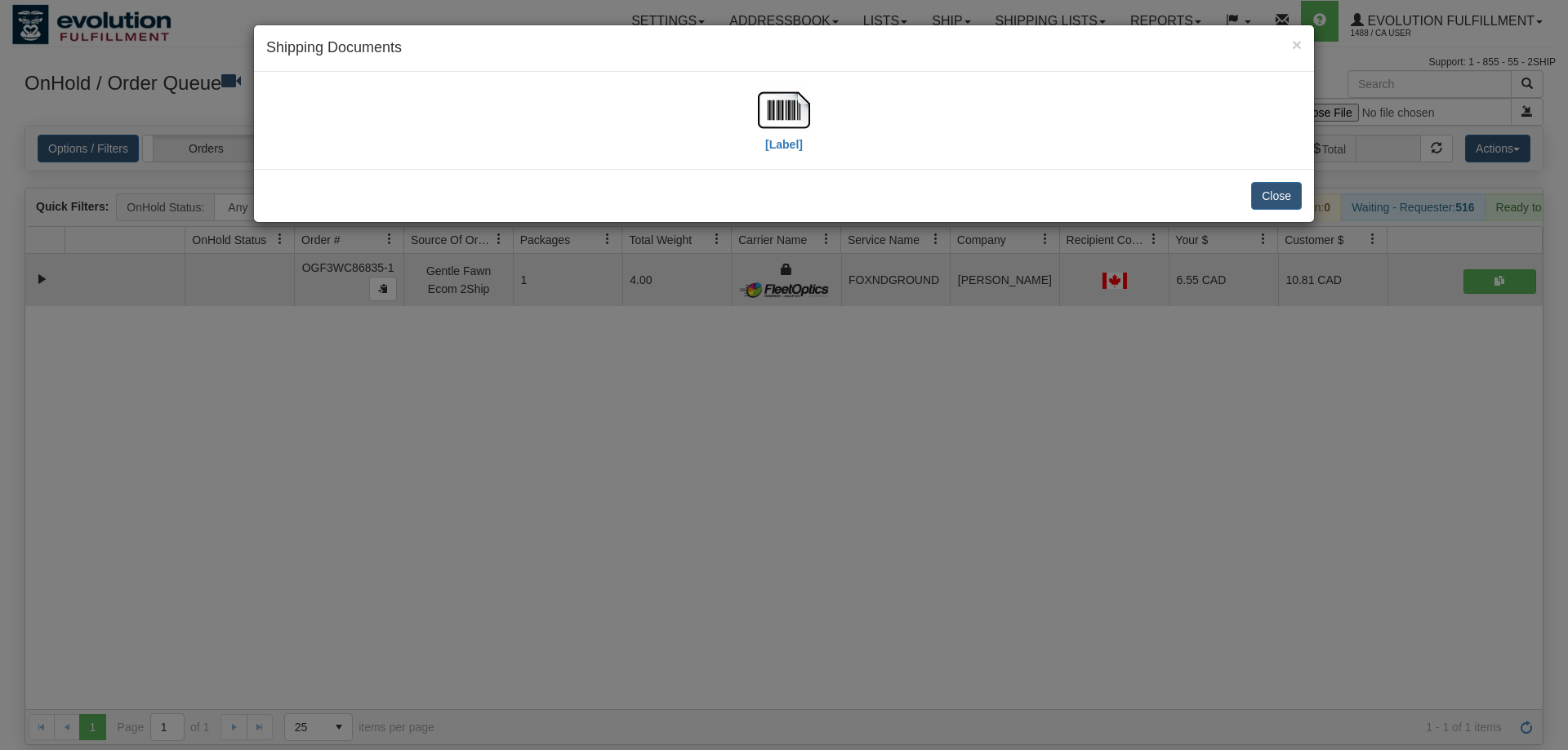
drag, startPoint x: 838, startPoint y: 122, endPoint x: 750, endPoint y: 112, distance: 88.6
click at [832, 122] on div "[Label]" at bounding box center [784, 120] width 1035 height 73
click at [750, 112] on div "[Label]" at bounding box center [784, 120] width 1035 height 73
click at [775, 101] on img at bounding box center [784, 111] width 52 height 52
drag, startPoint x: 543, startPoint y: 452, endPoint x: 450, endPoint y: 164, distance: 302.6
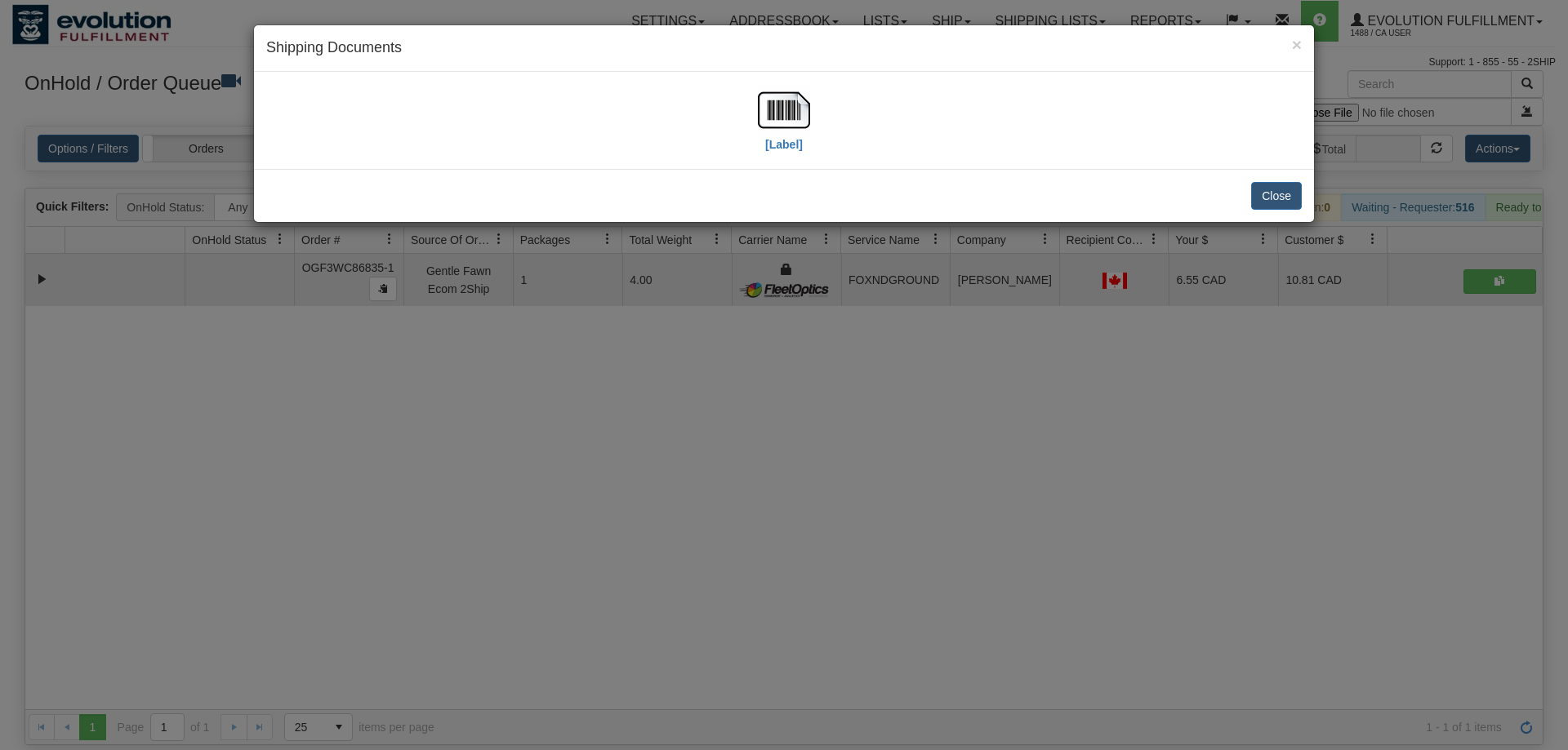
click at [545, 443] on div "× Shipping Documents [Label] Close" at bounding box center [784, 375] width 1568 height 750
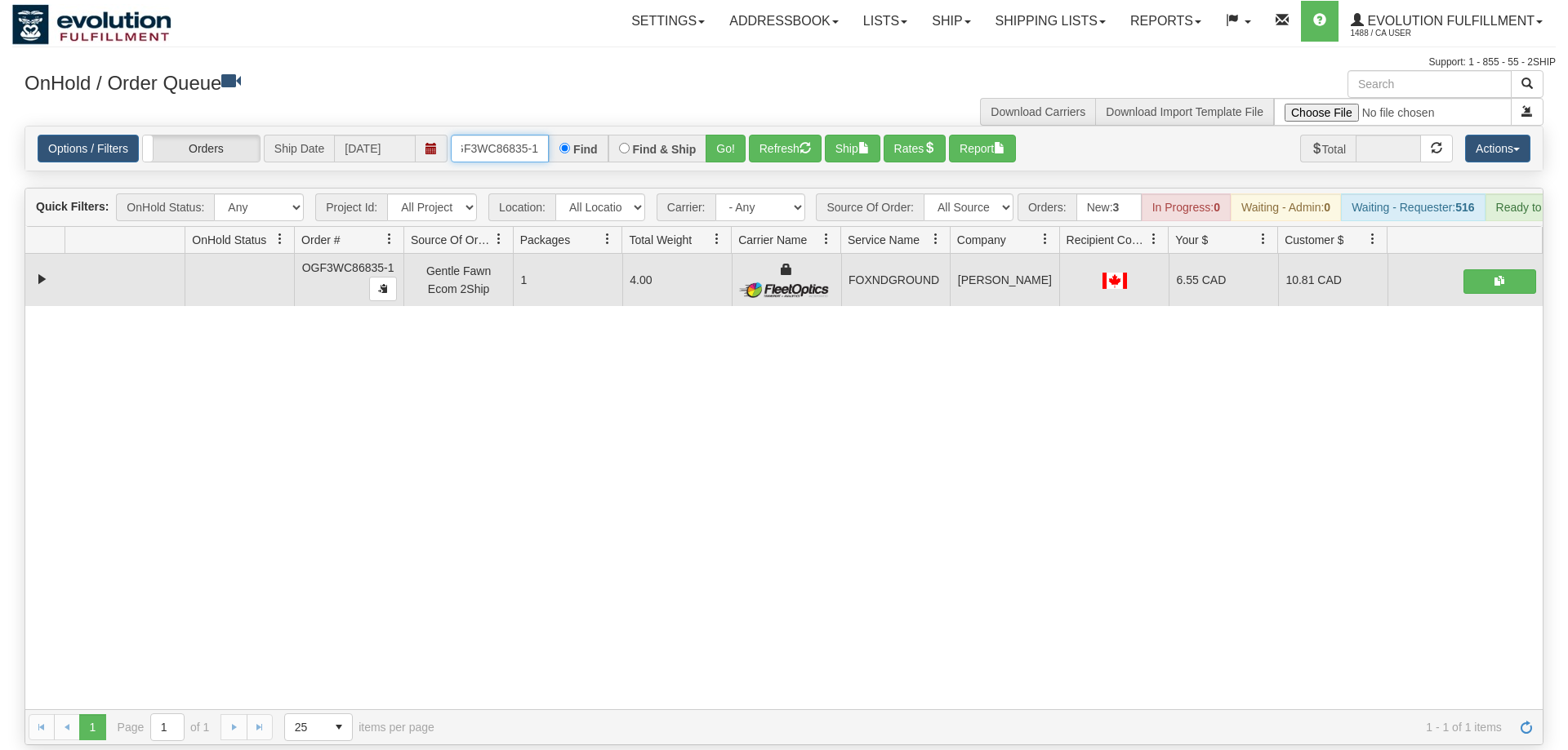
click at [490, 135] on input "OGF3WC86835-1" at bounding box center [500, 149] width 98 height 28
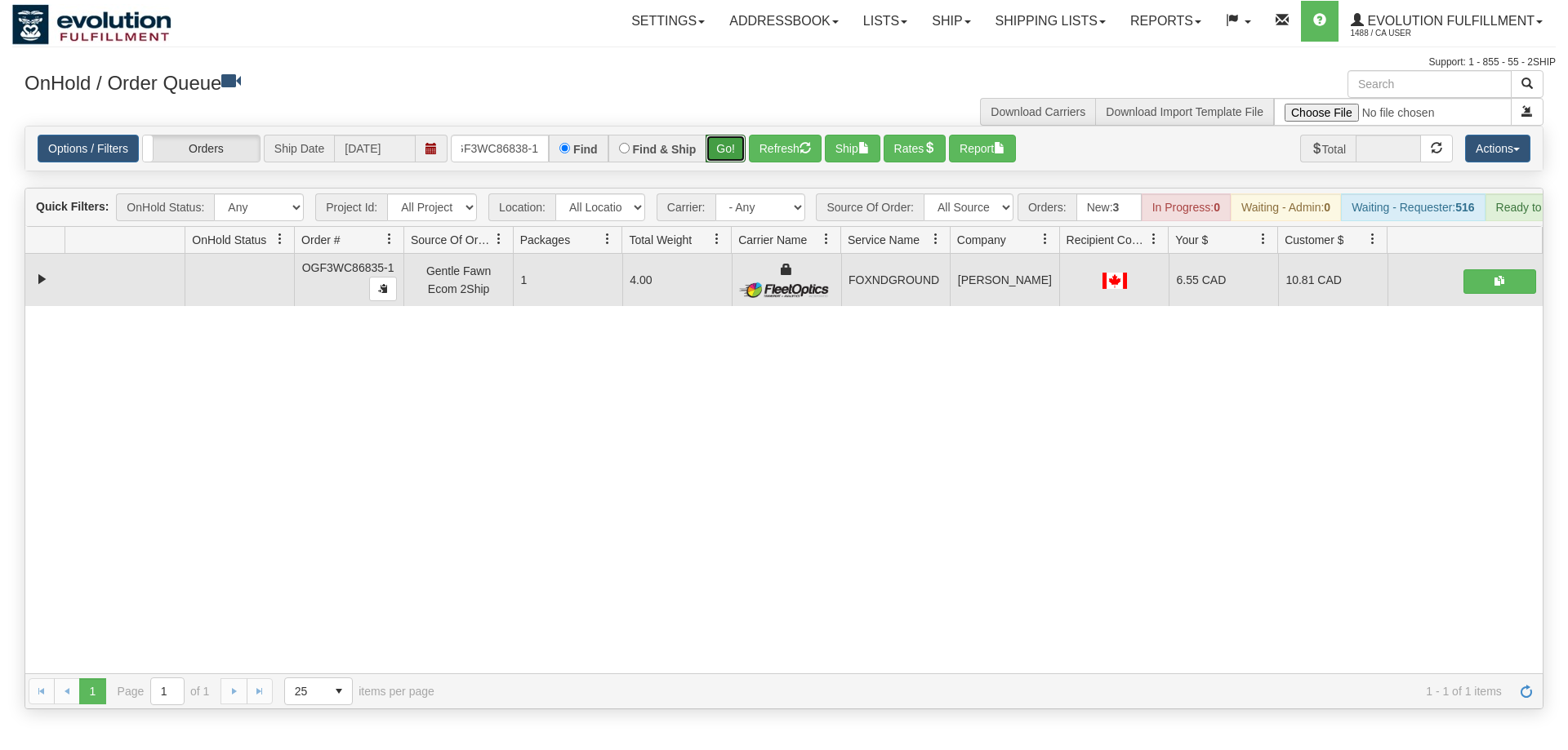
drag, startPoint x: 740, startPoint y: 125, endPoint x: 739, endPoint y: 155, distance: 30.0
click at [740, 157] on div "Is equal to Is not equal to Contains Does not contains CAD USD EUR ZAR [PERSON_…" at bounding box center [784, 417] width 1543 height 584
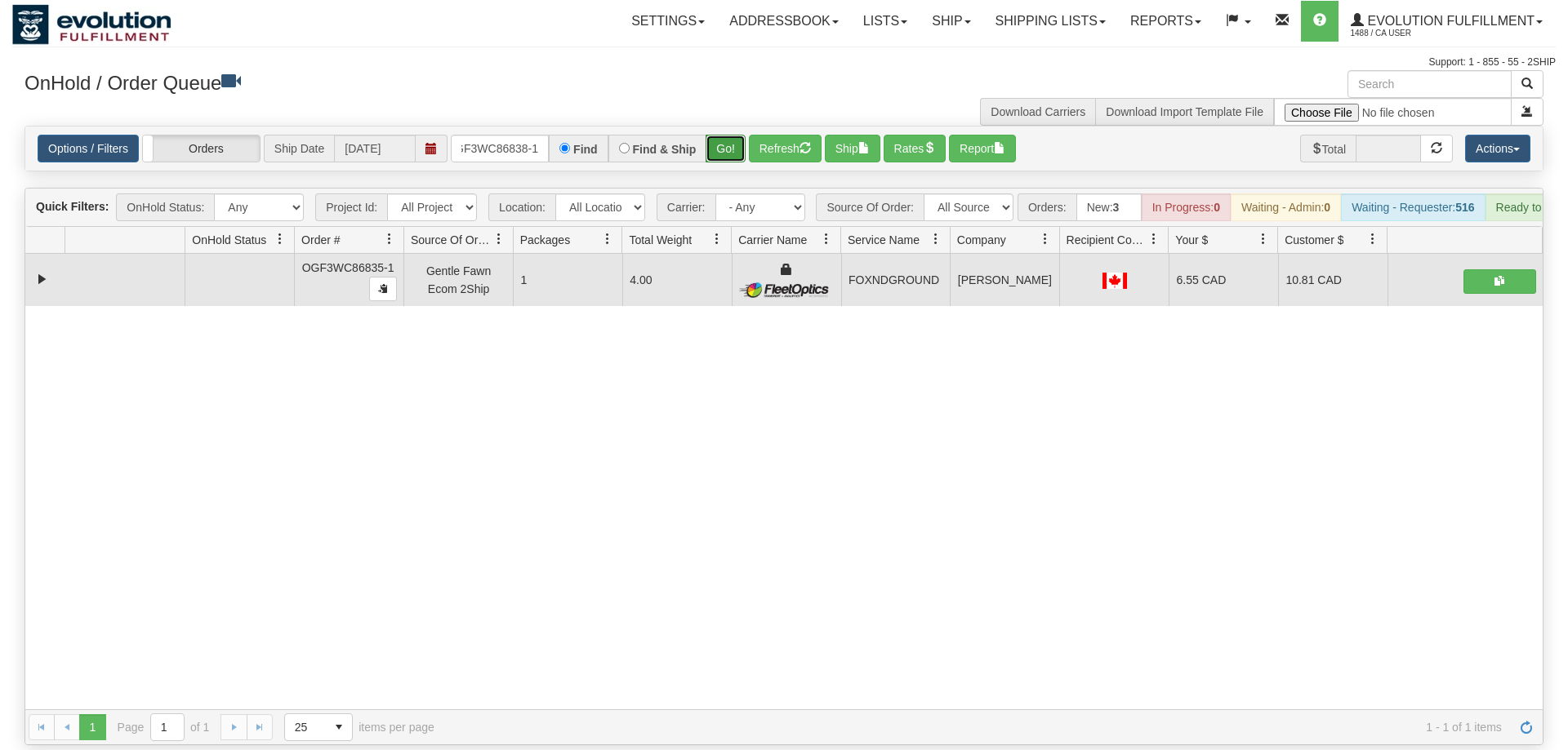
click at [737, 135] on button "Go!" at bounding box center [725, 149] width 40 height 28
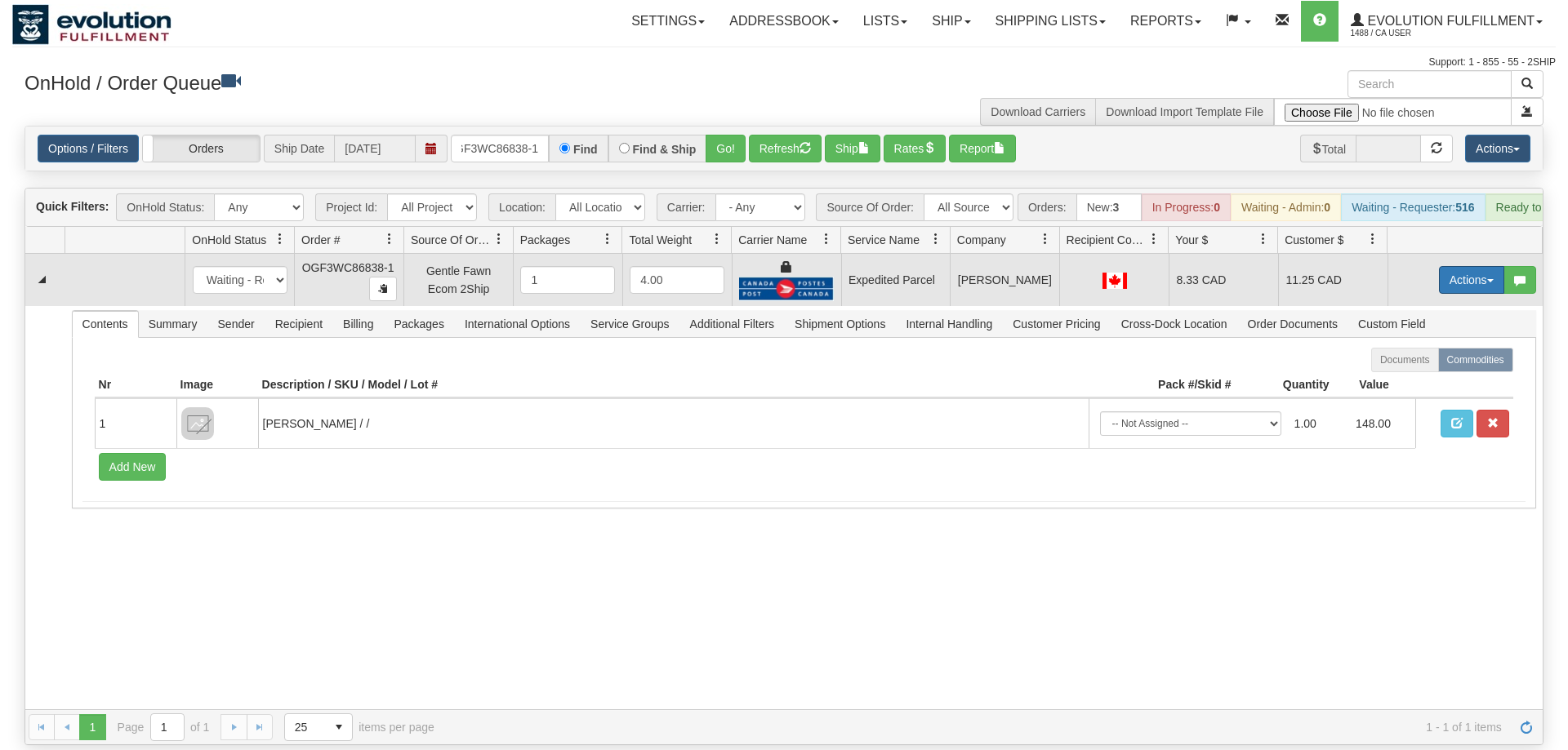
click at [1461, 266] on button "Actions" at bounding box center [1471, 280] width 65 height 28
click at [1410, 368] on span "Ship" at bounding box center [1406, 374] width 34 height 13
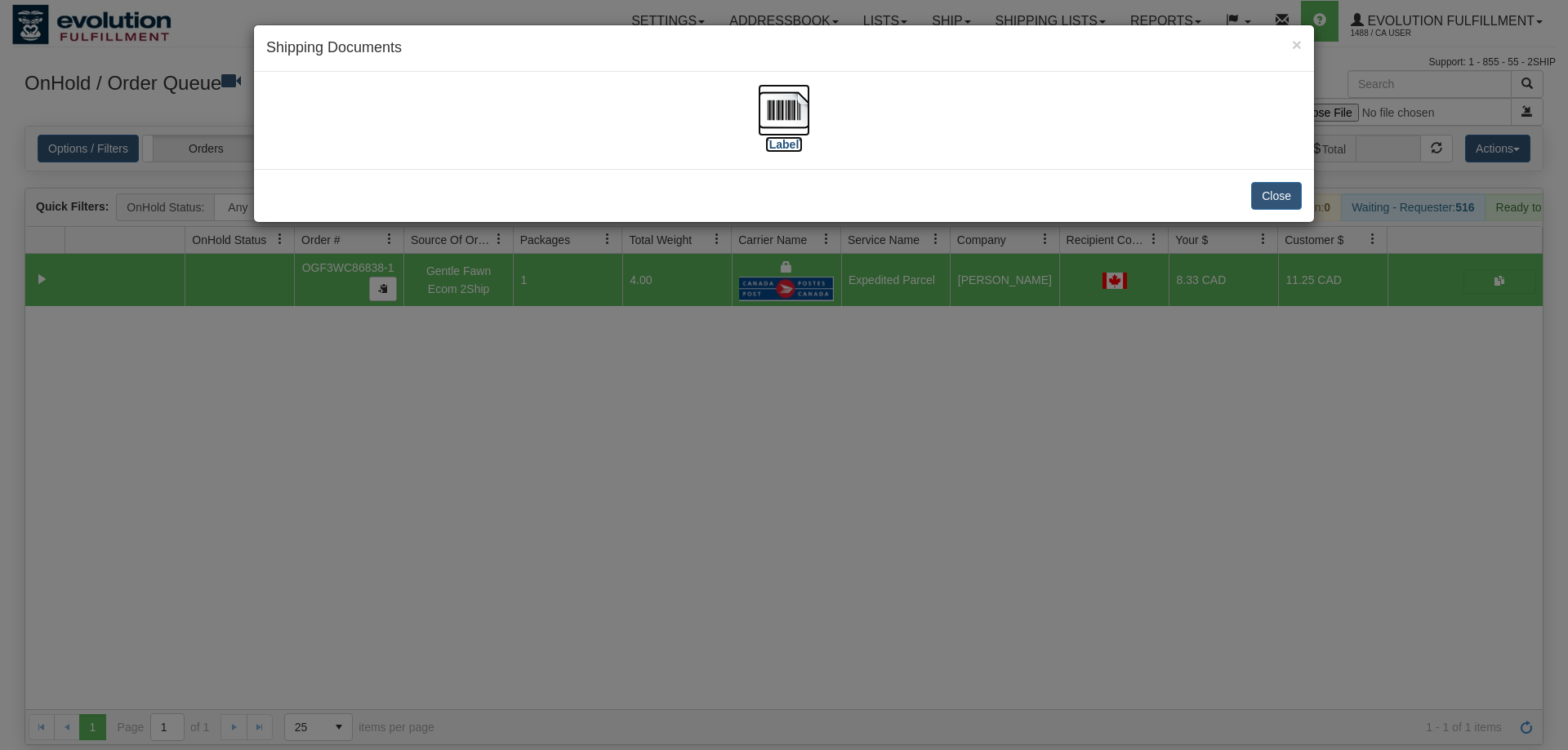
drag, startPoint x: 799, startPoint y: 128, endPoint x: 780, endPoint y: 128, distance: 19.0
click at [793, 128] on img at bounding box center [784, 111] width 52 height 52
drag, startPoint x: 569, startPoint y: 368, endPoint x: 507, endPoint y: 26, distance: 347.6
click at [570, 363] on div "× Shipping Documents [Label] Close" at bounding box center [784, 375] width 1568 height 750
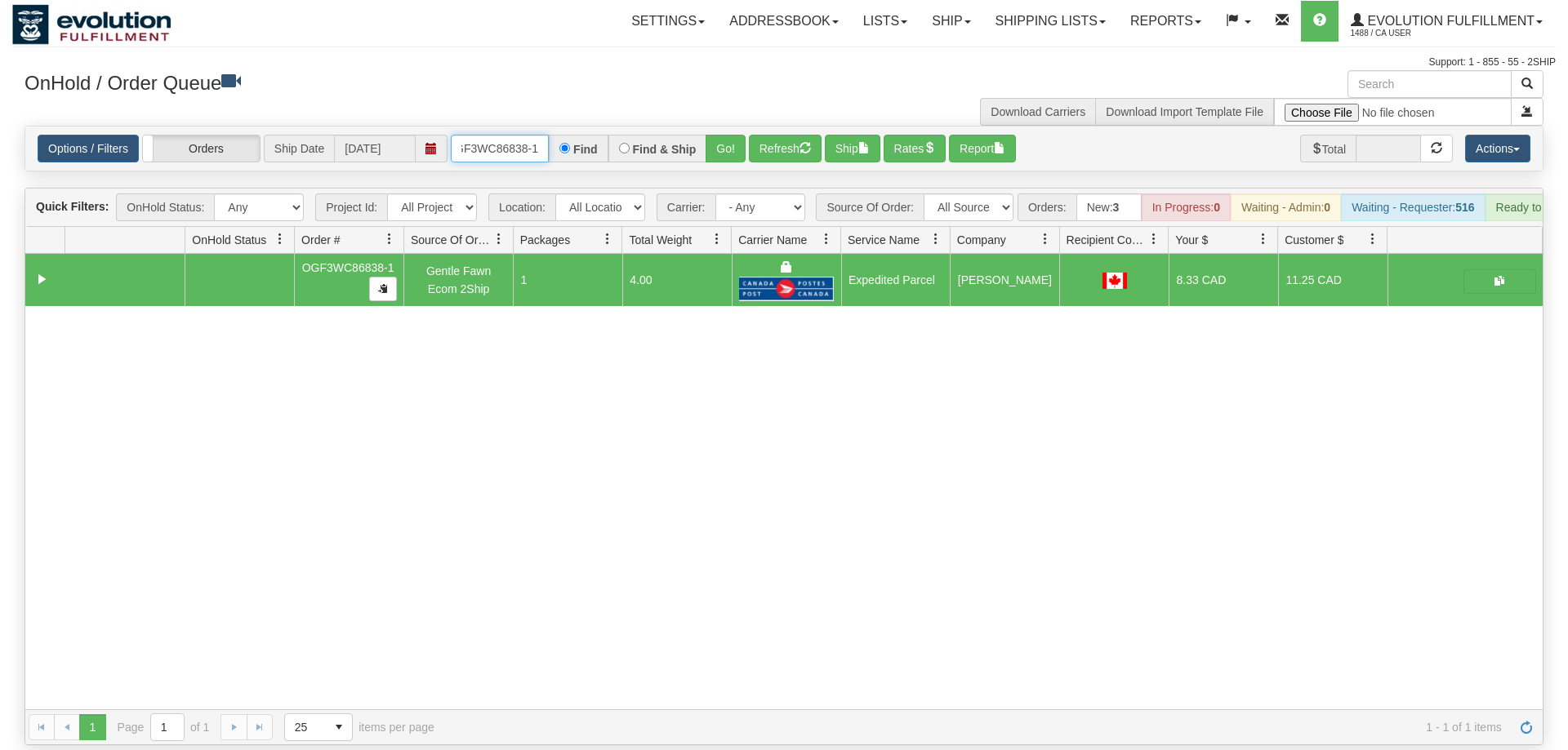
click at [519, 135] on input "OGF3WC86838-1" at bounding box center [500, 149] width 98 height 28
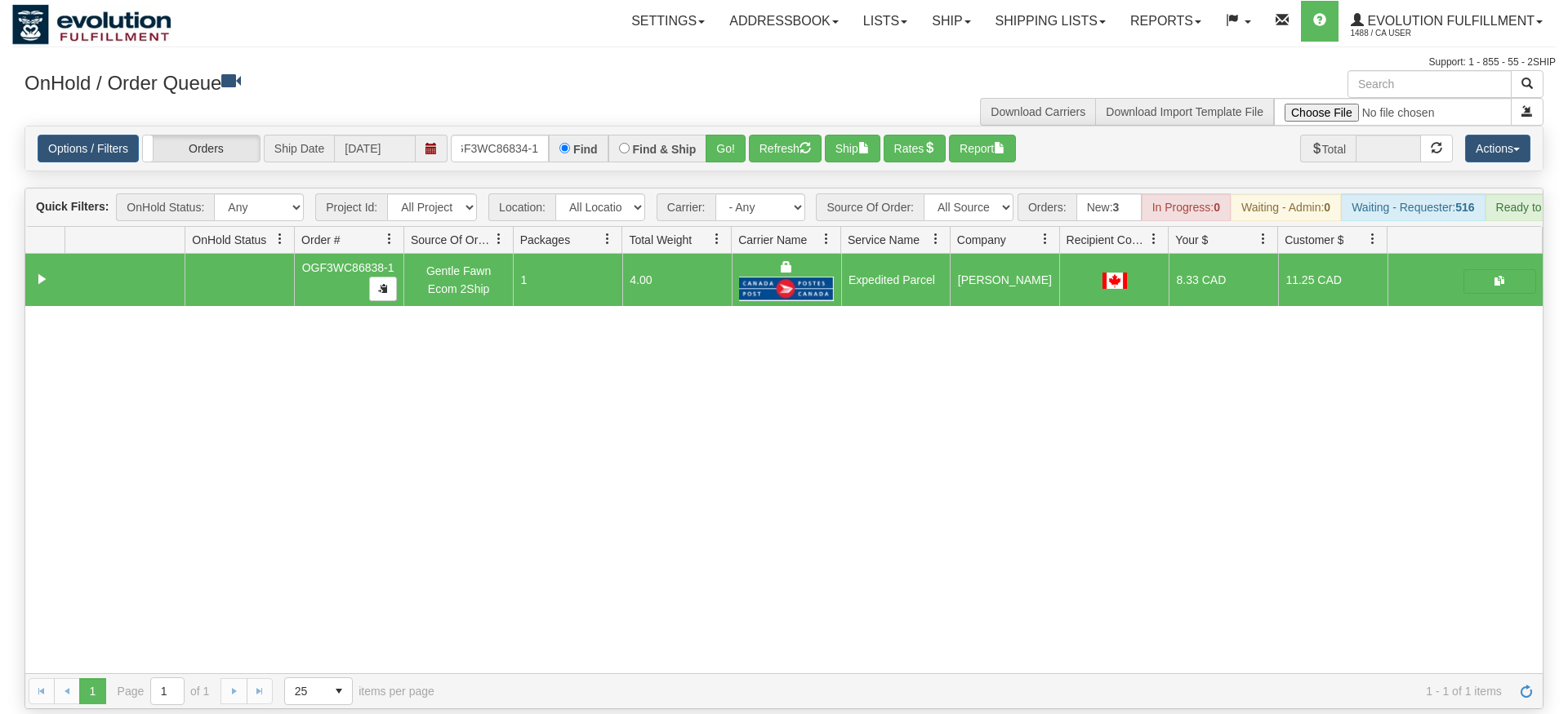
drag, startPoint x: 703, startPoint y: 119, endPoint x: 719, endPoint y: 140, distance: 26.4
click at [703, 153] on div "Is equal to Is not equal to Contains Does not contains CAD USD EUR ZAR [PERSON_…" at bounding box center [784, 417] width 1543 height 584
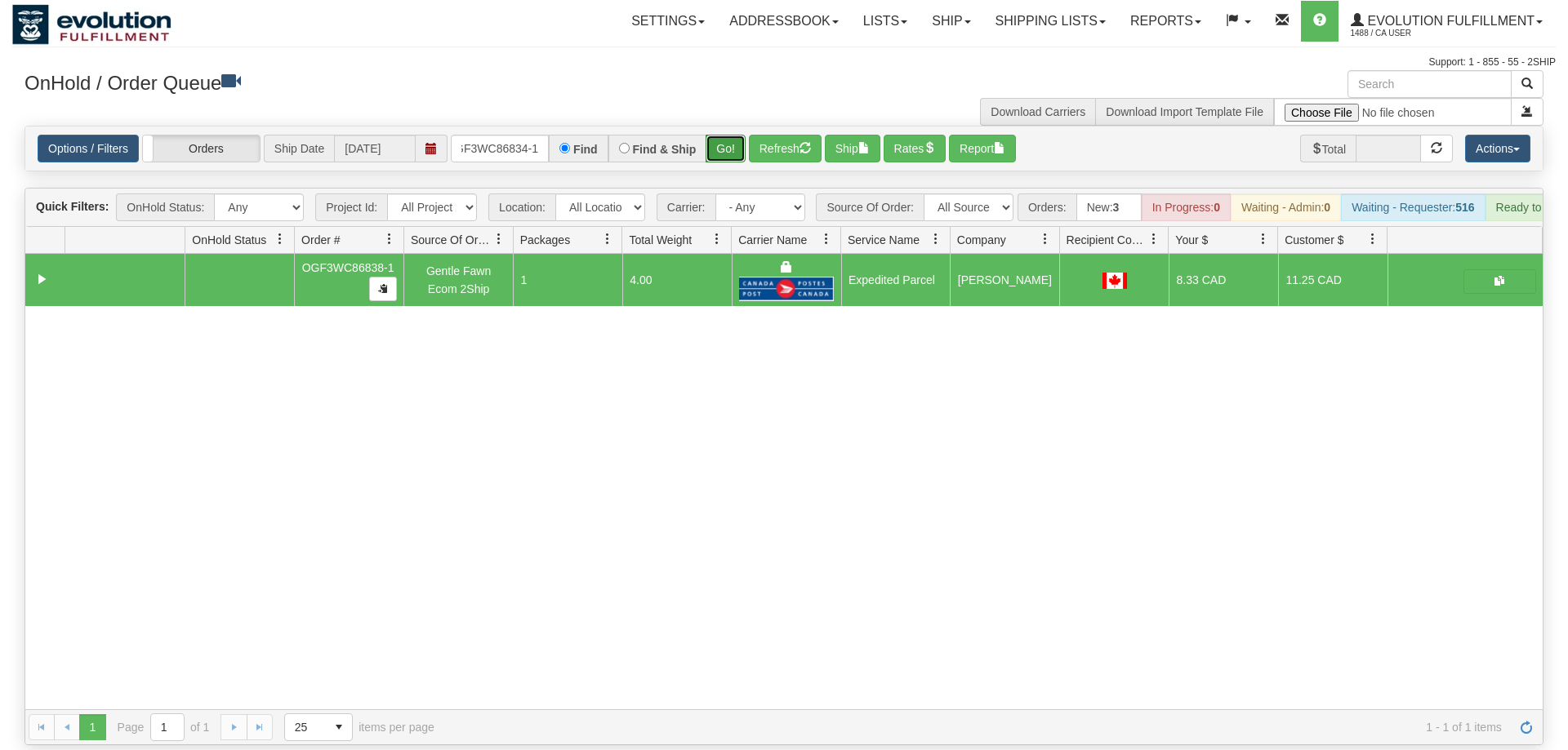
click at [732, 135] on button "Go!" at bounding box center [725, 149] width 40 height 28
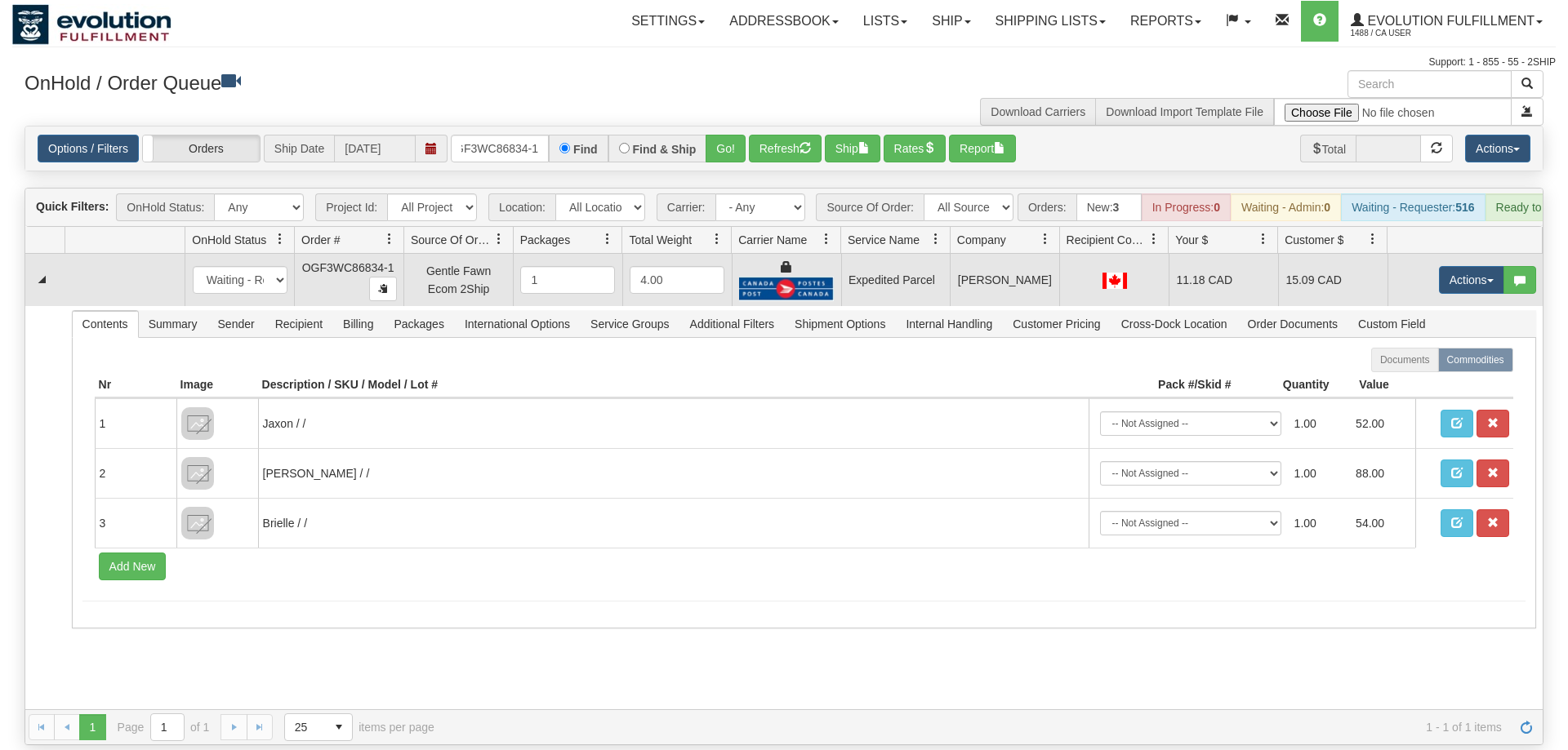
click at [1486, 254] on td "Actions Open Refresh Rates Rate All Services Ship Delete Edit Items" at bounding box center [1465, 280] width 156 height 52
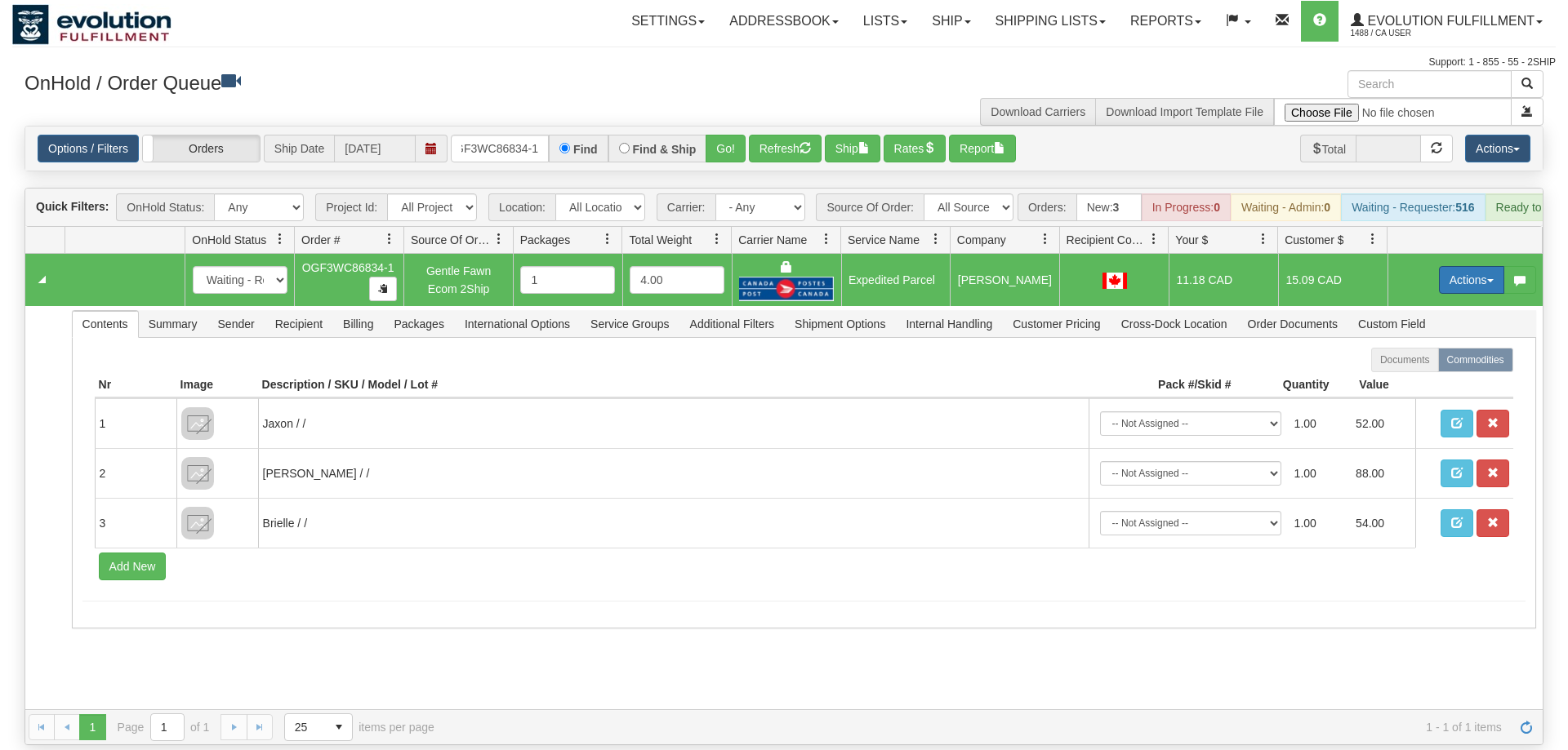
click at [1466, 266] on button "Actions" at bounding box center [1471, 280] width 65 height 28
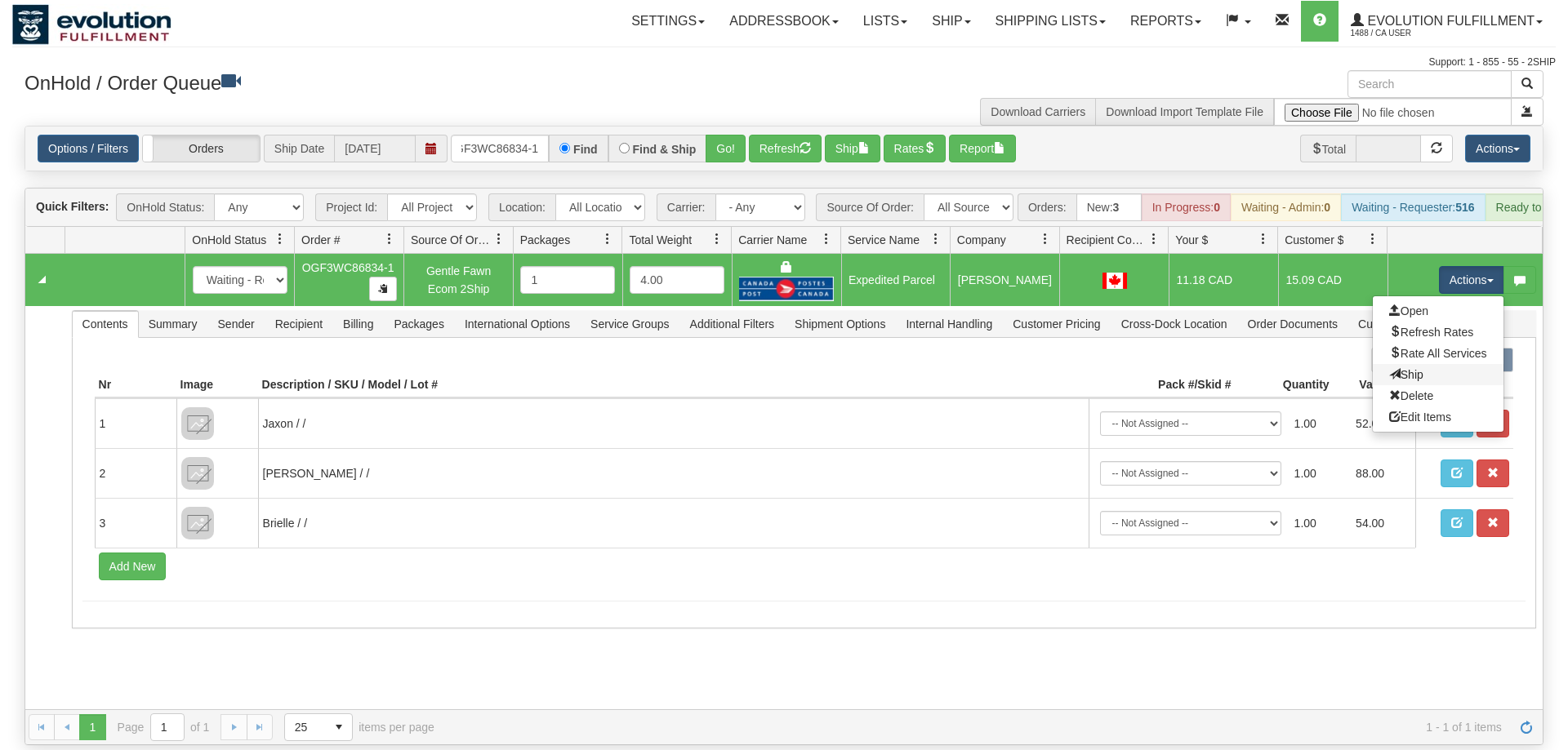
click at [1425, 364] on link "Ship" at bounding box center [1438, 375] width 130 height 21
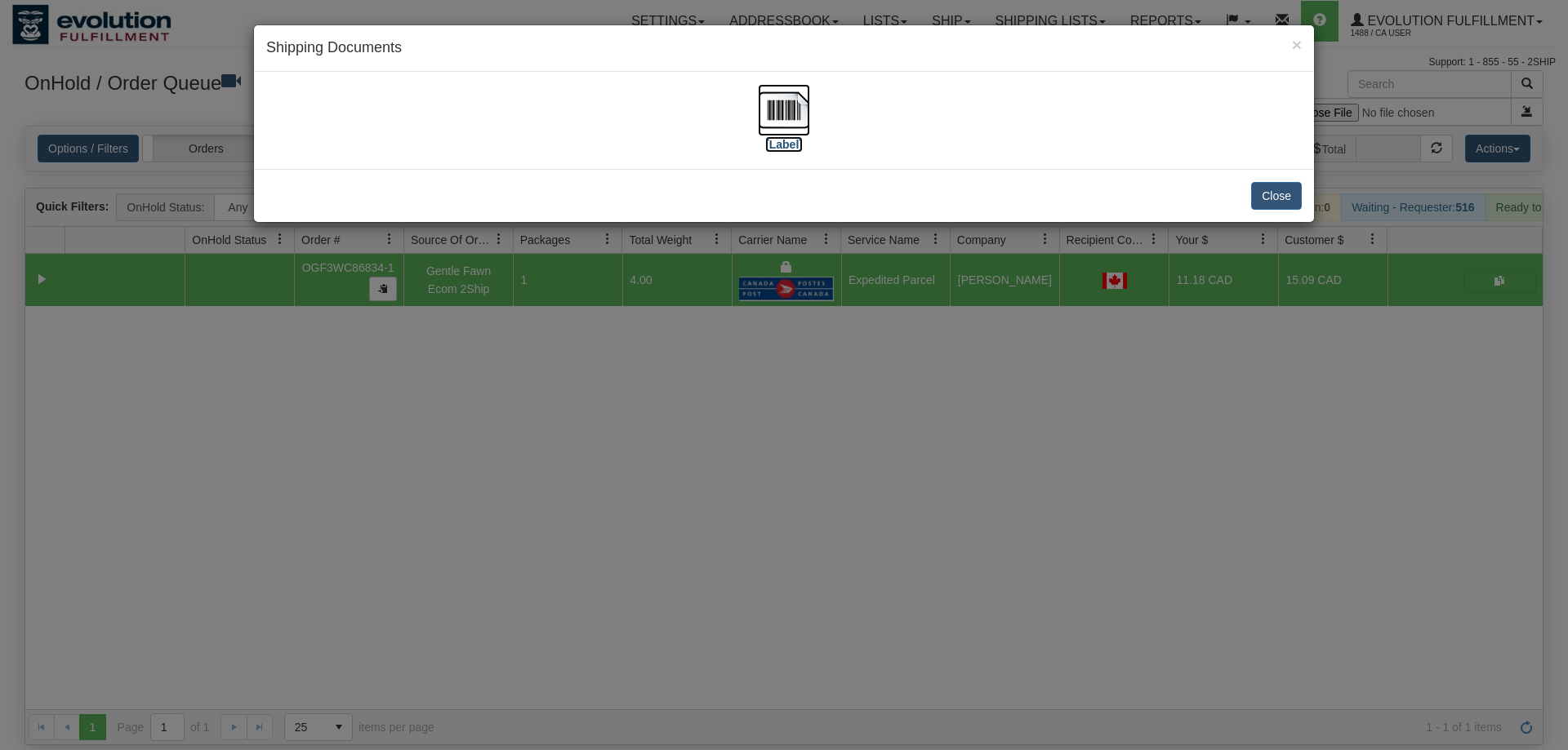
click at [758, 132] on img at bounding box center [784, 111] width 52 height 52
click at [544, 420] on div "× Shipping Documents [Label] Close" at bounding box center [784, 375] width 1568 height 750
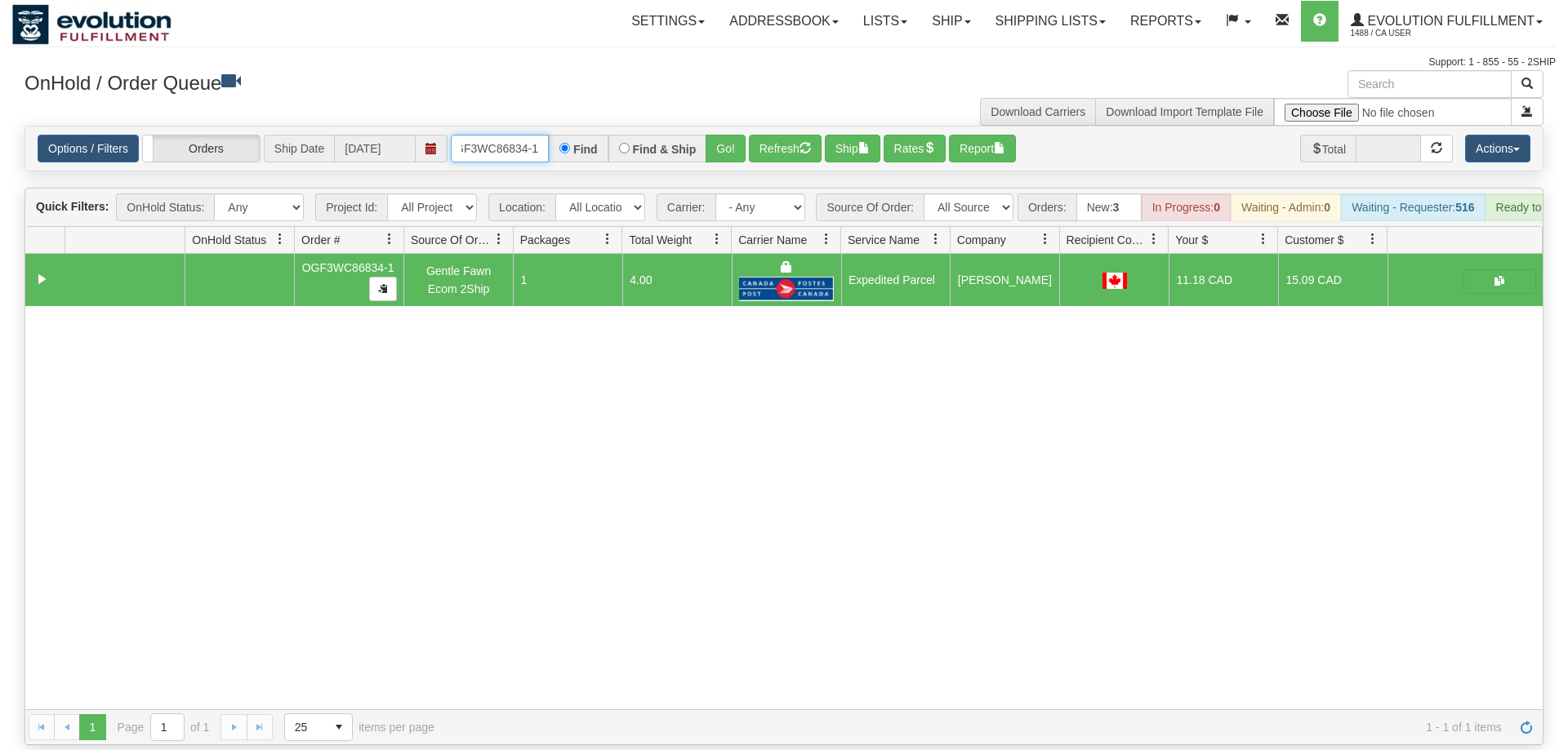
click at [498, 135] on input "OGF3WC86834-1" at bounding box center [500, 149] width 98 height 28
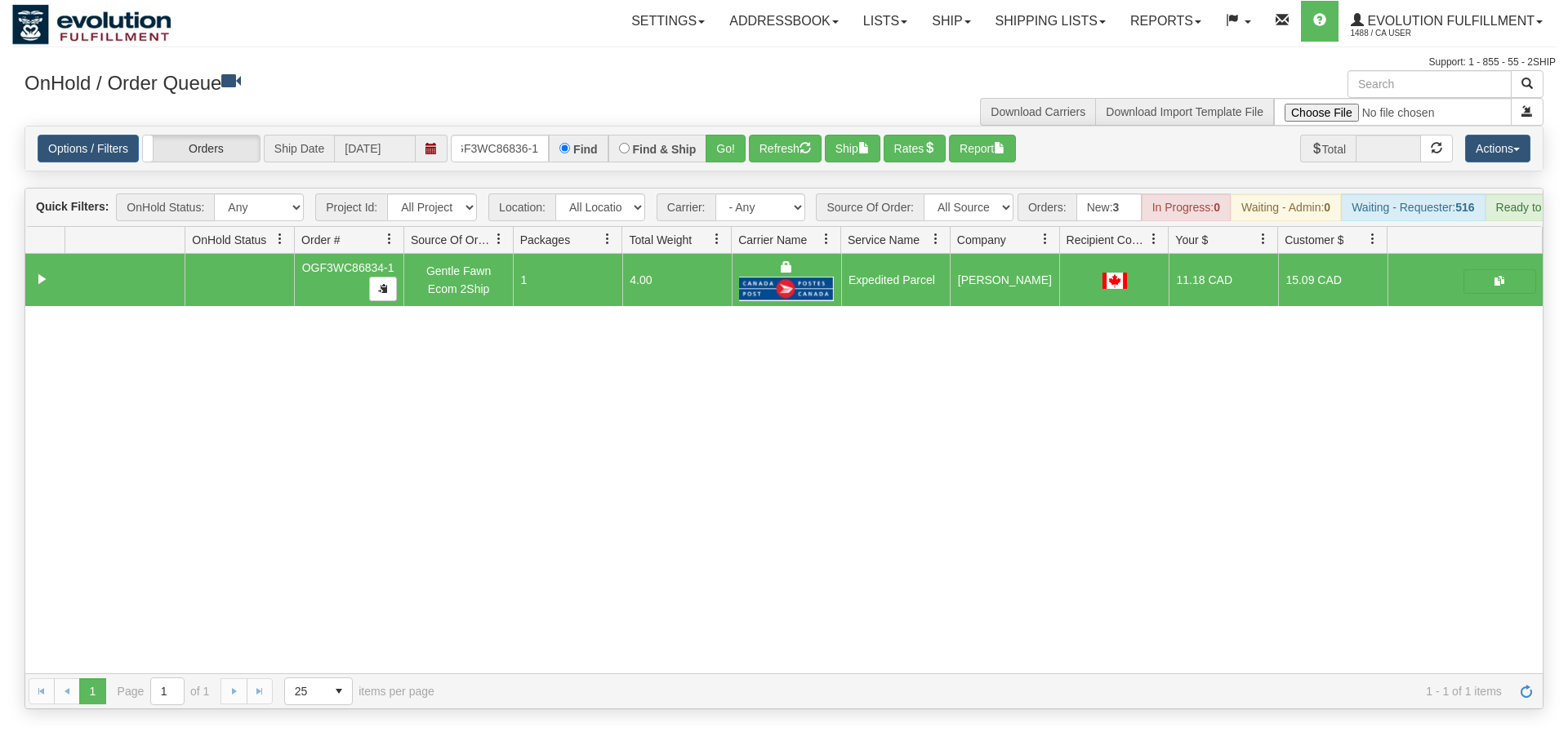
drag, startPoint x: 707, startPoint y: 119, endPoint x: 717, endPoint y: 153, distance: 35.4
click at [708, 155] on div "Is equal to Is not equal to Contains Does not contains CAD USD EUR ZAR [PERSON_…" at bounding box center [784, 417] width 1543 height 584
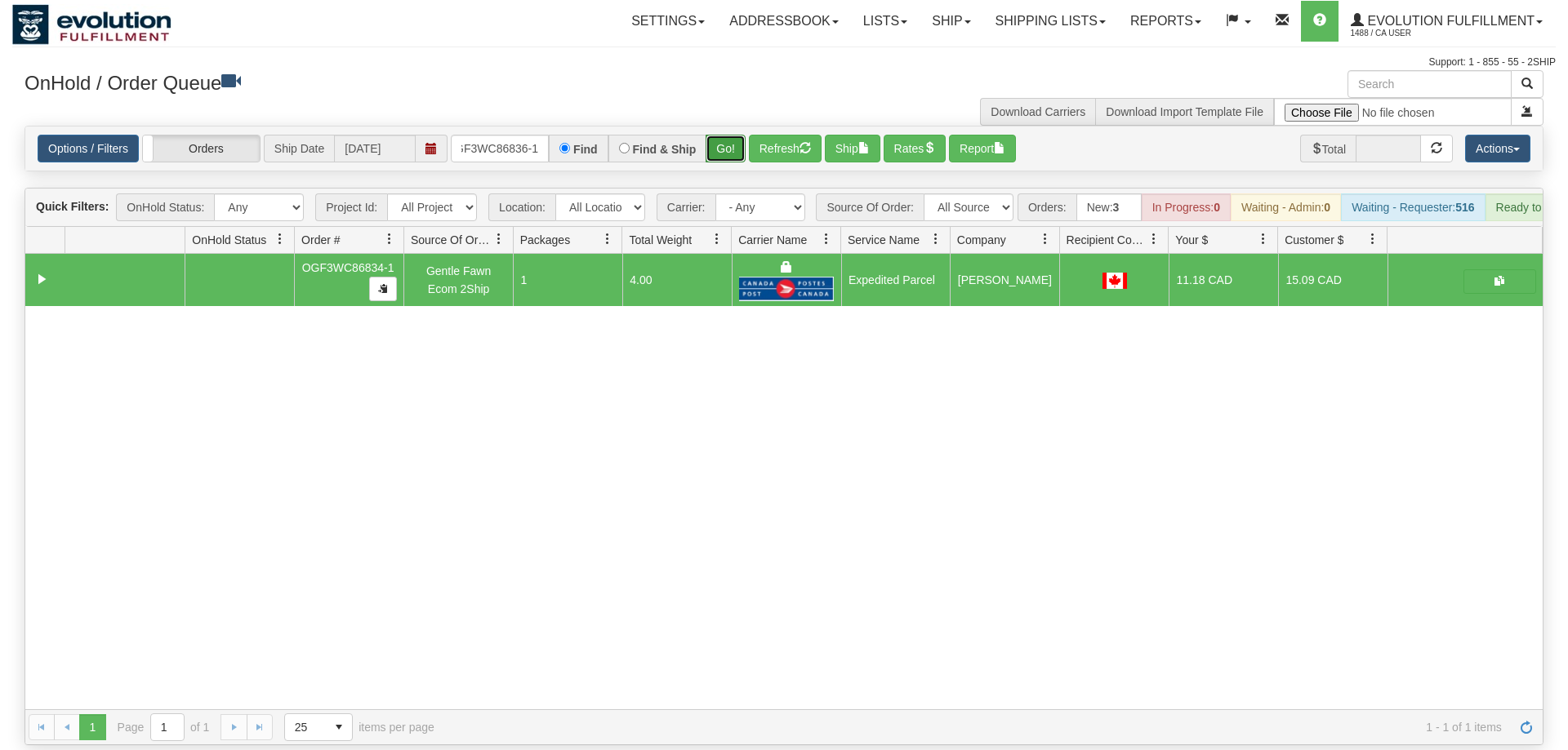
click at [725, 135] on button "Go!" at bounding box center [725, 149] width 40 height 28
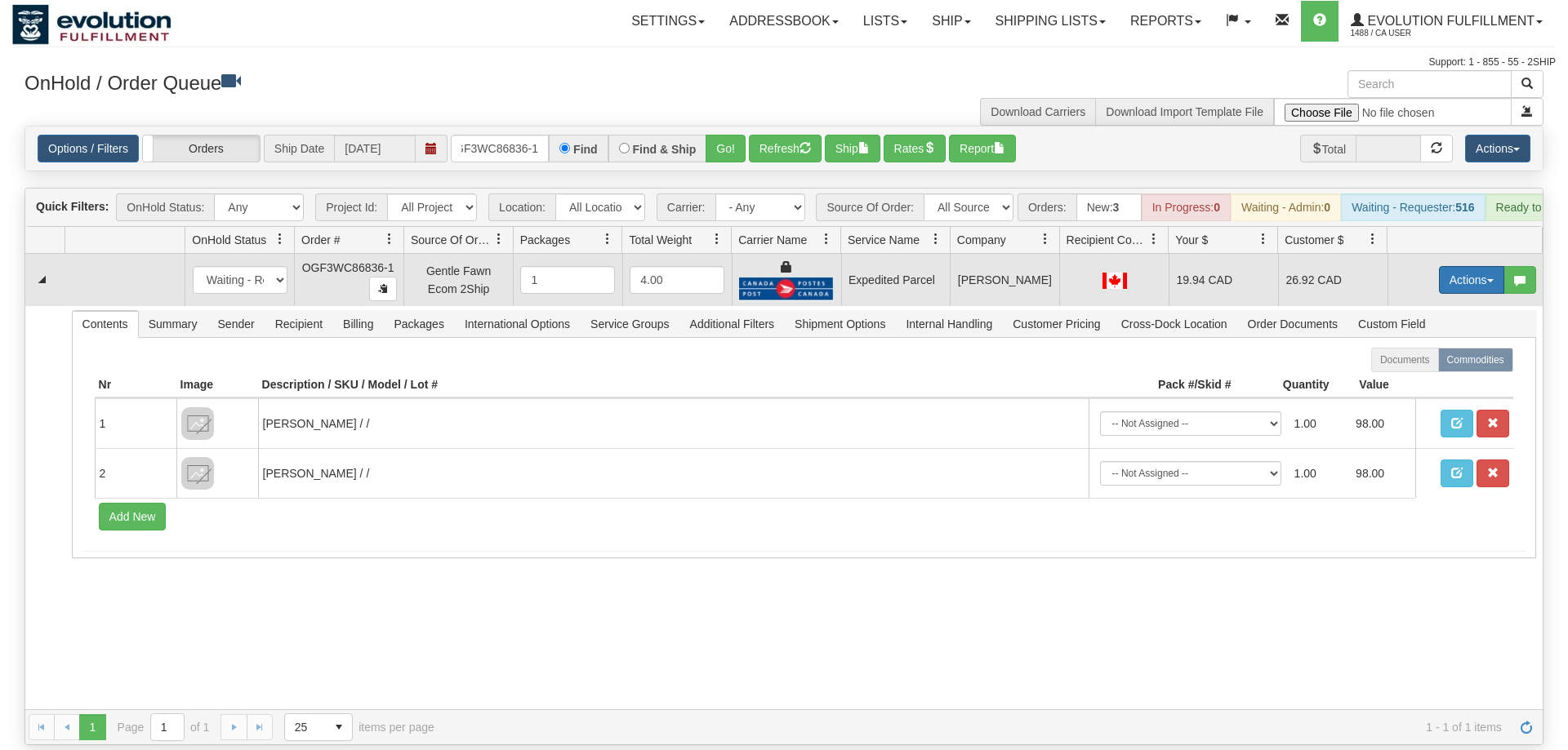
click at [1446, 266] on button "Actions" at bounding box center [1471, 280] width 65 height 28
click at [1449, 364] on link "Ship" at bounding box center [1438, 375] width 130 height 21
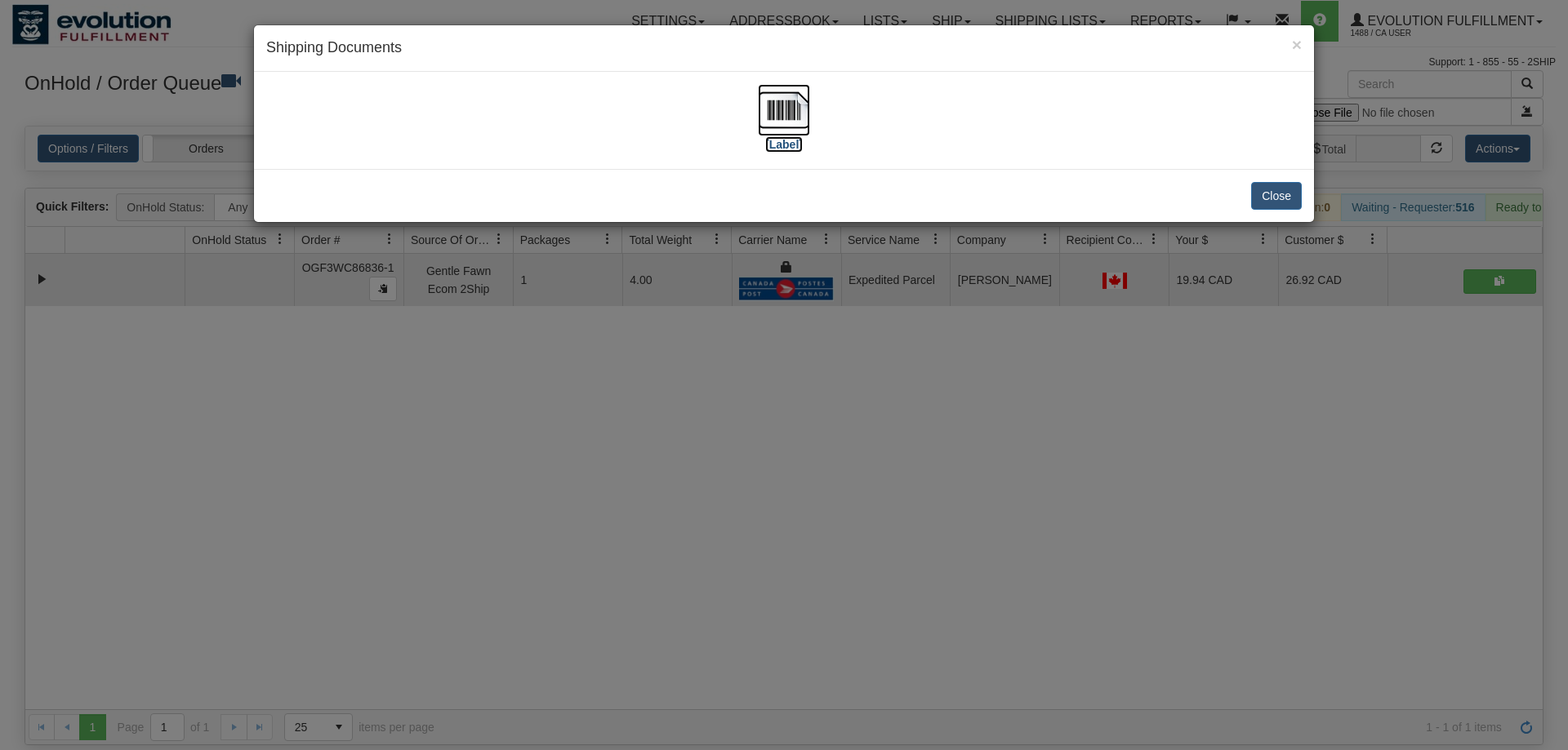
click at [806, 115] on img at bounding box center [784, 111] width 52 height 52
drag, startPoint x: 547, startPoint y: 380, endPoint x: 506, endPoint y: 204, distance: 180.7
click at [547, 380] on div "× Shipping Documents [Label] Close" at bounding box center [784, 375] width 1568 height 750
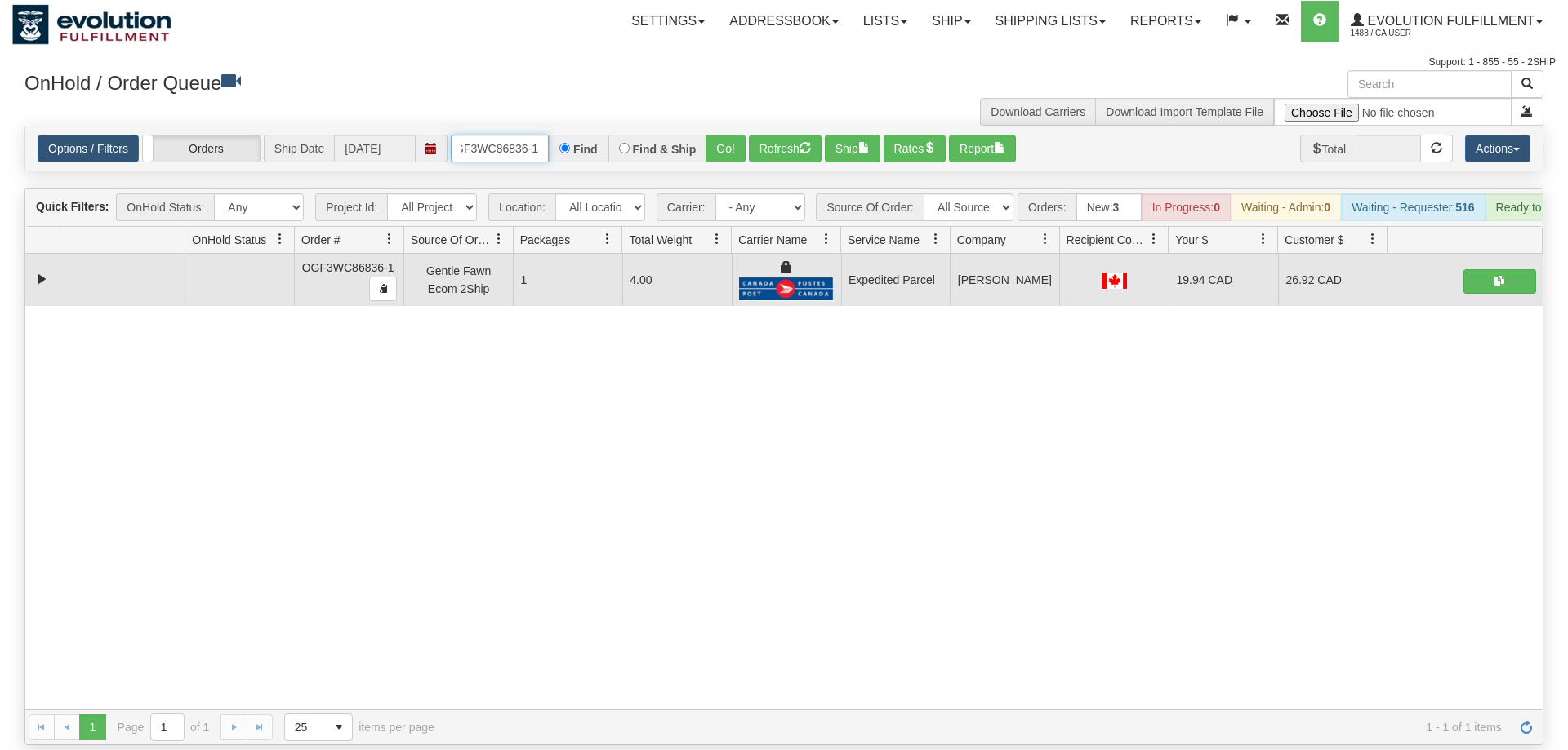
click at [517, 135] on input "OGF3WC86836-1" at bounding box center [500, 149] width 98 height 28
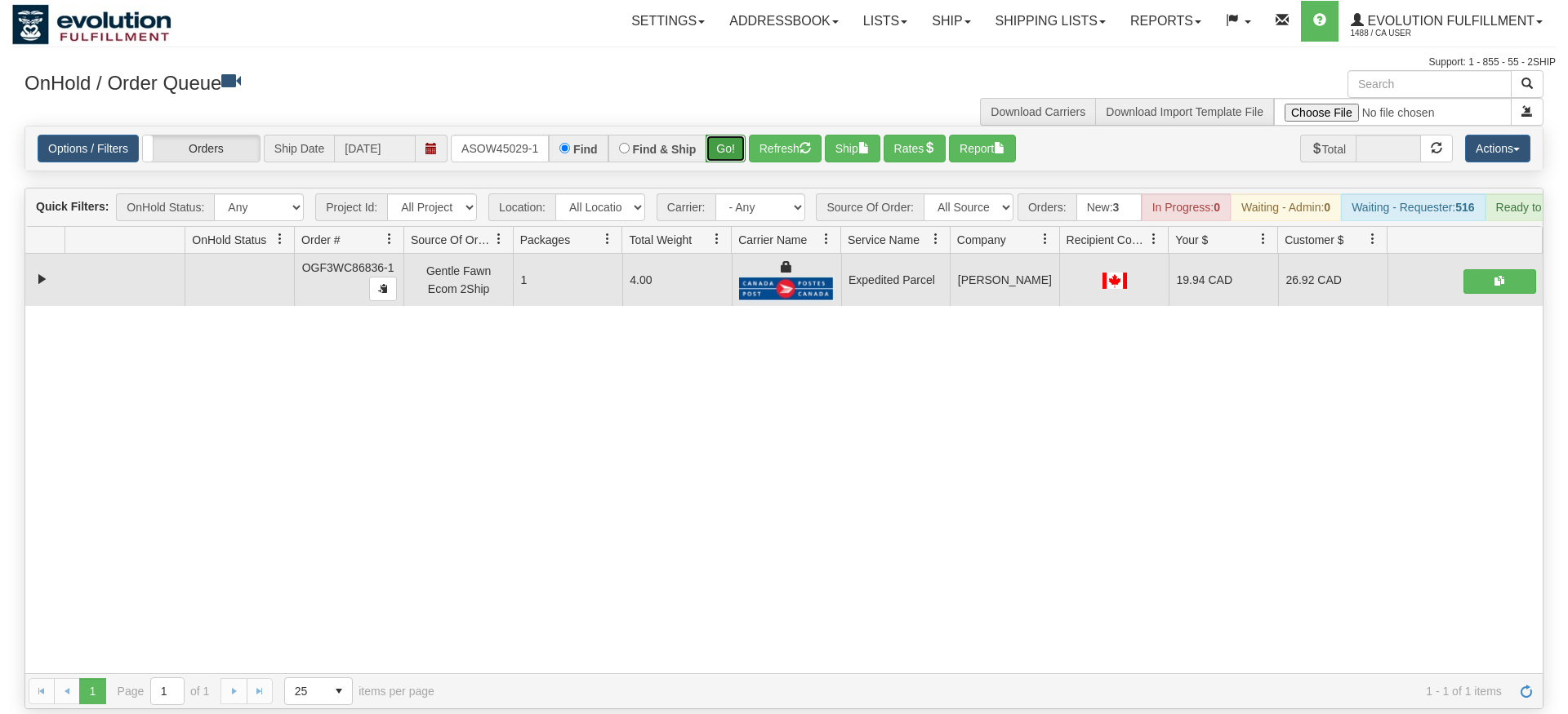
click at [725, 153] on div "Is equal to Is not equal to Contains Does not contains CAD USD EUR ZAR [PERSON_…" at bounding box center [784, 417] width 1543 height 584
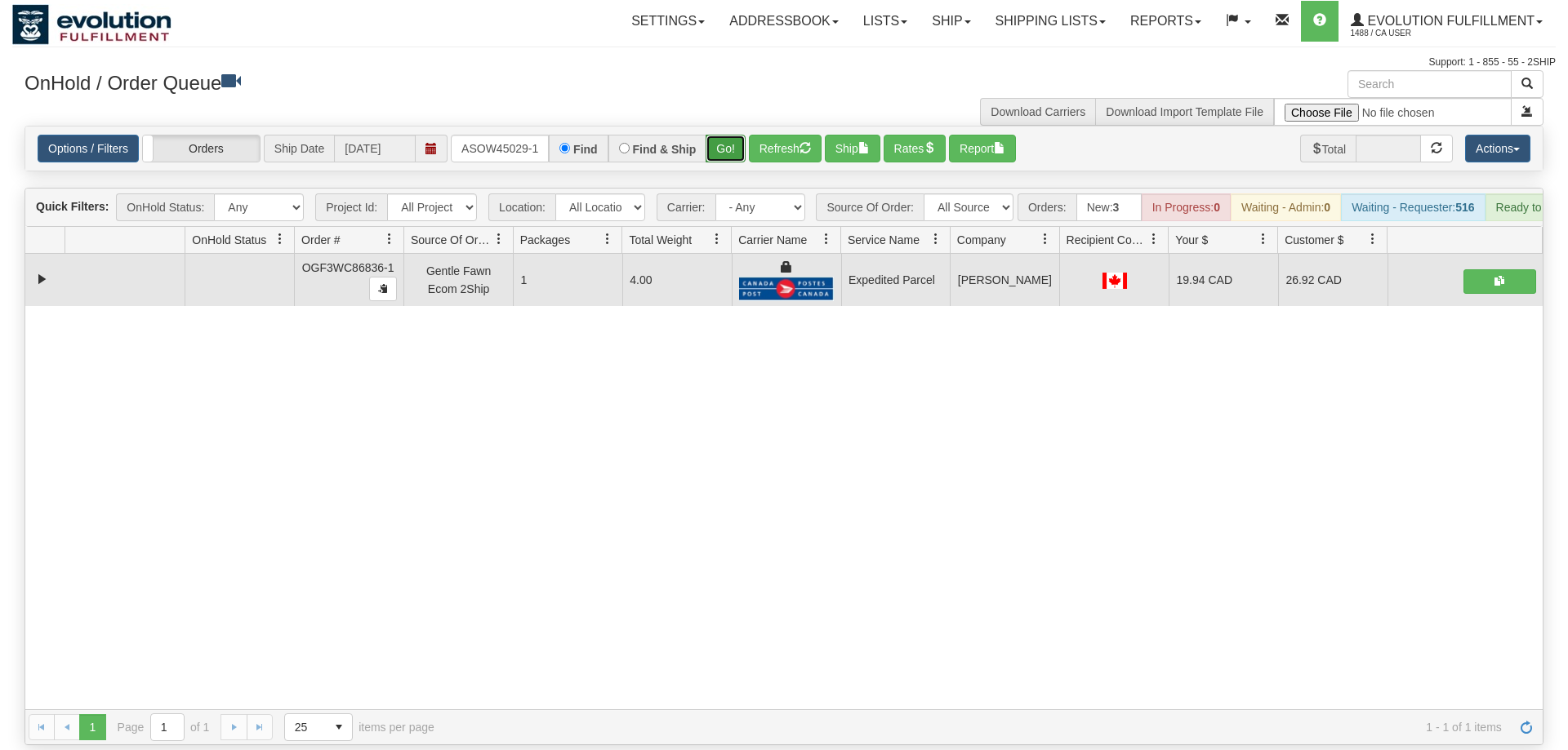
click at [729, 135] on button "Go!" at bounding box center [725, 149] width 40 height 28
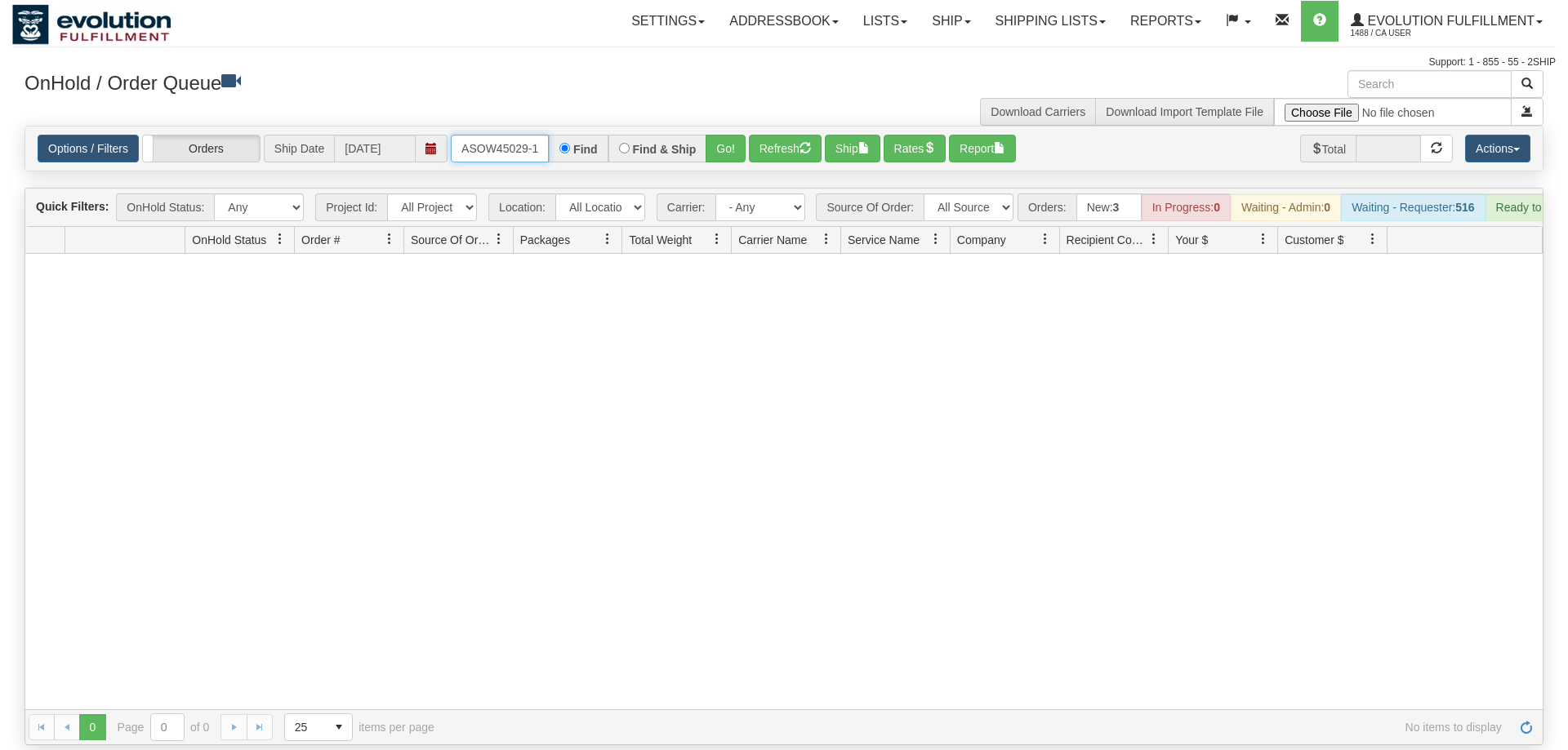
click at [507, 136] on input "OASOW45029-1" at bounding box center [500, 149] width 98 height 28
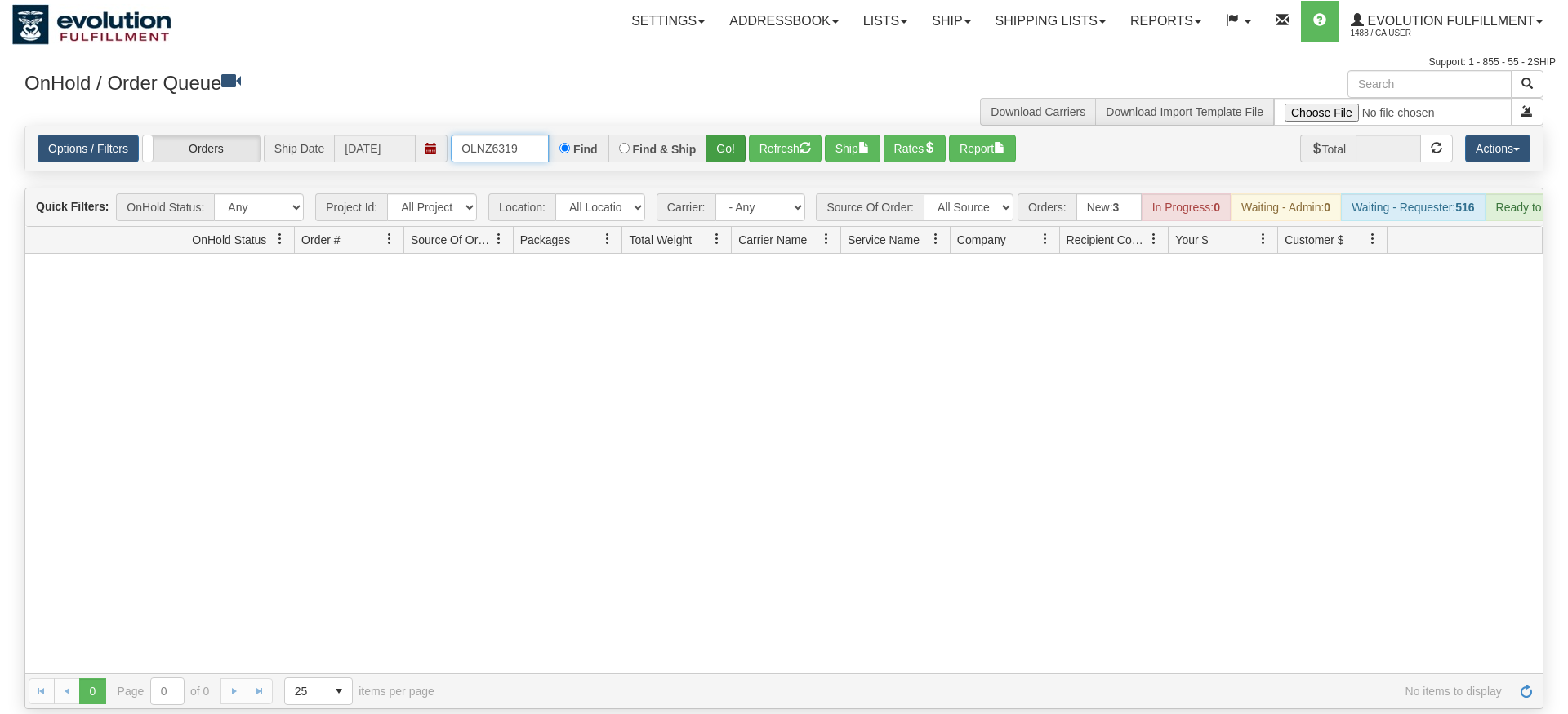
type input "OLNZ6319"
drag, startPoint x: 728, startPoint y: 130, endPoint x: 721, endPoint y: 119, distance: 13.0
click at [727, 164] on div "Is equal to Is not equal to Contains Does not contains CAD USD EUR ZAR [PERSON_…" at bounding box center [784, 417] width 1543 height 584
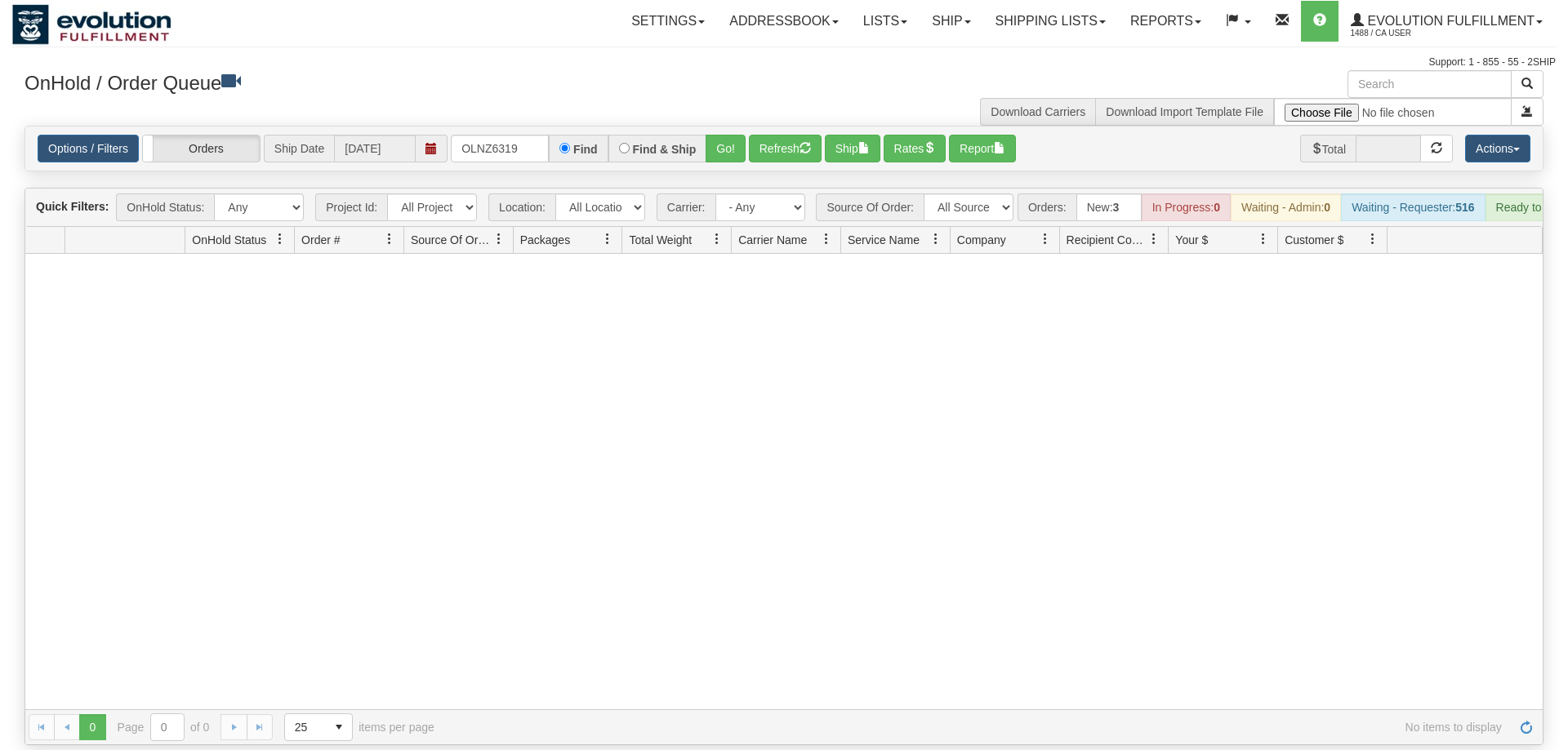
click at [718, 126] on div "Options / Filters Group Shipments Orders Ship Date [DATE] OLNZ6319 Find Find & …" at bounding box center [784, 148] width 1516 height 44
click at [714, 135] on button "Go!" at bounding box center [725, 149] width 40 height 28
